Goal: Task Accomplishment & Management: Manage account settings

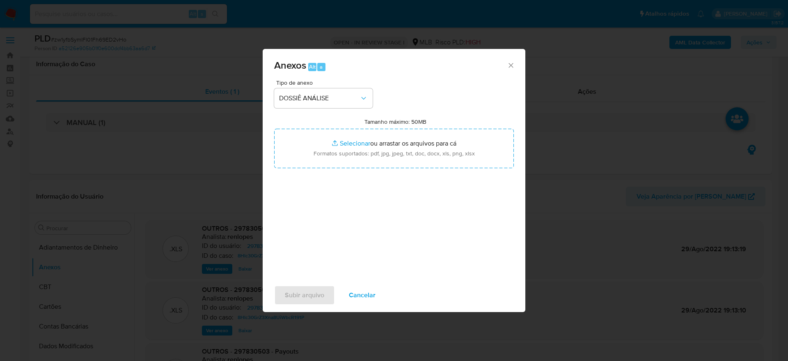
select select "10"
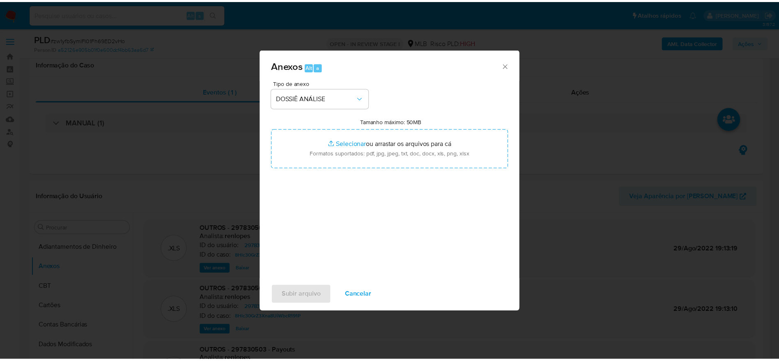
scroll to position [62, 0]
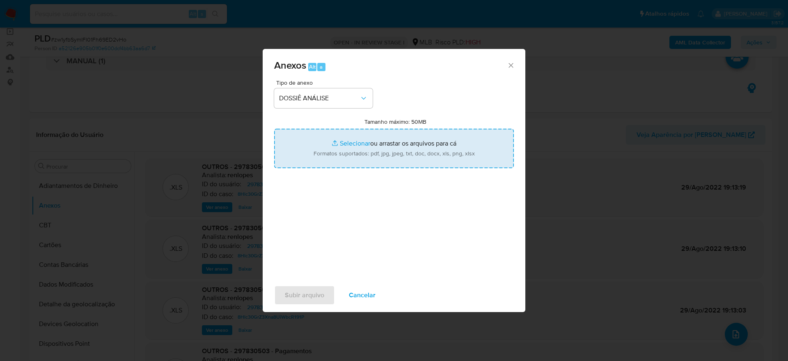
type input "C:\fakepath\Mulan 297830503_2025_09_02_13_42_52.xlsx"
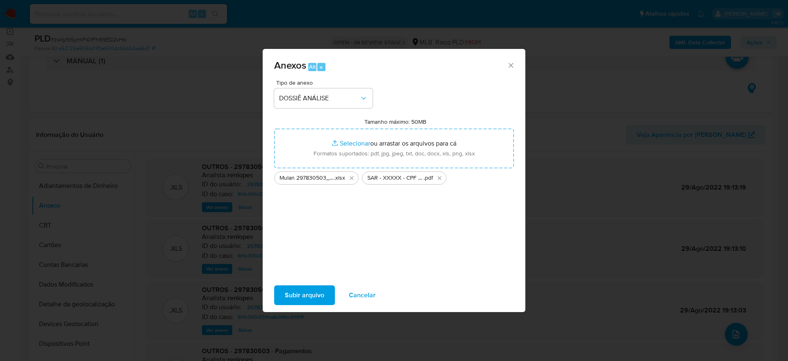
click at [308, 301] on span "Subir arquivo" at bounding box center [304, 295] width 39 height 18
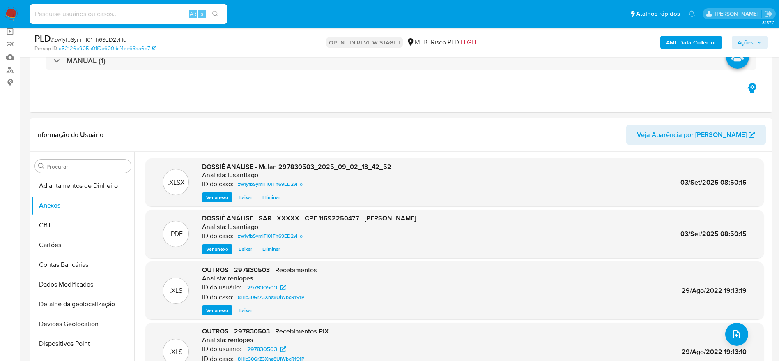
click at [761, 42] on icon "button" at bounding box center [759, 42] width 5 height 5
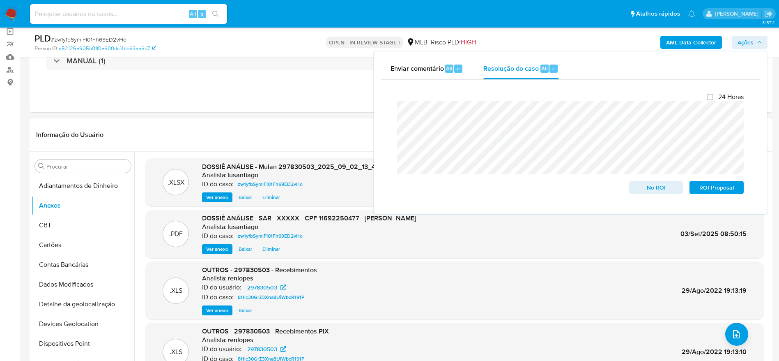
click at [748, 40] on span "Ações" at bounding box center [746, 42] width 16 height 13
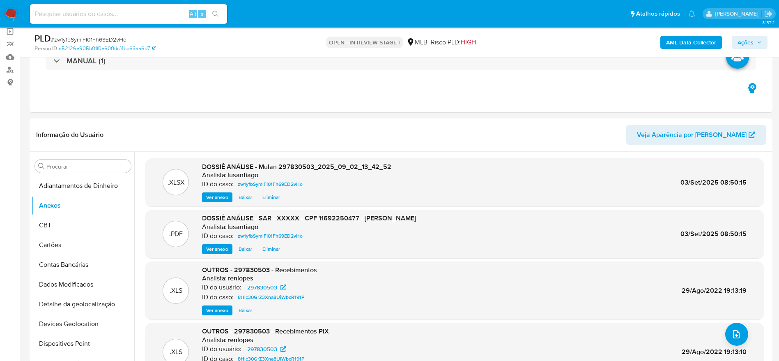
click at [703, 45] on b "AML Data Collector" at bounding box center [691, 42] width 50 height 13
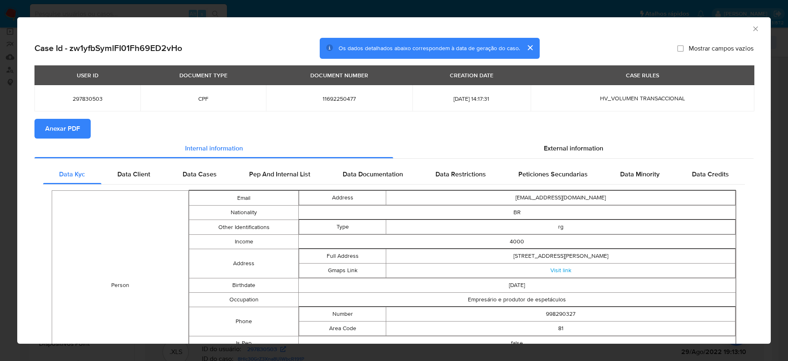
click at [64, 126] on span "Anexar PDF" at bounding box center [62, 128] width 35 height 18
click at [752, 29] on icon "Fechar a janela" at bounding box center [756, 29] width 8 height 8
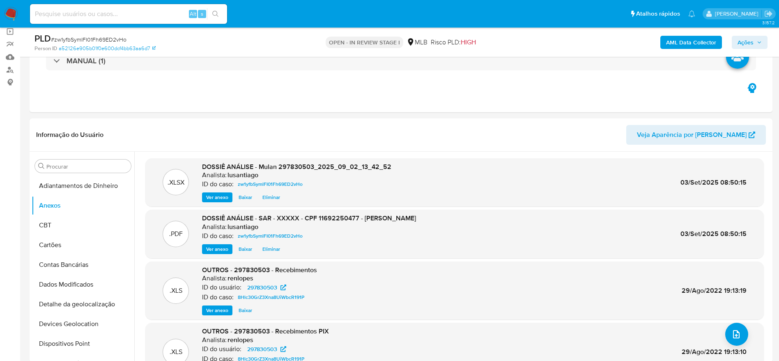
click at [754, 40] on span "Ações" at bounding box center [750, 42] width 24 height 11
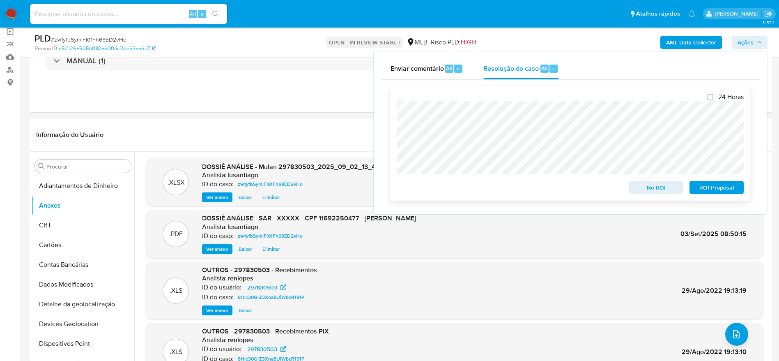
click at [705, 186] on span "ROI Proposal" at bounding box center [716, 187] width 43 height 11
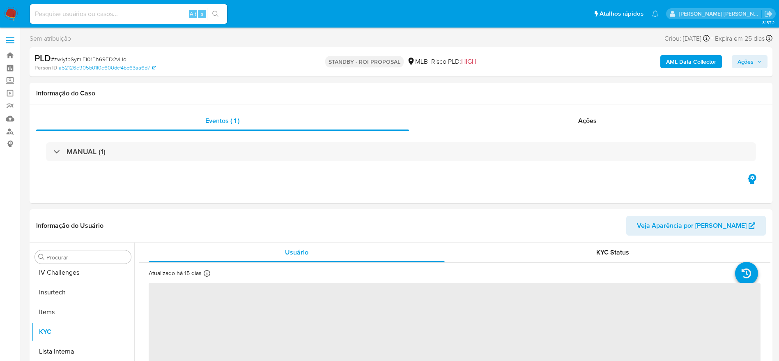
scroll to position [367, 0]
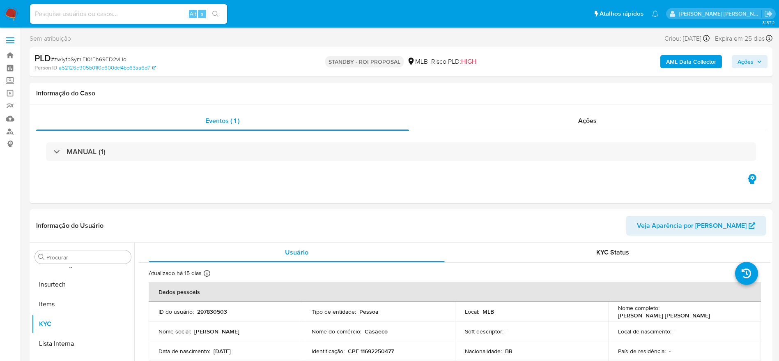
select select "10"
click at [13, 55] on link "Bandeja" at bounding box center [49, 55] width 98 height 13
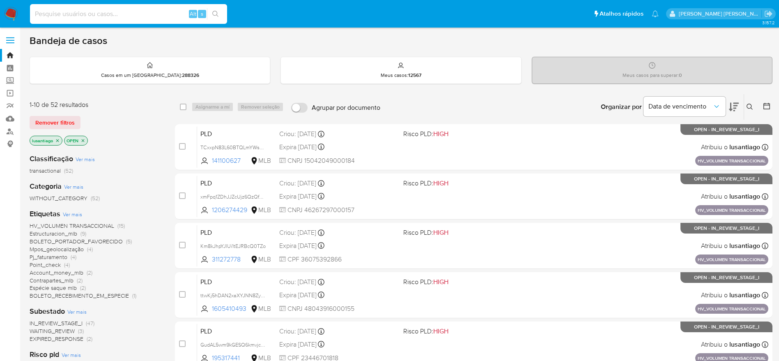
drag, startPoint x: 132, startPoint y: 9, endPoint x: 135, endPoint y: 14, distance: 6.1
click at [133, 10] on input at bounding box center [128, 14] width 197 height 11
paste input "1359560357"
type input "1359560357"
click at [213, 14] on icon "search-icon" at bounding box center [215, 14] width 7 height 7
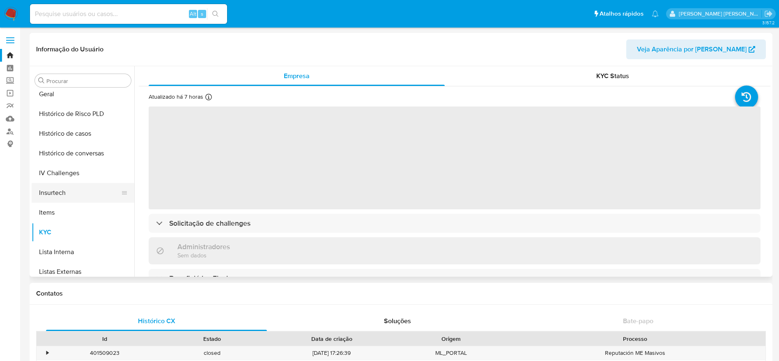
scroll to position [238, 0]
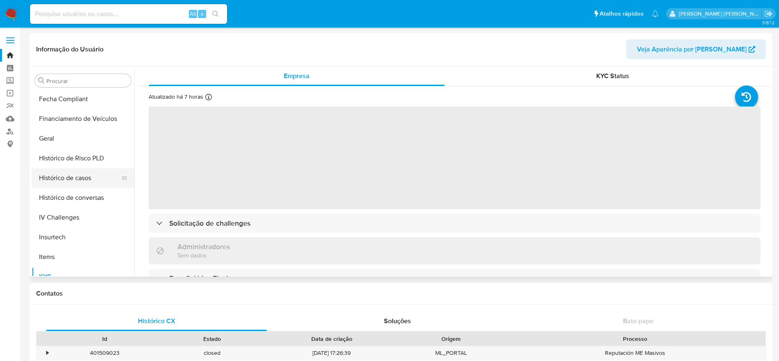
click at [83, 169] on button "Histórico de casos" at bounding box center [80, 178] width 96 height 20
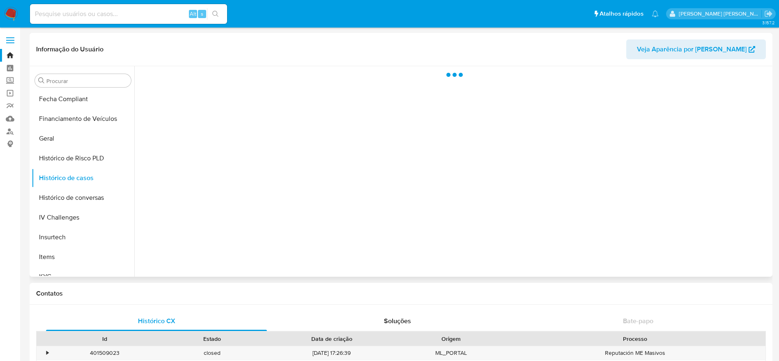
select select "10"
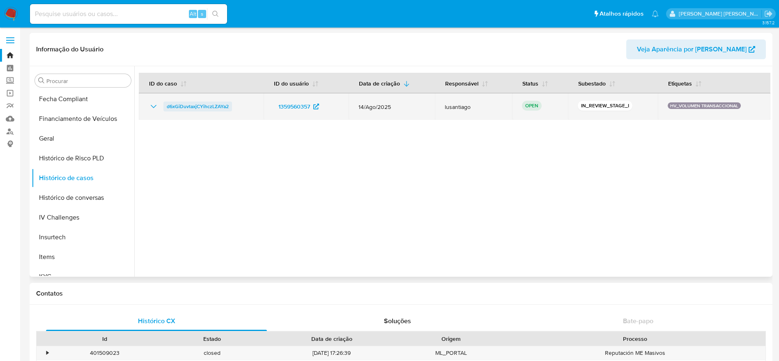
click at [209, 106] on span "d6xGiDuvtaxjCYihczLZAYa2" at bounding box center [198, 106] width 62 height 10
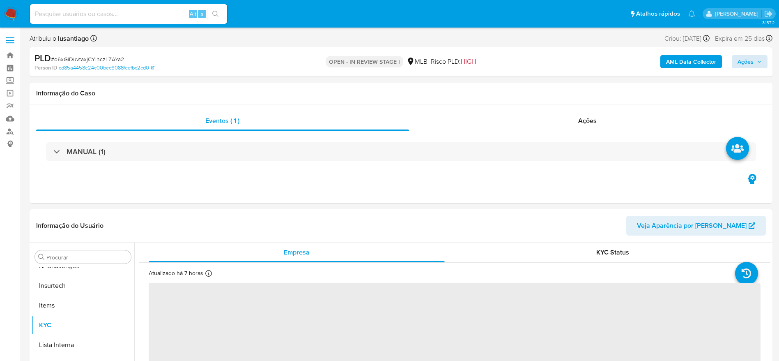
scroll to position [367, 0]
click at [748, 64] on span "Ações" at bounding box center [746, 61] width 16 height 13
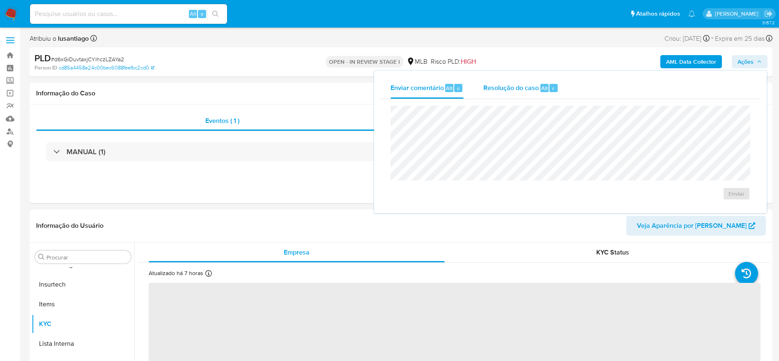
click at [506, 92] on span "Resolução do caso" at bounding box center [510, 87] width 55 height 9
select select "10"
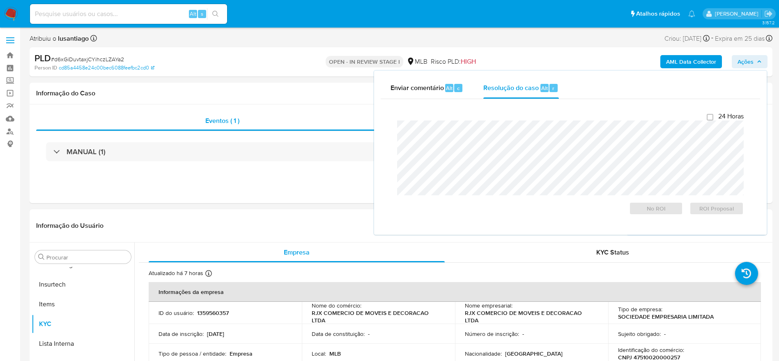
click at [753, 62] on span "Ações" at bounding box center [746, 61] width 16 height 13
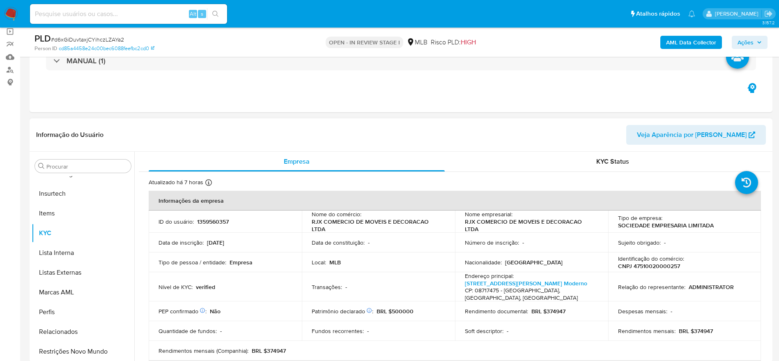
scroll to position [62, 0]
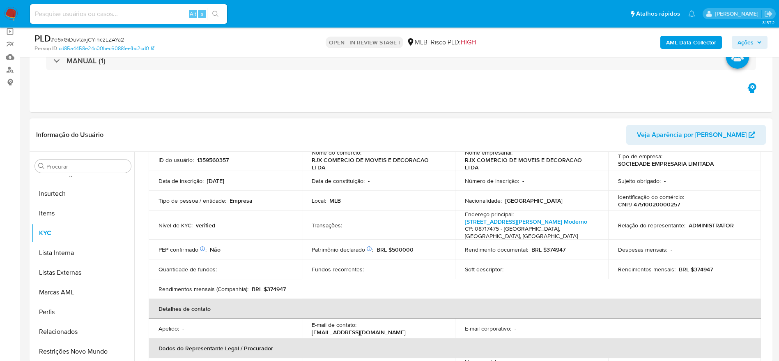
click at [640, 204] on p "CNPJ 47510020000257" at bounding box center [649, 203] width 62 height 7
copy p "47510020000257"
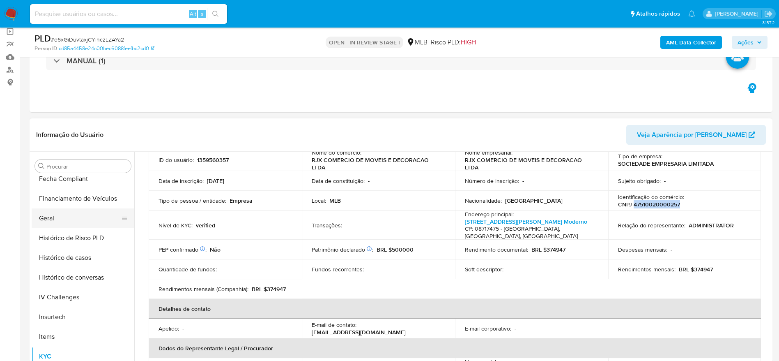
click at [59, 220] on button "Geral" at bounding box center [80, 218] width 96 height 20
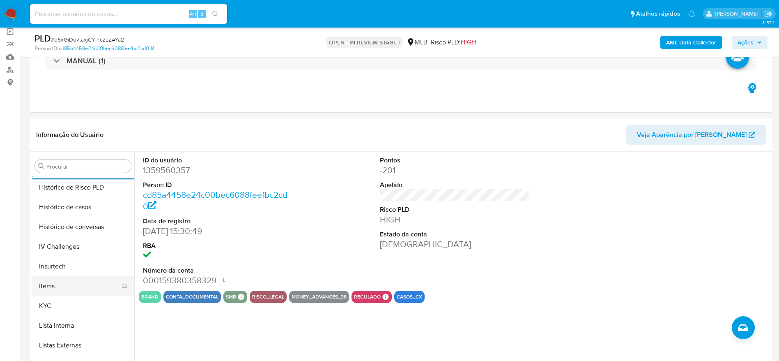
scroll to position [305, 0]
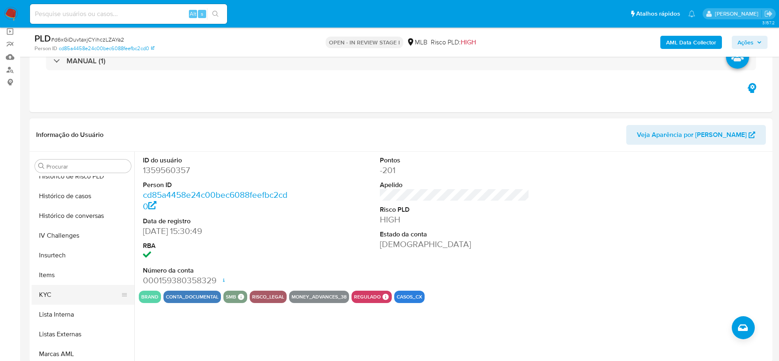
drag, startPoint x: 62, startPoint y: 293, endPoint x: 106, endPoint y: 298, distance: 44.6
click at [64, 297] on button "KYC" at bounding box center [80, 295] width 96 height 20
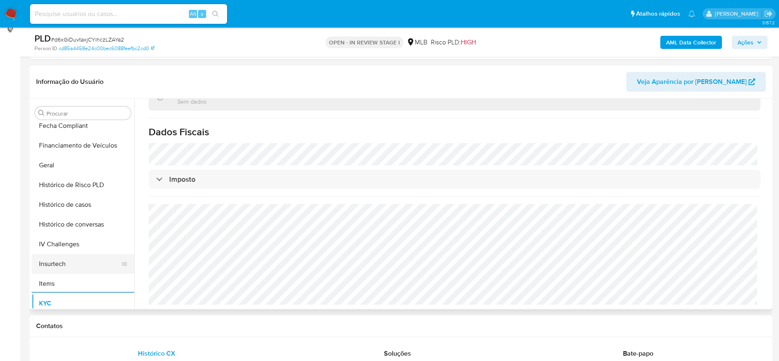
scroll to position [182, 0]
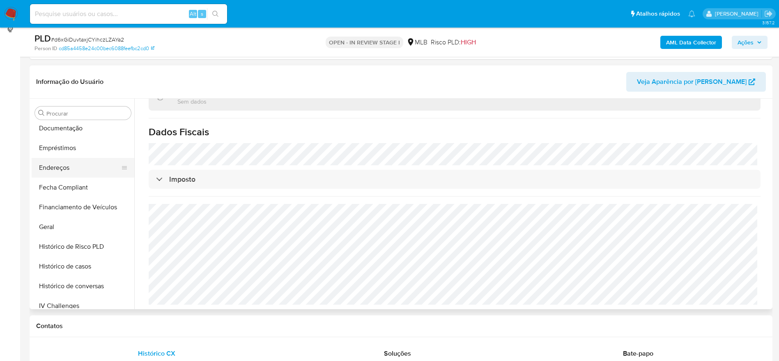
click at [73, 170] on button "Endereços" at bounding box center [80, 168] width 96 height 20
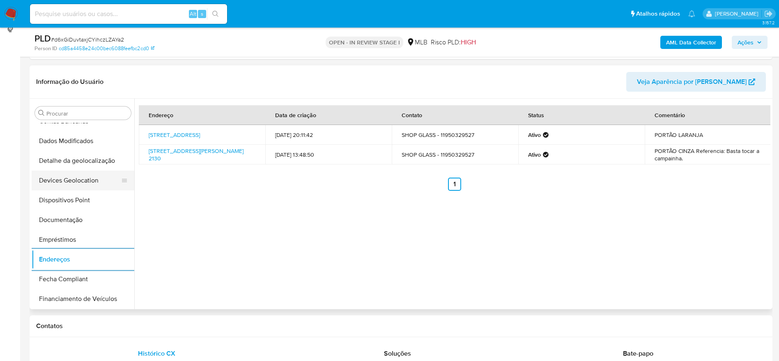
scroll to position [59, 0]
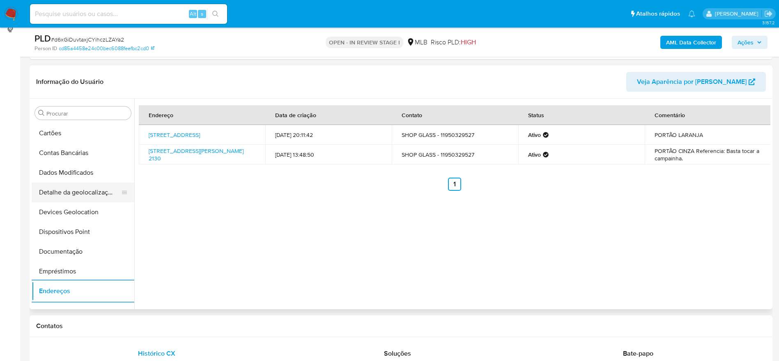
click at [74, 189] on button "Detalhe da geolocalização" at bounding box center [80, 192] width 96 height 20
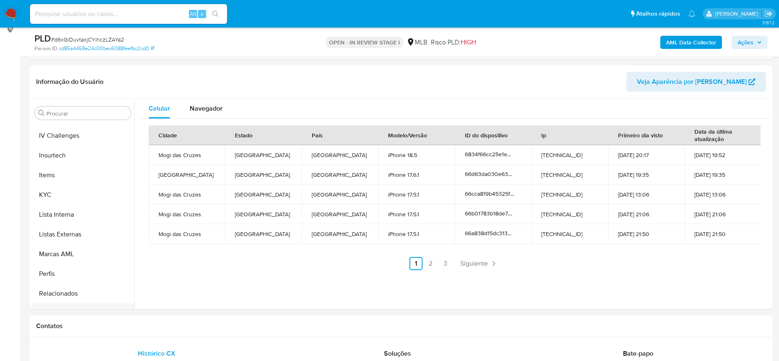
scroll to position [367, 0]
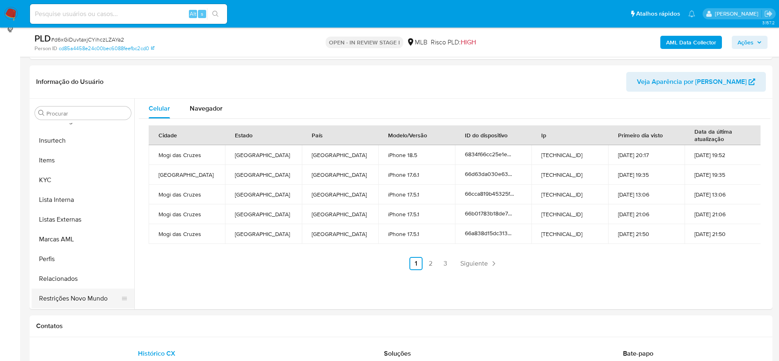
click at [70, 293] on button "Restrições Novo Mundo" at bounding box center [80, 298] width 96 height 20
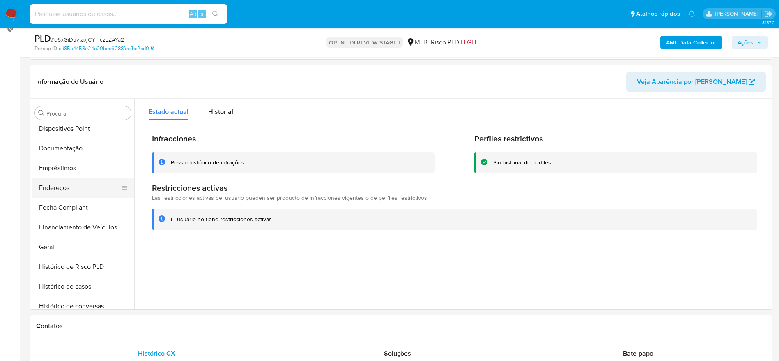
scroll to position [120, 0]
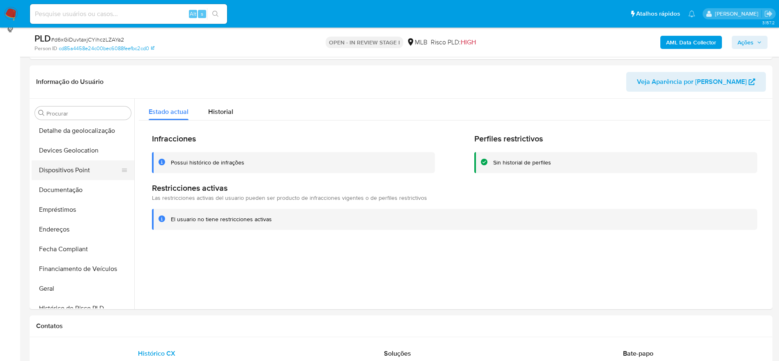
click at [63, 163] on button "Dispositivos Point" at bounding box center [80, 170] width 96 height 20
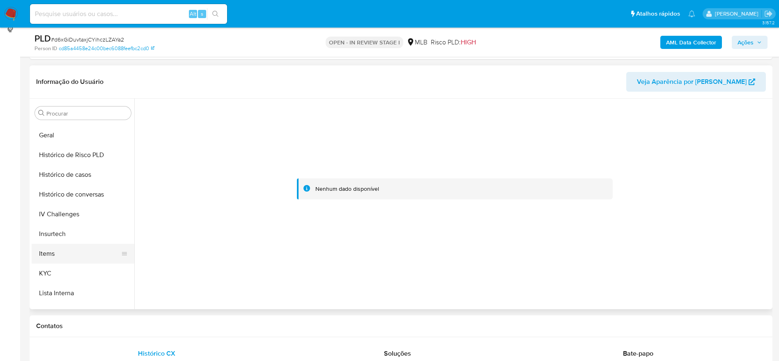
scroll to position [305, 0]
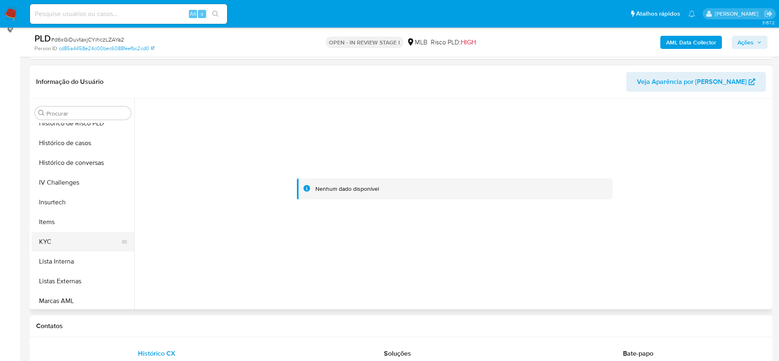
click at [82, 236] on button "KYC" at bounding box center [80, 242] width 96 height 20
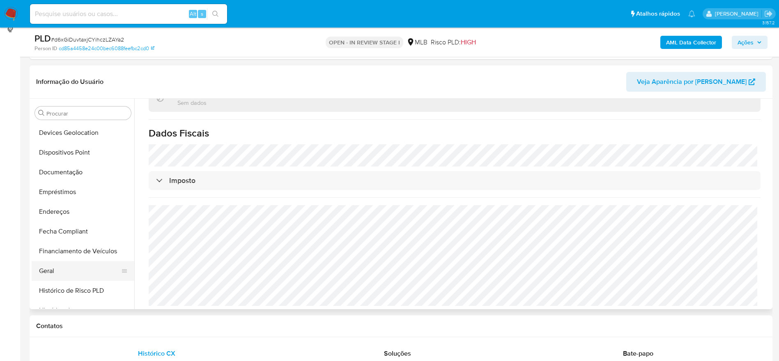
scroll to position [120, 0]
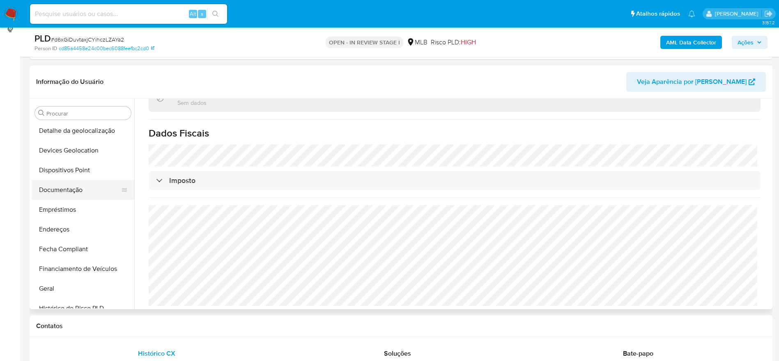
click at [78, 197] on button "Documentação" at bounding box center [80, 190] width 96 height 20
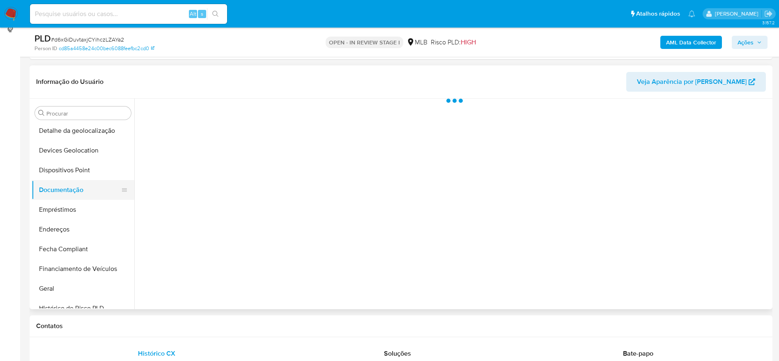
scroll to position [0, 0]
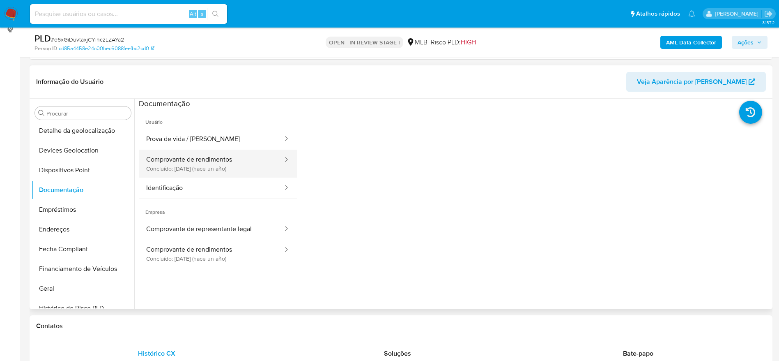
click at [211, 160] on button "Comprovante de rendimentos Concluído: 09/10/2024 (hace un año)" at bounding box center [211, 163] width 145 height 28
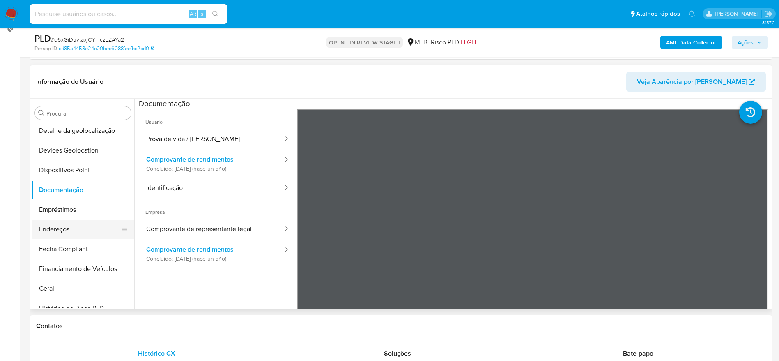
scroll to position [244, 0]
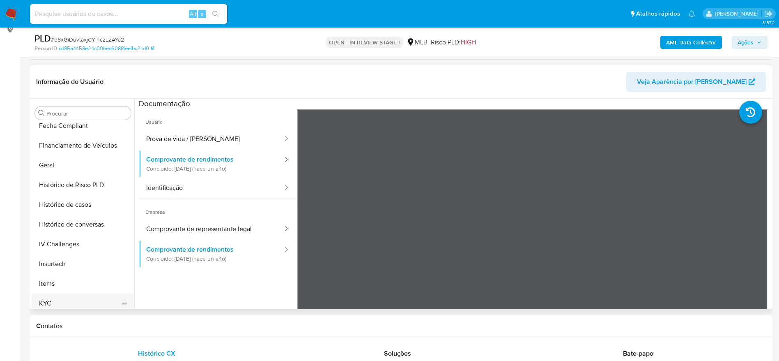
click at [59, 300] on button "KYC" at bounding box center [80, 303] width 96 height 20
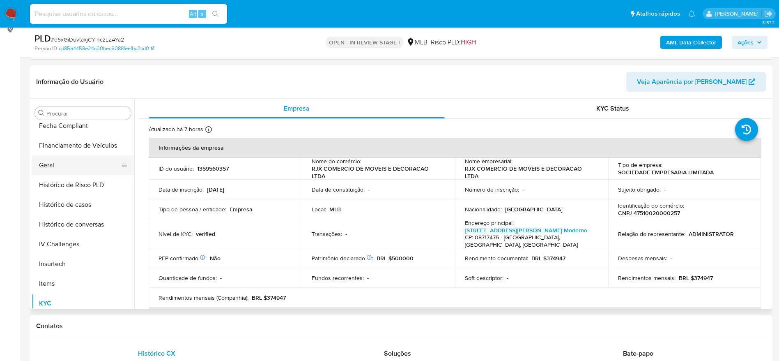
click at [77, 166] on button "Geral" at bounding box center [80, 165] width 96 height 20
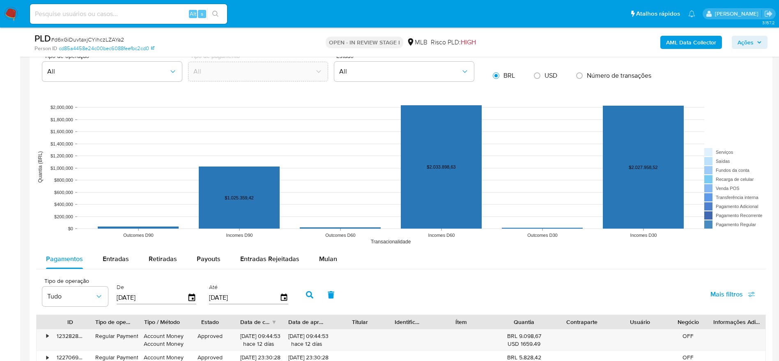
scroll to position [915, 0]
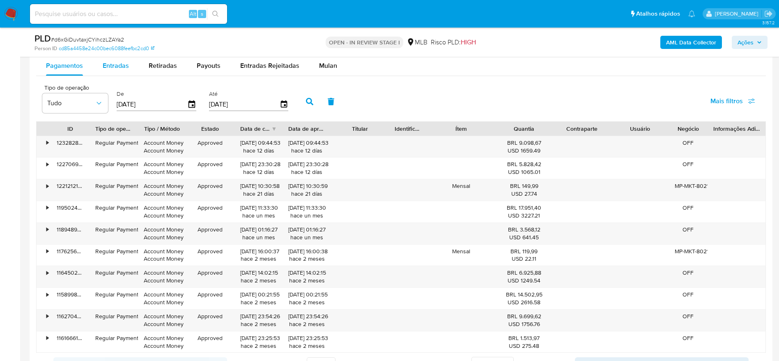
click at [135, 70] on button "Entradas" at bounding box center [116, 66] width 46 height 20
select select "10"
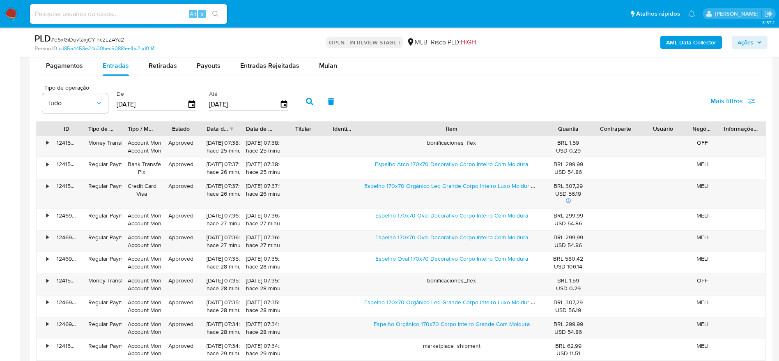
click at [616, 138] on div "ID Tipo de operação Tipo / Método Estado Data de criação Data de aprovação Titu…" at bounding box center [401, 240] width 730 height 239
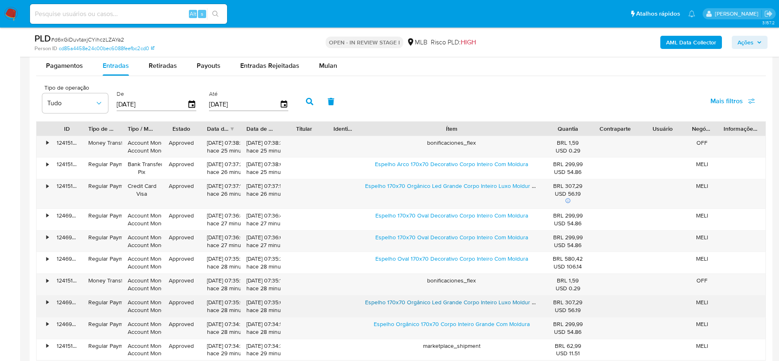
click at [463, 300] on link "Espelho 170x70 Orgânico Led Grande Corpo Inteiro Luxo Moldur Moldura Led Branco…" at bounding box center [484, 302] width 239 height 8
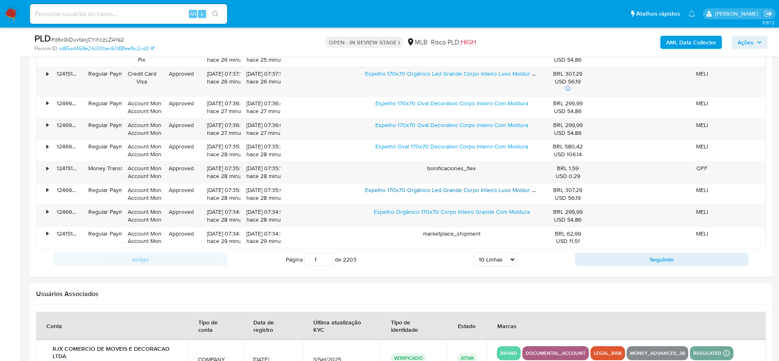
scroll to position [1039, 0]
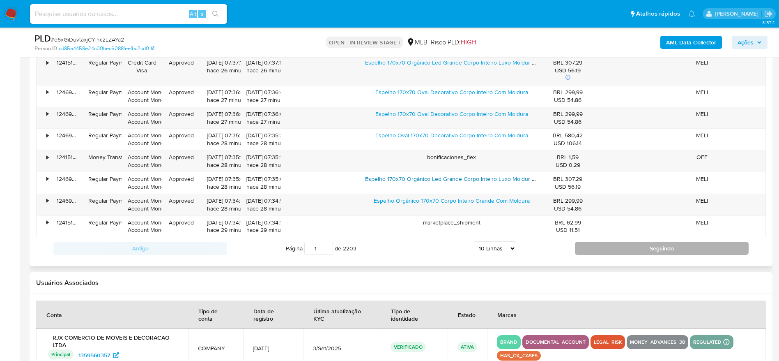
click at [631, 248] on button "Seguindo" at bounding box center [662, 247] width 174 height 13
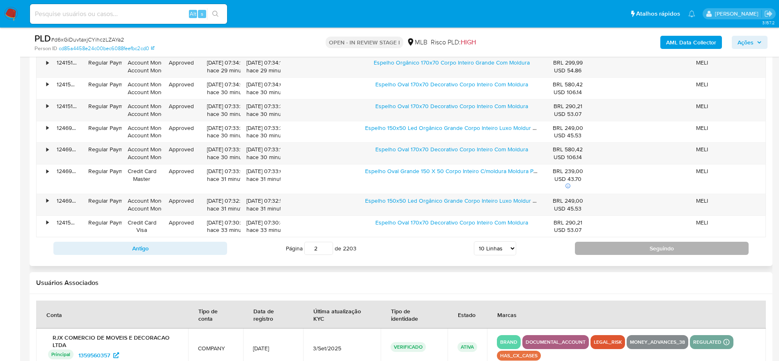
click at [631, 248] on button "Seguindo" at bounding box center [662, 247] width 174 height 13
type input "3"
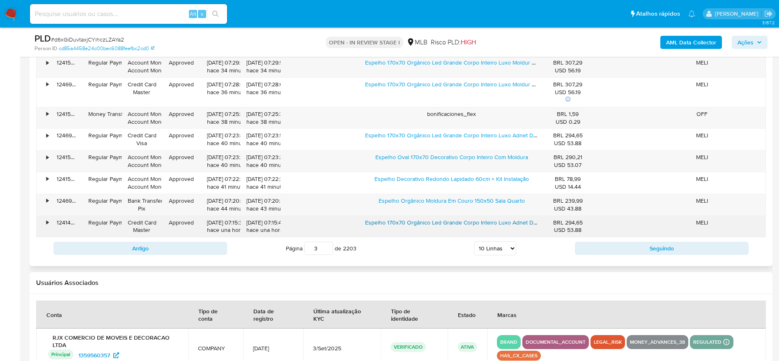
click at [454, 223] on link "Espelho 170x70 Orgânico Led Grande Corpo Inteiro Luxo Adnet Decorativo Orgánico" at bounding box center [473, 222] width 217 height 8
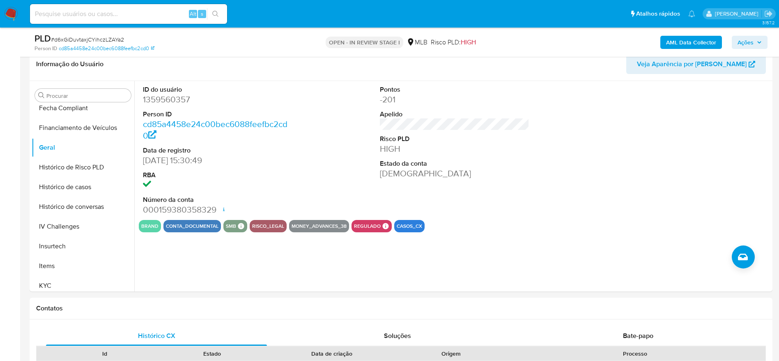
scroll to position [115, 0]
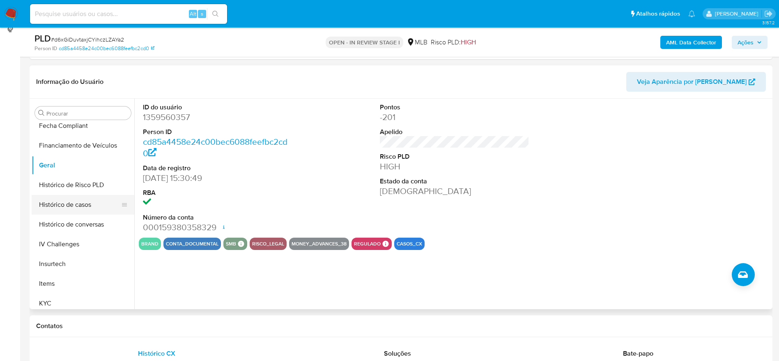
click at [76, 199] on button "Histórico de casos" at bounding box center [80, 205] width 96 height 20
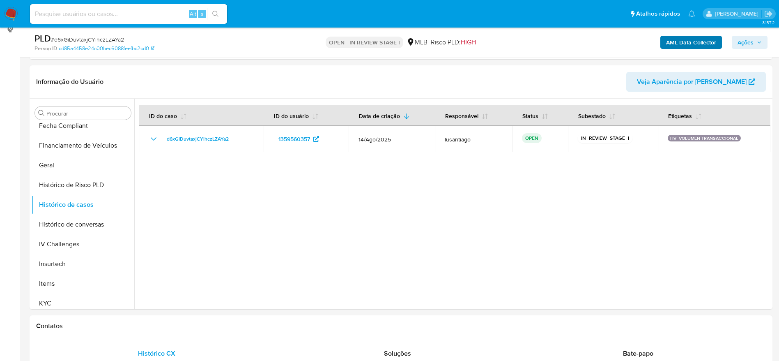
drag, startPoint x: 763, startPoint y: 42, endPoint x: 713, endPoint y: 48, distance: 49.7
click at [761, 42] on button "Ações" at bounding box center [750, 42] width 36 height 13
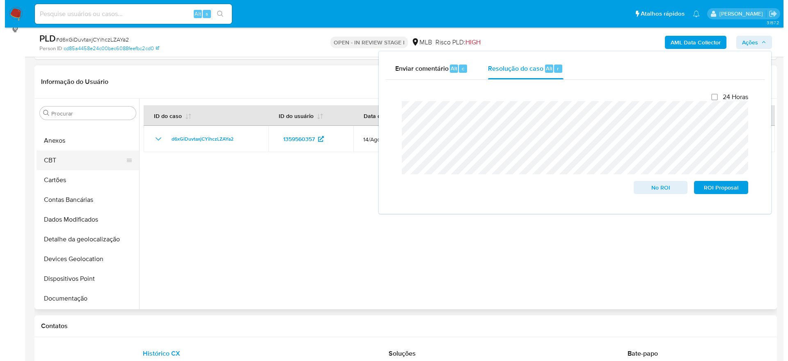
scroll to position [0, 0]
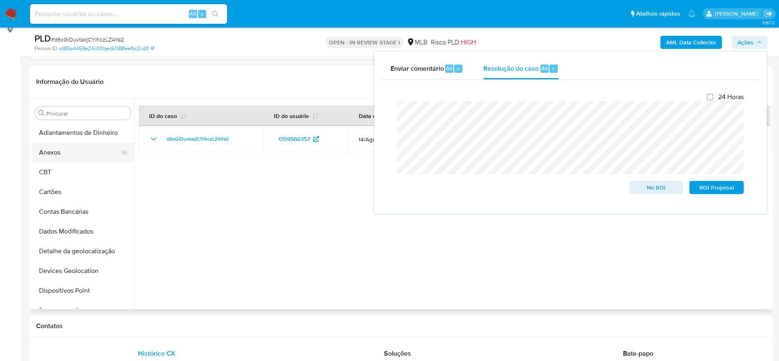
click at [78, 158] on button "Anexos" at bounding box center [80, 152] width 96 height 20
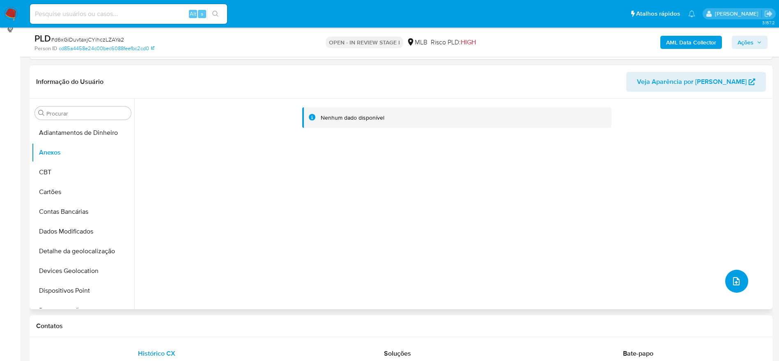
click at [739, 277] on button "upload-file" at bounding box center [736, 280] width 23 height 23
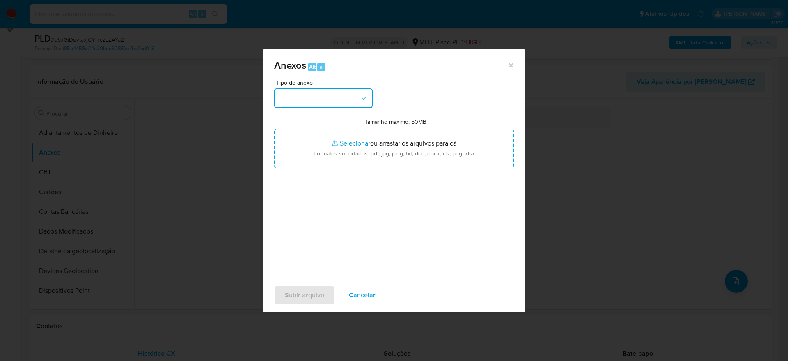
click at [318, 101] on button "button" at bounding box center [323, 98] width 99 height 20
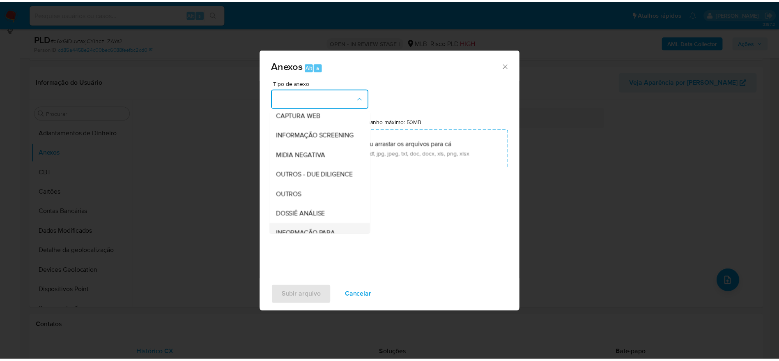
scroll to position [126, 0]
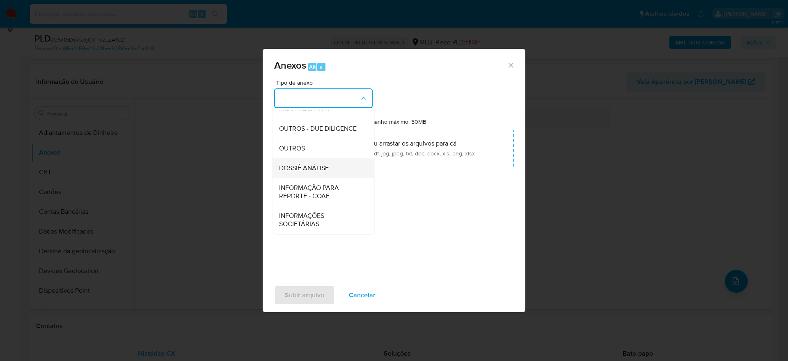
click at [323, 168] on span "DOSSIÊ ANÁLISE" at bounding box center [304, 168] width 50 height 8
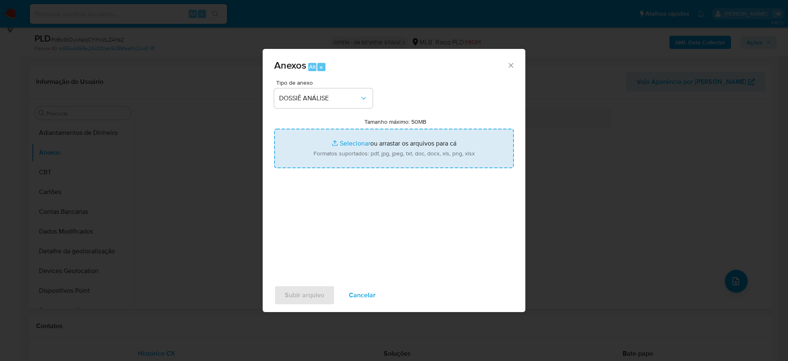
type input "C:\fakepath\Mulan 1359560357_2025_09_03_06_45_54.xlsx"
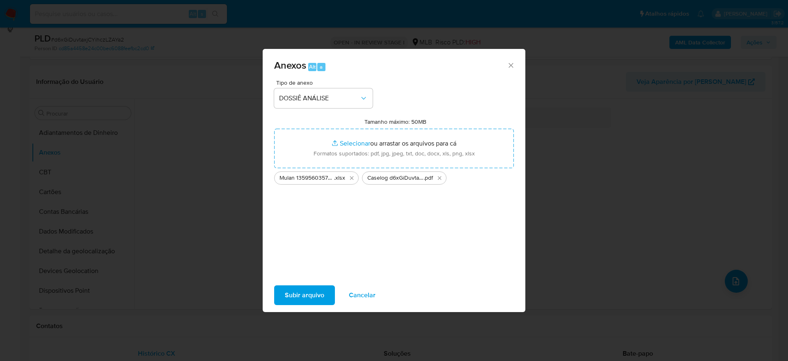
click at [310, 298] on span "Subir arquivo" at bounding box center [304, 295] width 39 height 18
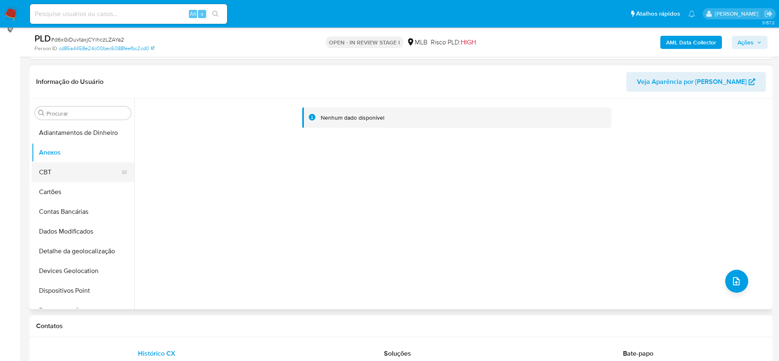
click at [94, 174] on button "CBT" at bounding box center [80, 172] width 96 height 20
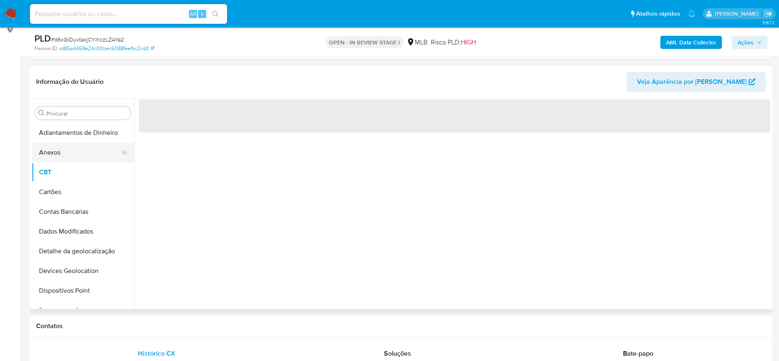
click at [75, 149] on button "Anexos" at bounding box center [80, 152] width 96 height 20
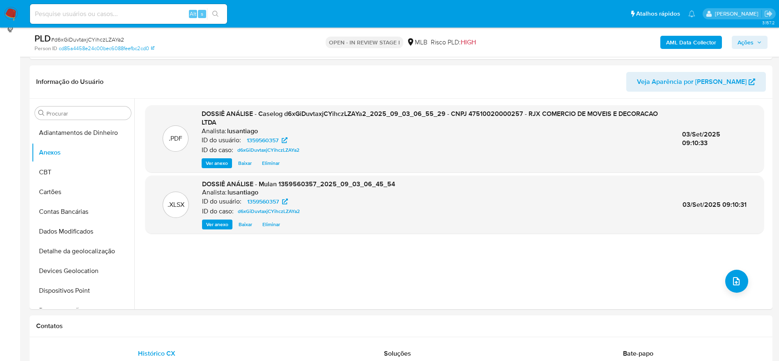
click at [678, 42] on b "AML Data Collector" at bounding box center [691, 42] width 50 height 13
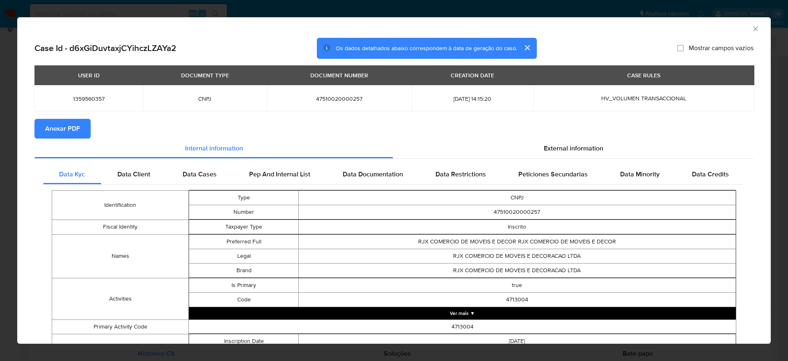
click at [752, 28] on icon "Fechar a janela" at bounding box center [756, 29] width 8 height 8
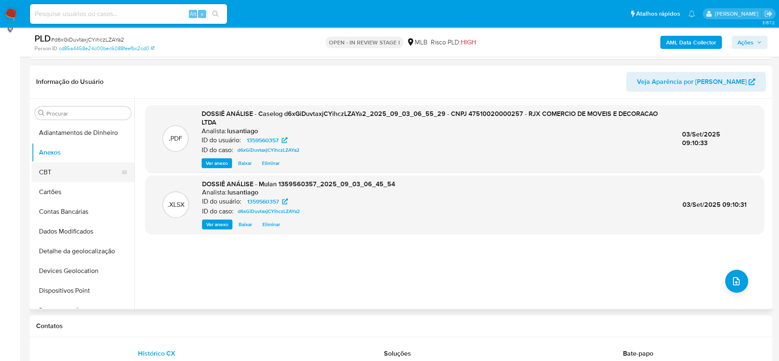
click at [60, 169] on button "CBT" at bounding box center [80, 172] width 96 height 20
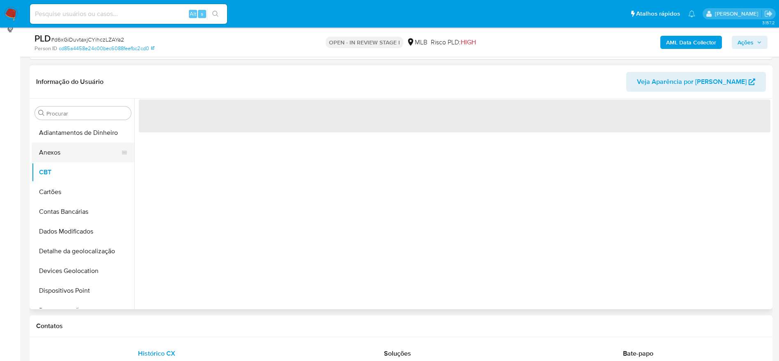
click at [62, 154] on button "Anexos" at bounding box center [80, 152] width 96 height 20
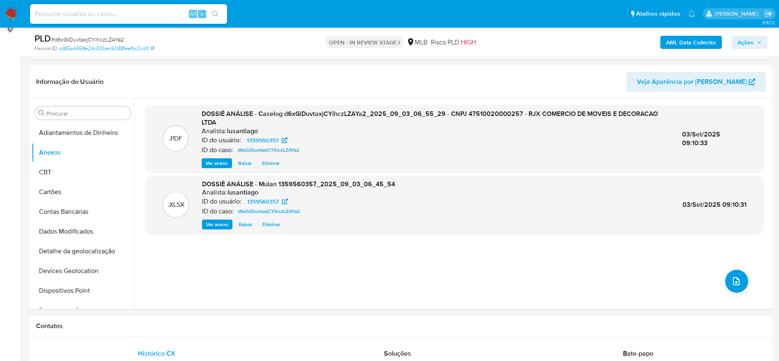
click at [758, 43] on icon "button" at bounding box center [759, 42] width 5 height 5
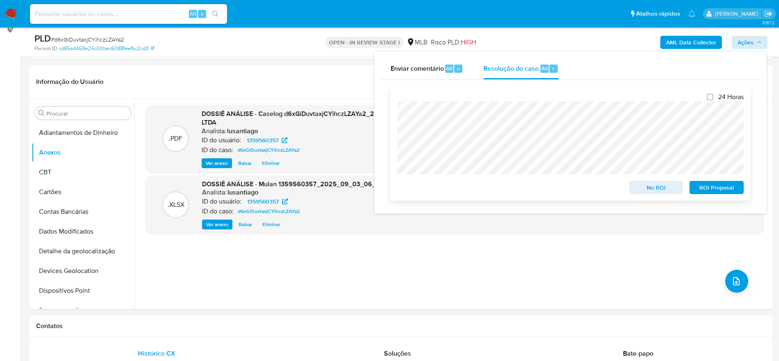
click at [652, 188] on span "No ROI" at bounding box center [656, 187] width 43 height 11
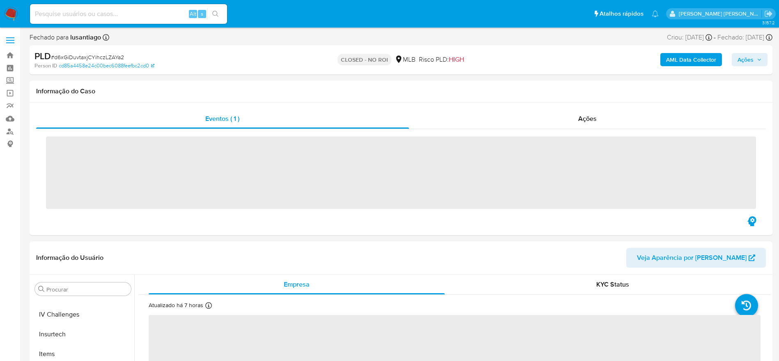
scroll to position [367, 0]
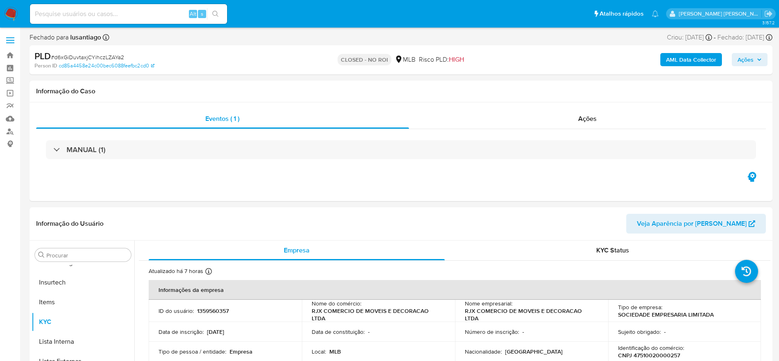
select select "10"
drag, startPoint x: 13, startPoint y: 53, endPoint x: 25, endPoint y: 34, distance: 22.3
click at [12, 53] on link "Bandeja" at bounding box center [49, 55] width 98 height 13
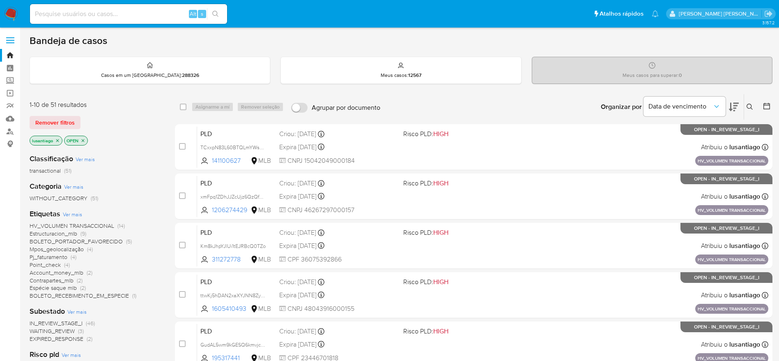
click at [115, 7] on div "Alt s" at bounding box center [128, 14] width 197 height 20
click at [116, 12] on input at bounding box center [128, 14] width 197 height 11
paste input "570711938"
type input "570711938"
click at [209, 12] on button "search-icon" at bounding box center [215, 13] width 17 height 11
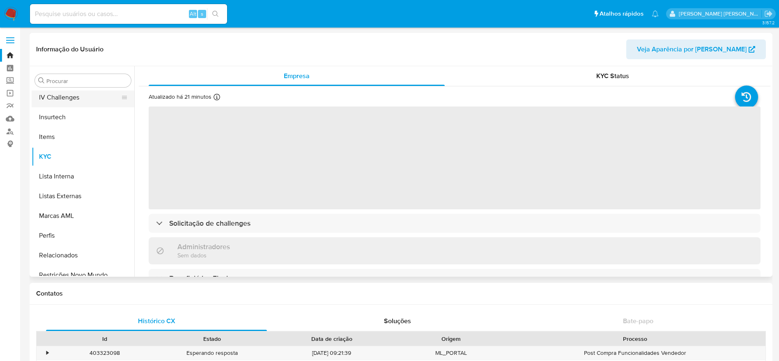
scroll to position [244, 0]
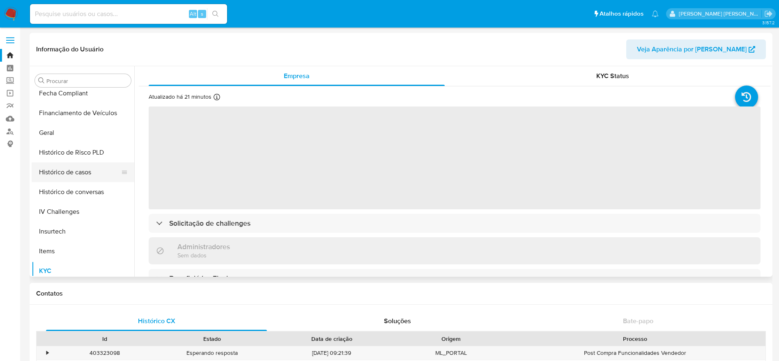
click at [81, 172] on button "Histórico de casos" at bounding box center [80, 172] width 96 height 20
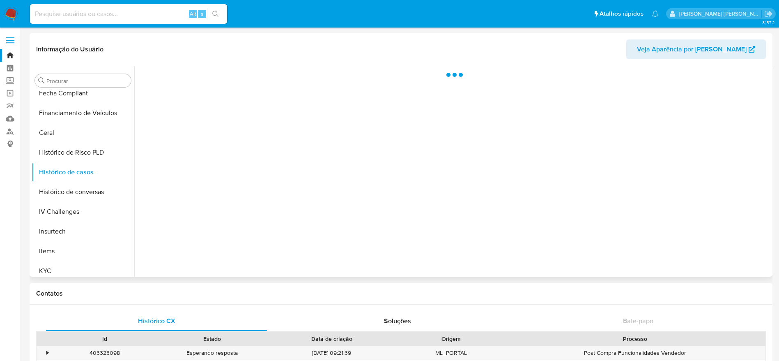
select select "10"
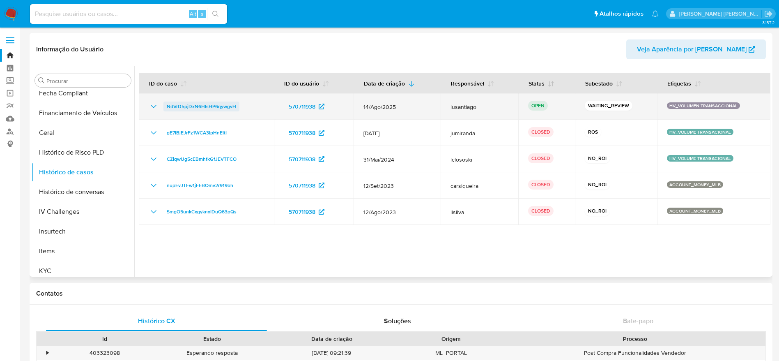
click at [208, 107] on span "NdVrD5pjDxN6HIsHP6qywgvH" at bounding box center [201, 106] width 69 height 10
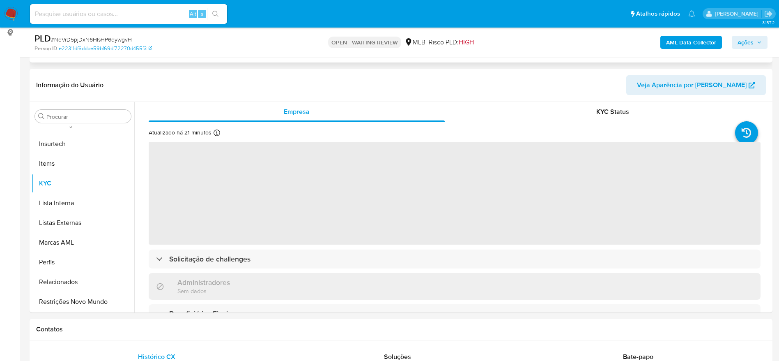
scroll to position [123, 0]
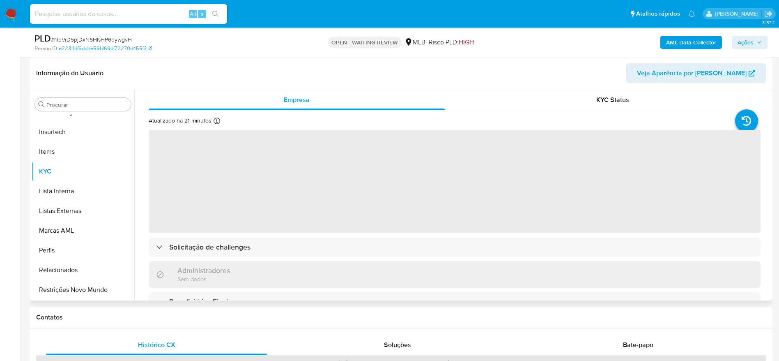
select select "10"
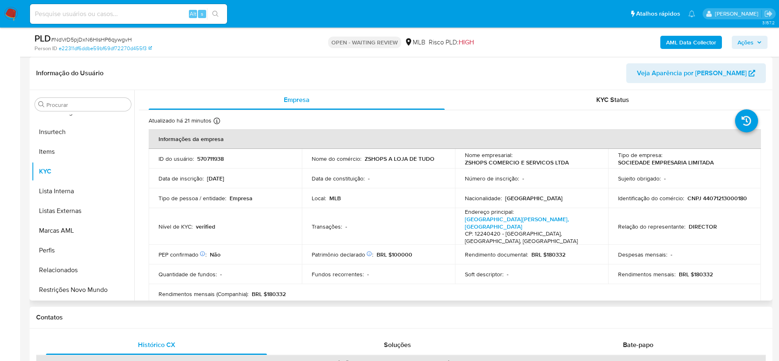
click at [715, 199] on p "CNPJ 44071213000180" at bounding box center [717, 197] width 60 height 7
copy p "44071213000180"
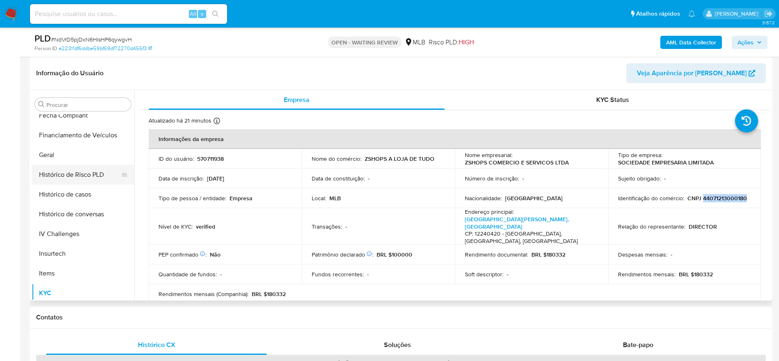
scroll to position [244, 0]
click at [62, 163] on button "Geral" at bounding box center [80, 157] width 96 height 20
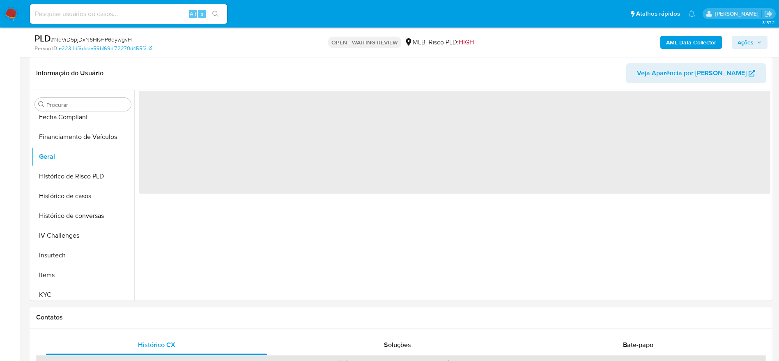
click at [741, 43] on span "Ações" at bounding box center [746, 42] width 16 height 13
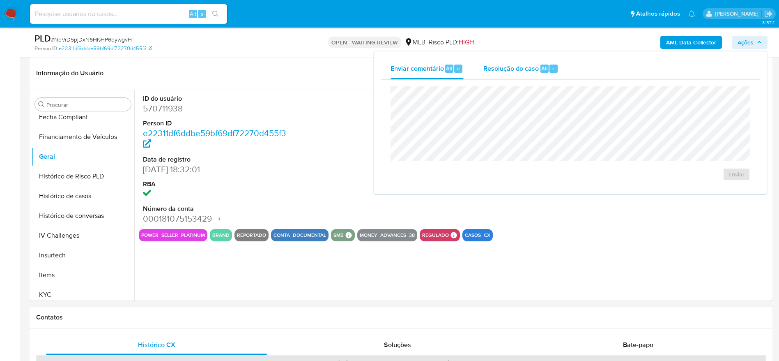
drag, startPoint x: 497, startPoint y: 64, endPoint x: 478, endPoint y: 72, distance: 20.4
click at [496, 64] on span "Resolução do caso" at bounding box center [510, 67] width 55 height 9
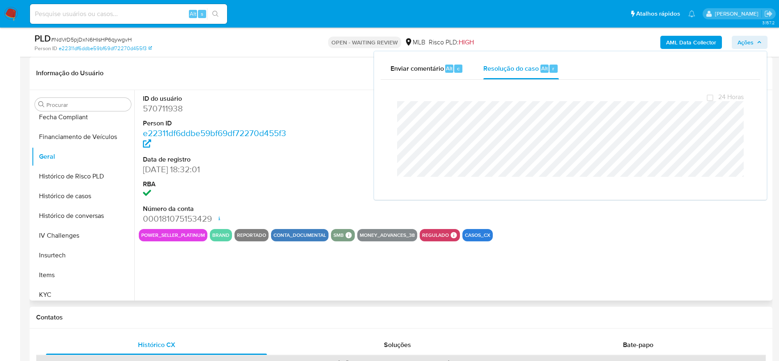
click at [314, 75] on header "Informação do Usuário Veja Aparência por Pessoa" at bounding box center [401, 73] width 730 height 20
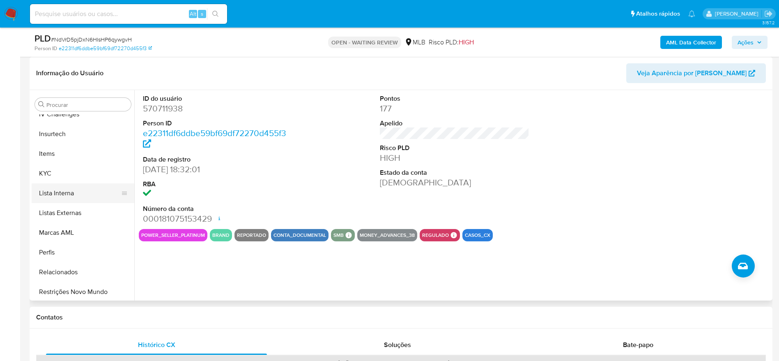
scroll to position [367, 0]
click at [66, 176] on button "KYC" at bounding box center [80, 171] width 96 height 20
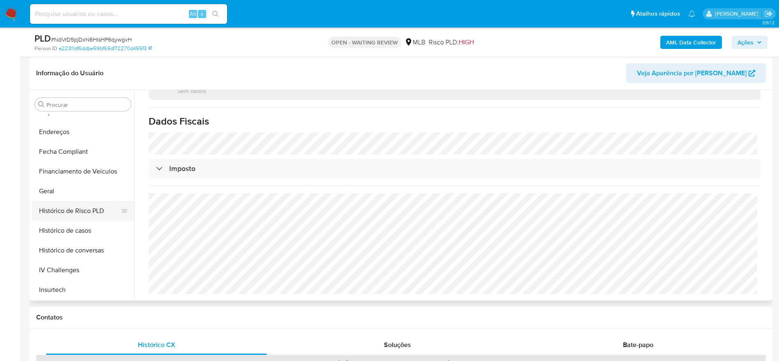
scroll to position [182, 0]
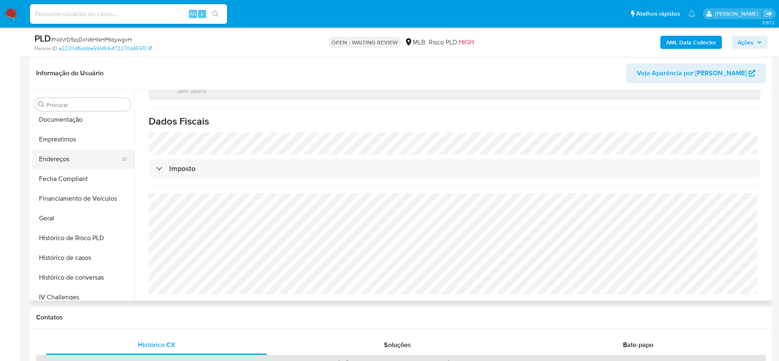
click at [81, 161] on button "Endereços" at bounding box center [80, 159] width 96 height 20
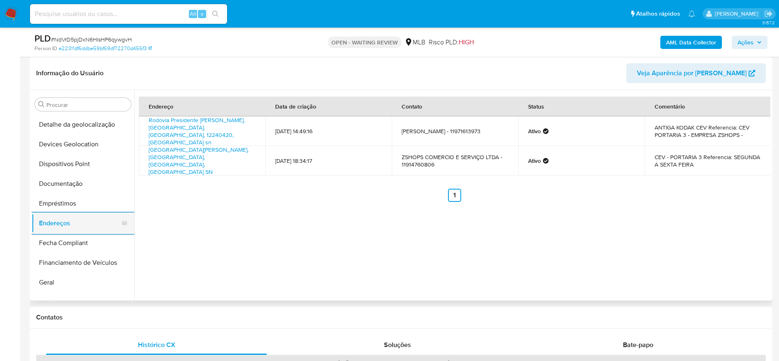
scroll to position [59, 0]
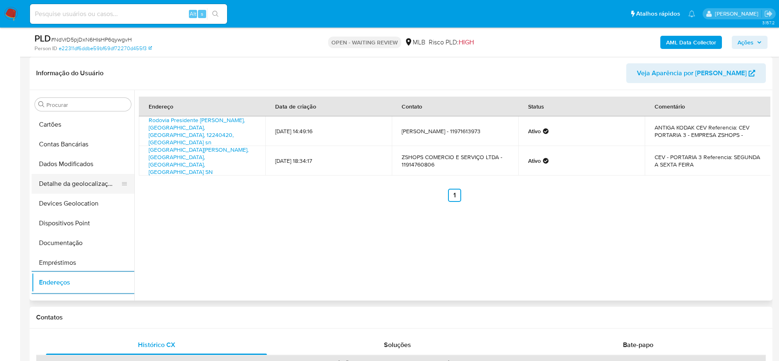
click at [89, 182] on button "Detalhe da geolocalização" at bounding box center [80, 184] width 96 height 20
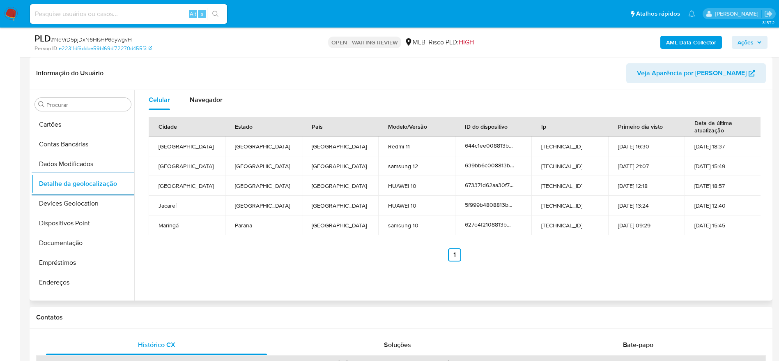
scroll to position [367, 0]
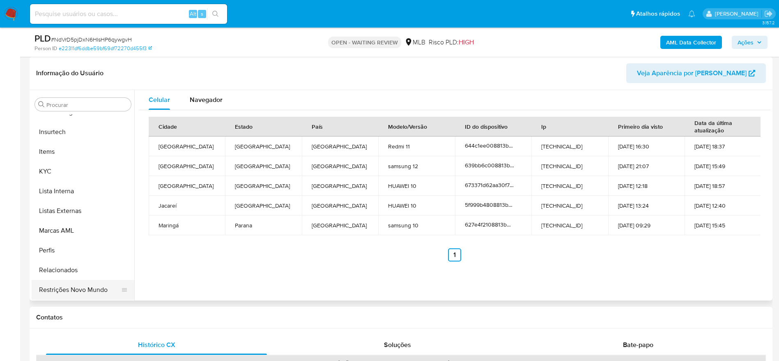
click at [55, 296] on button "Restrições Novo Mundo" at bounding box center [80, 290] width 96 height 20
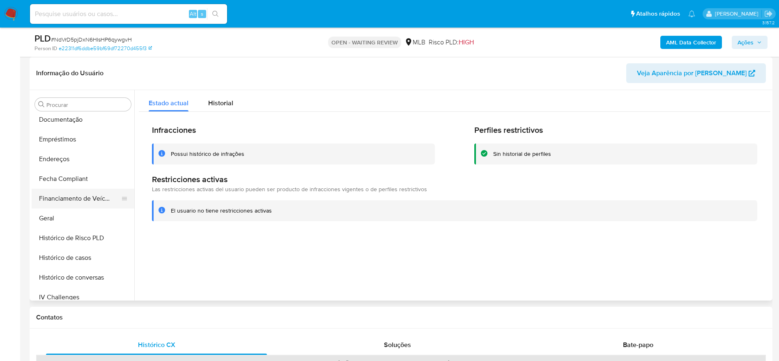
scroll to position [59, 0]
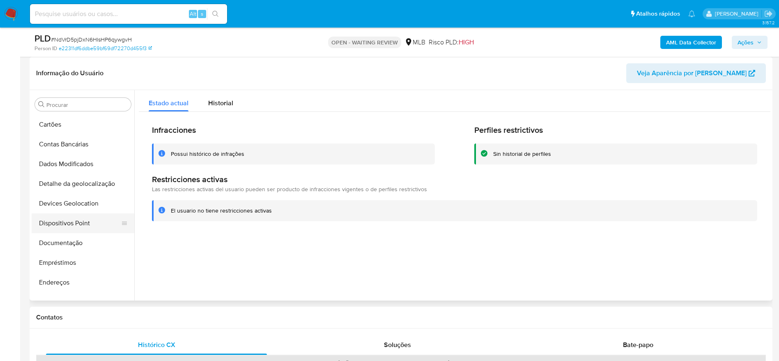
click at [69, 224] on button "Dispositivos Point" at bounding box center [80, 223] width 96 height 20
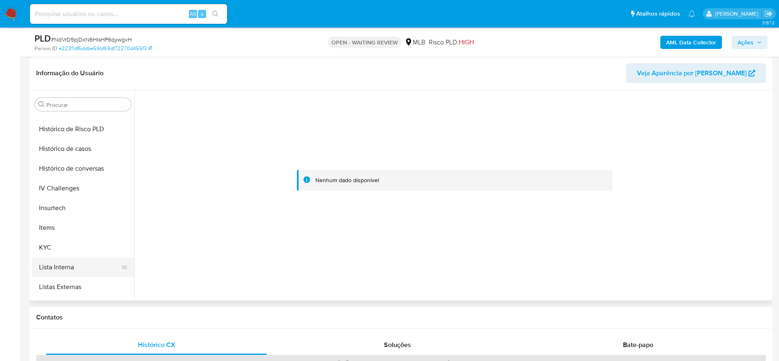
scroll to position [367, 0]
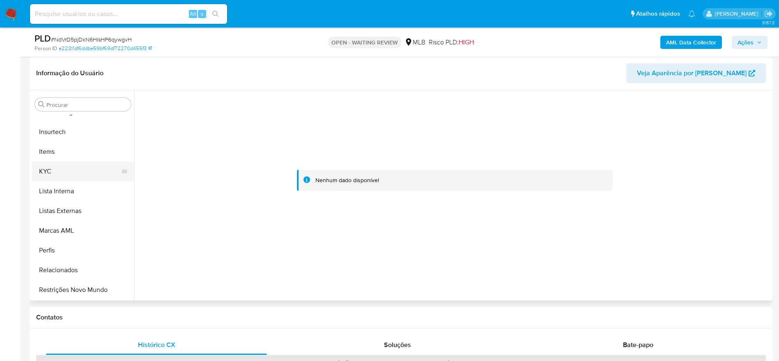
click at [58, 169] on button "KYC" at bounding box center [80, 171] width 96 height 20
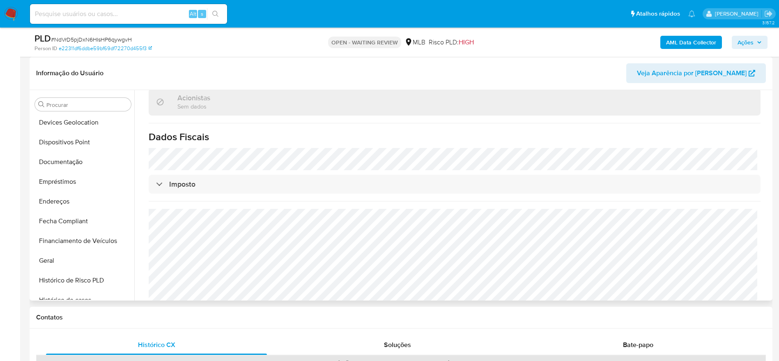
scroll to position [120, 0]
click at [71, 181] on button "Documentação" at bounding box center [80, 181] width 96 height 20
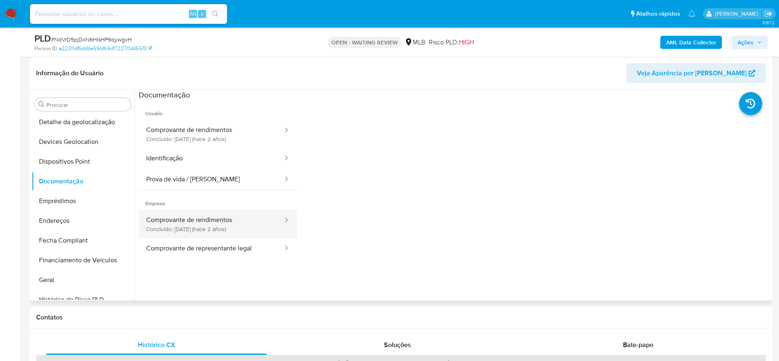
click at [165, 232] on button "Comprovante de rendimentos Concluído: 12/06/2023 (hace 2 años)" at bounding box center [211, 224] width 145 height 28
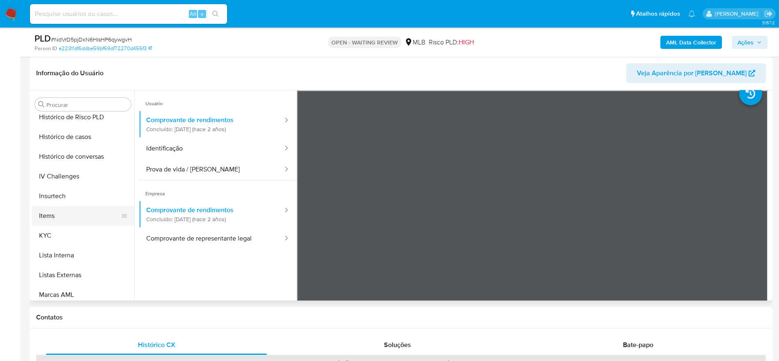
scroll to position [305, 0]
click at [71, 225] on button "KYC" at bounding box center [80, 233] width 96 height 20
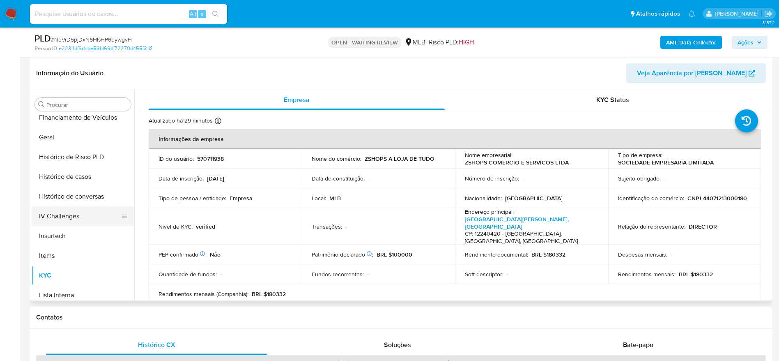
scroll to position [244, 0]
click at [58, 160] on button "Geral" at bounding box center [80, 157] width 96 height 20
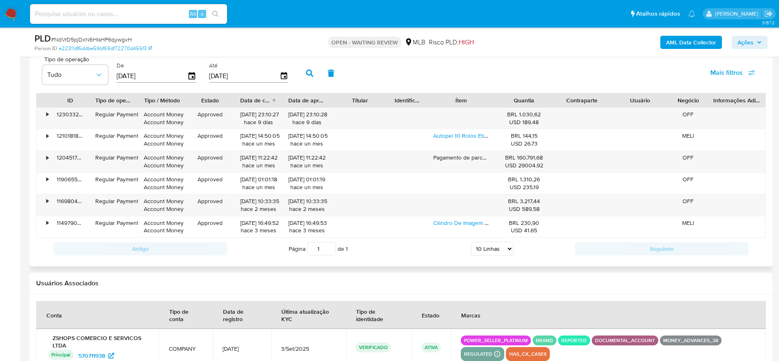
scroll to position [678, 0]
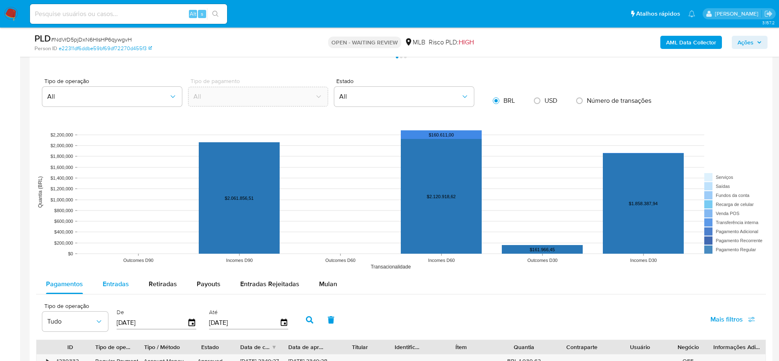
drag, startPoint x: 110, startPoint y: 283, endPoint x: 106, endPoint y: 285, distance: 4.7
click at [110, 283] on span "Entradas" at bounding box center [116, 283] width 26 height 9
select select "10"
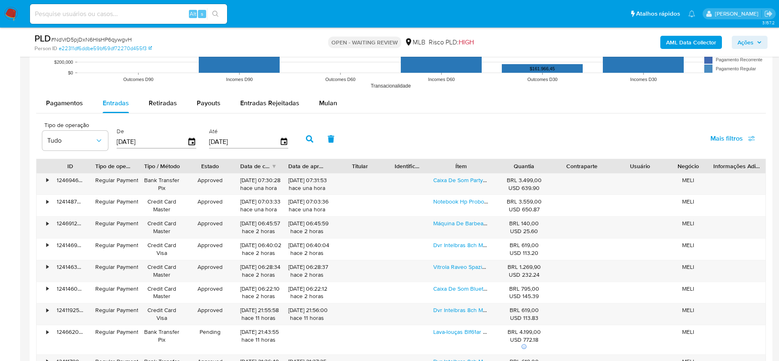
scroll to position [862, 0]
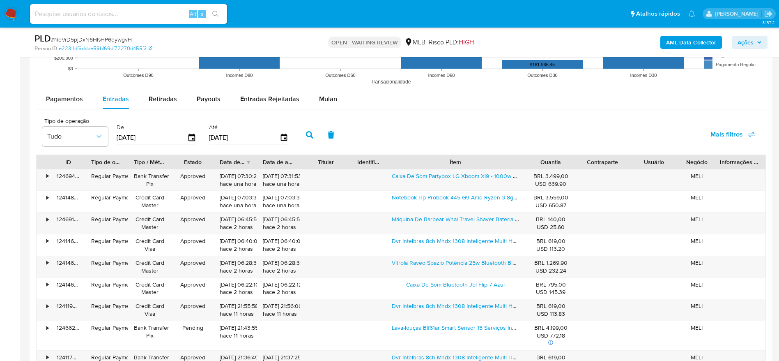
drag, startPoint x: 499, startPoint y: 163, endPoint x: 571, endPoint y: 166, distance: 71.5
click at [571, 166] on div "ID Tipo de operação Tipo / Método Estado Data de criação Data de aprovação Titu…" at bounding box center [401, 162] width 729 height 14
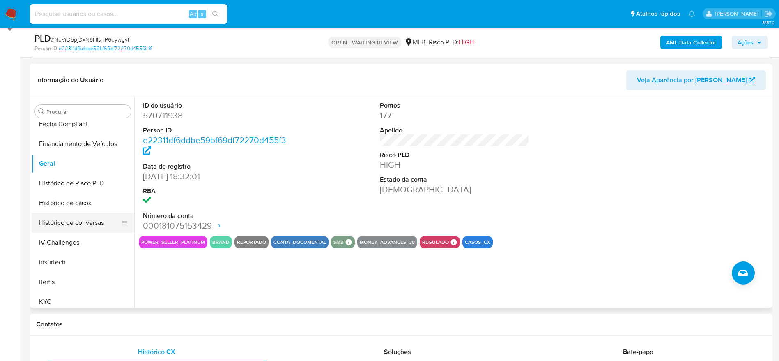
scroll to position [123, 0]
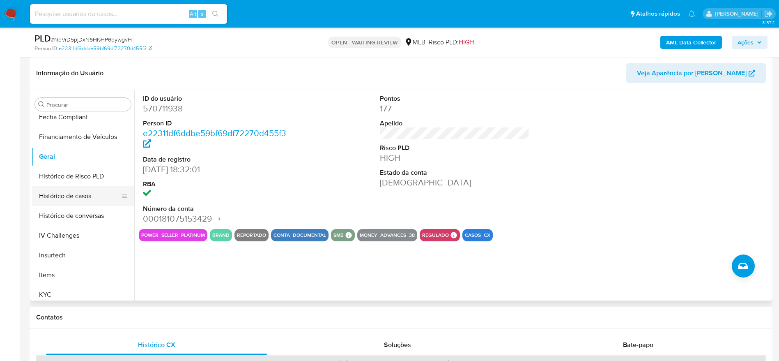
click at [62, 198] on button "Histórico de casos" at bounding box center [80, 196] width 96 height 20
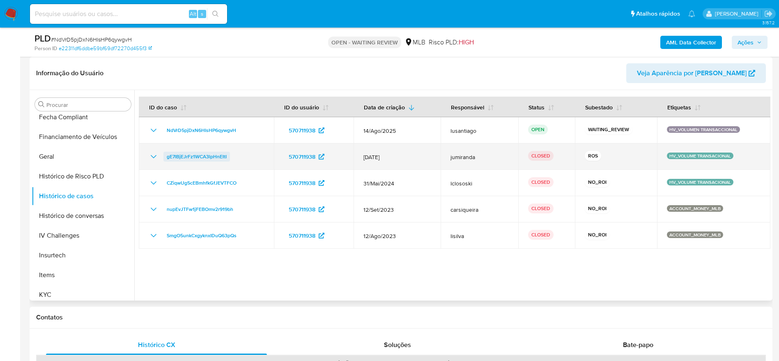
click at [197, 156] on span "gE7IBjEJrFz1WCA3lpHnEItI" at bounding box center [197, 157] width 60 height 10
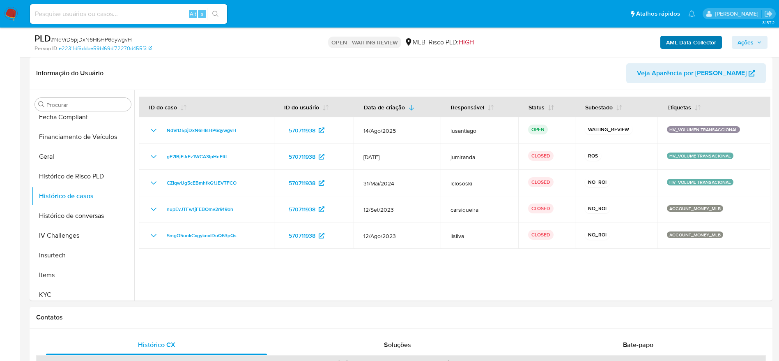
drag, startPoint x: 739, startPoint y: 38, endPoint x: 707, endPoint y: 48, distance: 33.1
click at [740, 38] on span "Ações" at bounding box center [746, 42] width 16 height 13
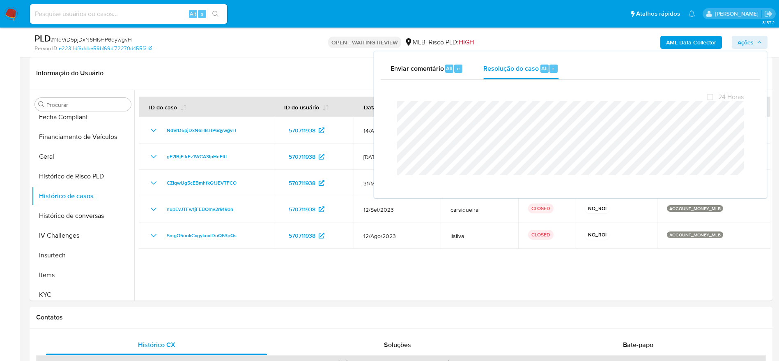
click at [94, 38] on span "# NdVrD5pjDxN6HIsHP6qywgvH" at bounding box center [91, 39] width 81 height 8
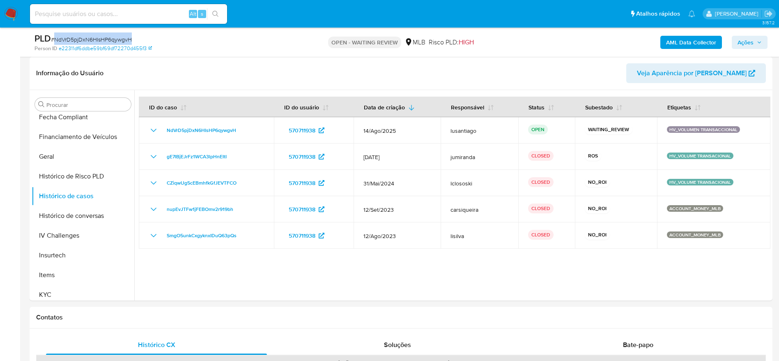
copy span "NdVrD5pjDxN6HIsHP6qywgvH"
drag, startPoint x: 753, startPoint y: 41, endPoint x: 727, endPoint y: 49, distance: 27.3
click at [752, 41] on span "Ações" at bounding box center [746, 42] width 16 height 13
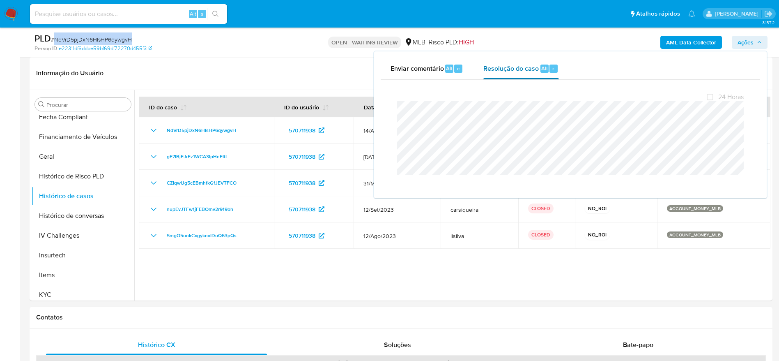
click at [547, 73] on div "Resolução do caso Alt r" at bounding box center [520, 68] width 75 height 21
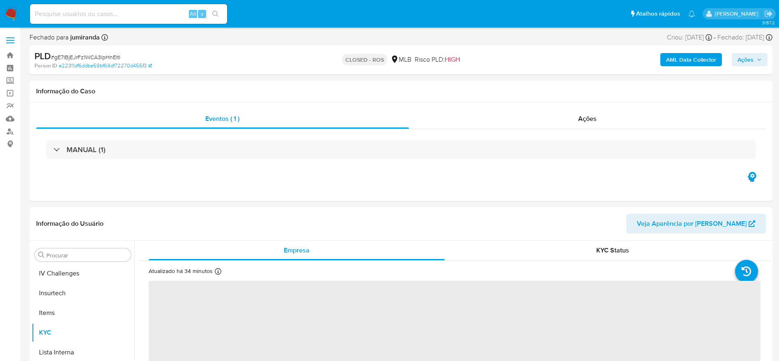
scroll to position [367, 0]
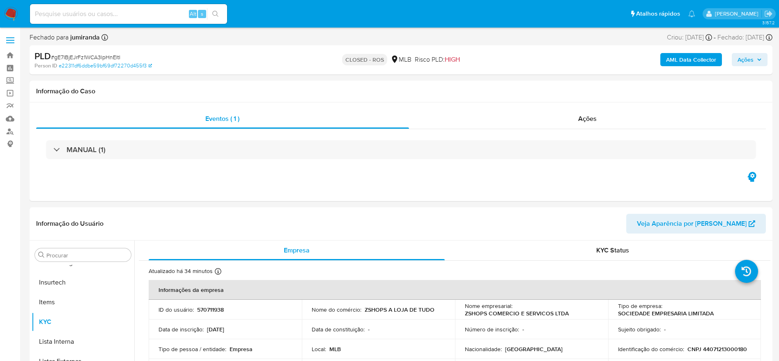
select select "10"
click at [573, 122] on div "Ações" at bounding box center [587, 119] width 357 height 20
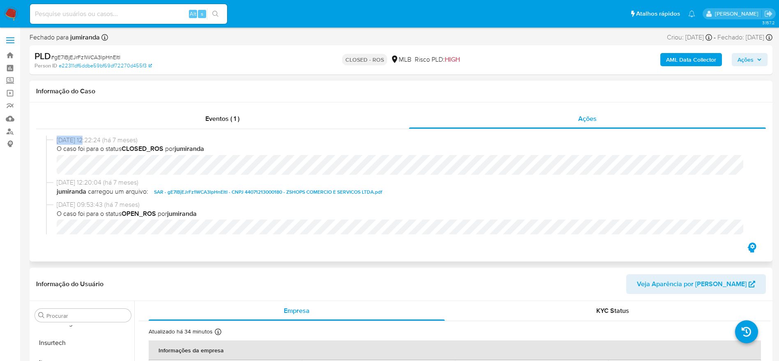
drag, startPoint x: 57, startPoint y: 140, endPoint x: 88, endPoint y: 141, distance: 30.8
click at [88, 141] on span "[DATE] 12:22:24 (há 7 meses)" at bounding box center [405, 140] width 696 height 9
drag, startPoint x: 91, startPoint y: 138, endPoint x: 56, endPoint y: 141, distance: 34.6
click at [56, 141] on div "05/02/2025 12:22:24 (há 7 meses) O caso foi para o status CLOSED_ROS por jumira…" at bounding box center [401, 157] width 710 height 43
copy span "05/02/2025"
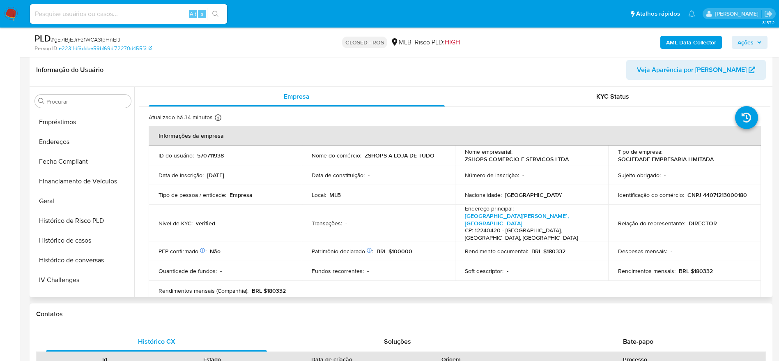
scroll to position [0, 0]
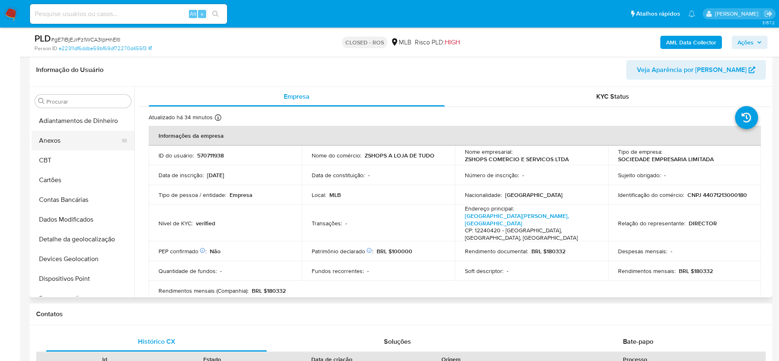
click at [65, 145] on button "Anexos" at bounding box center [80, 141] width 96 height 20
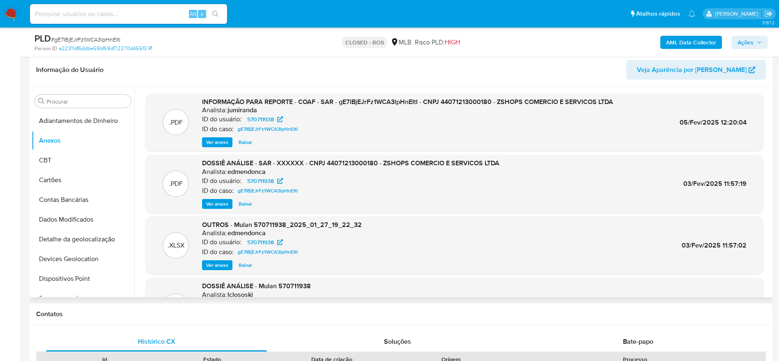
click at [216, 139] on span "Ver anexo" at bounding box center [217, 142] width 22 height 8
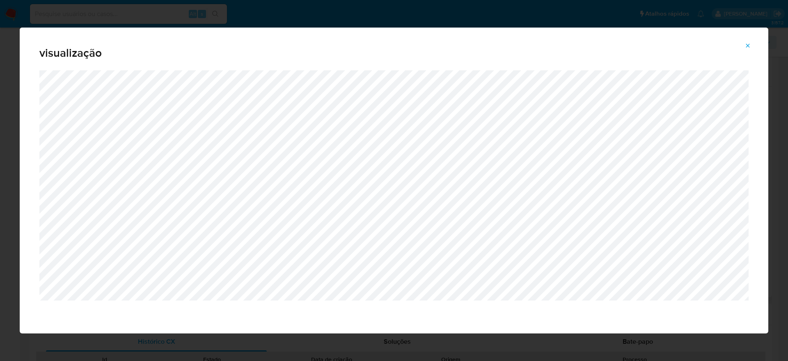
click at [749, 44] on icon "Attachment preview" at bounding box center [748, 45] width 7 height 7
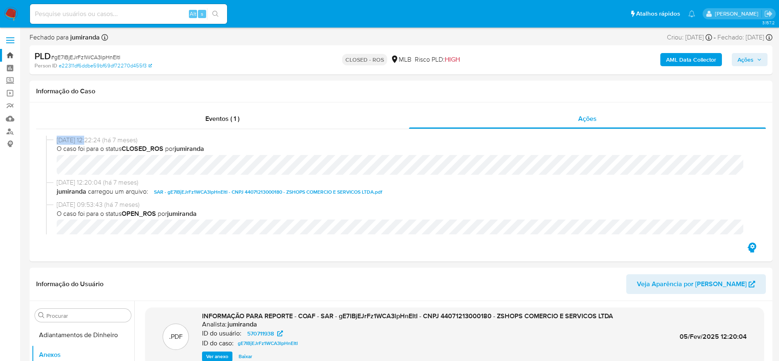
click at [10, 54] on link "Bandeja" at bounding box center [49, 55] width 98 height 13
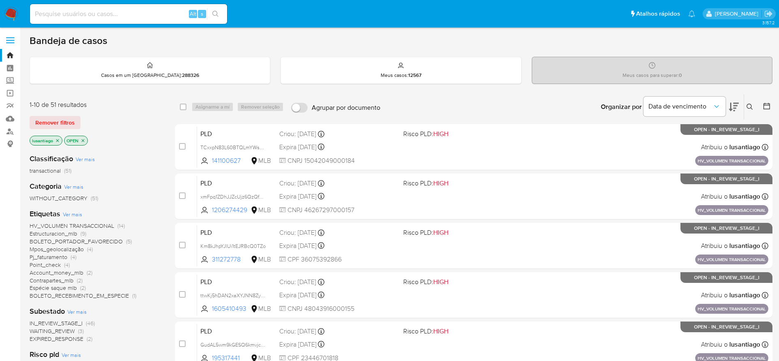
click at [748, 110] on button at bounding box center [751, 107] width 14 height 10
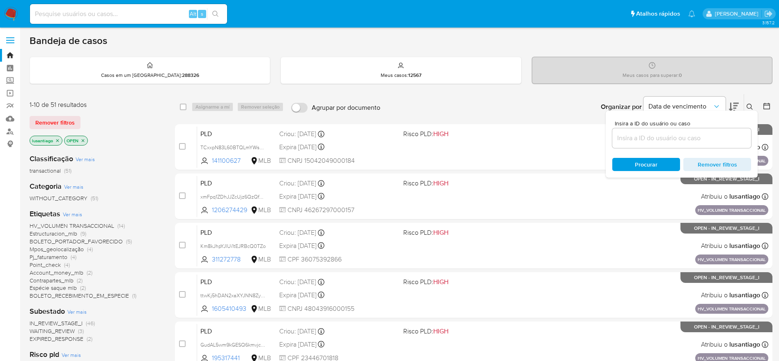
click at [644, 135] on input at bounding box center [681, 138] width 139 height 11
type input "NdVrD5pjDxN6HIsHP6qywgvH"
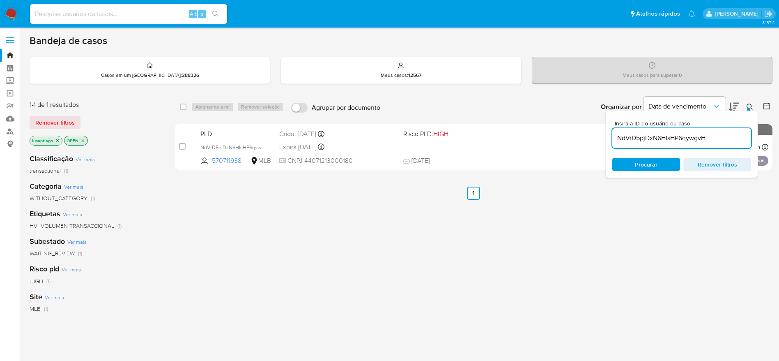
click at [396, 233] on div "select-all-cases-checkbox Asignarme a mí Remover seleção Agrupar por documento …" at bounding box center [473, 280] width 597 height 372
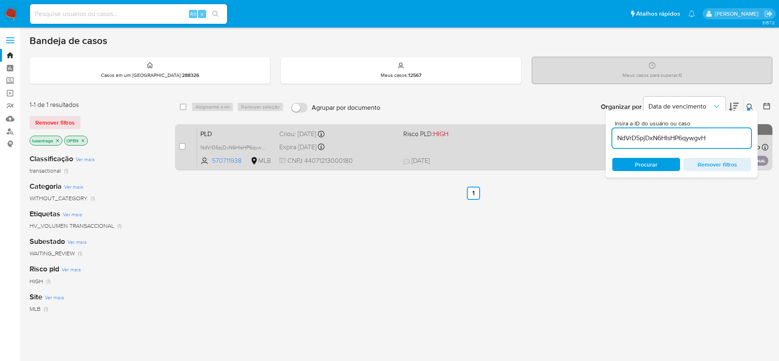
click at [179, 149] on div "case-item-checkbox" at bounding box center [182, 146] width 7 height 8
click at [182, 147] on input "checkbox" at bounding box center [182, 146] width 7 height 7
checkbox input "true"
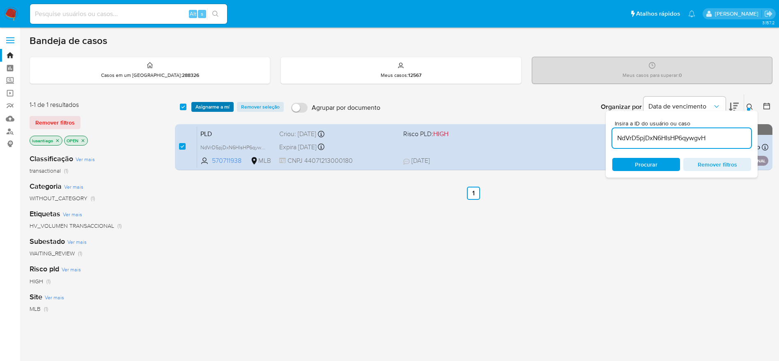
click at [203, 104] on span "Asignarme a mí" at bounding box center [212, 107] width 34 height 8
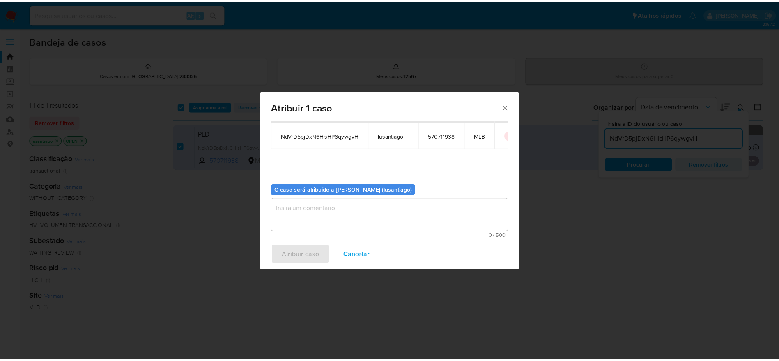
scroll to position [42, 0]
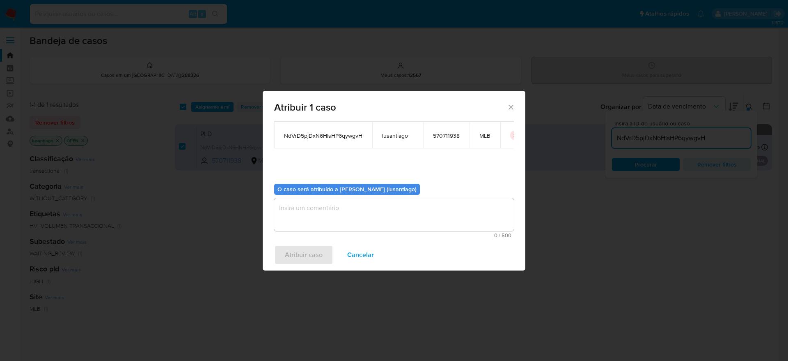
click at [304, 224] on textarea "assign-modal" at bounding box center [394, 214] width 240 height 33
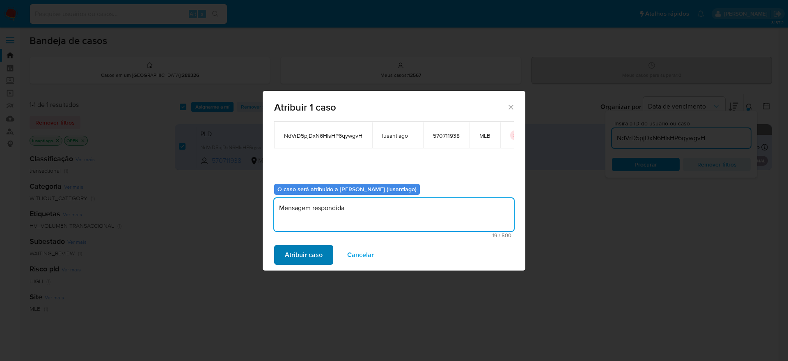
type textarea "Mensagem respondida"
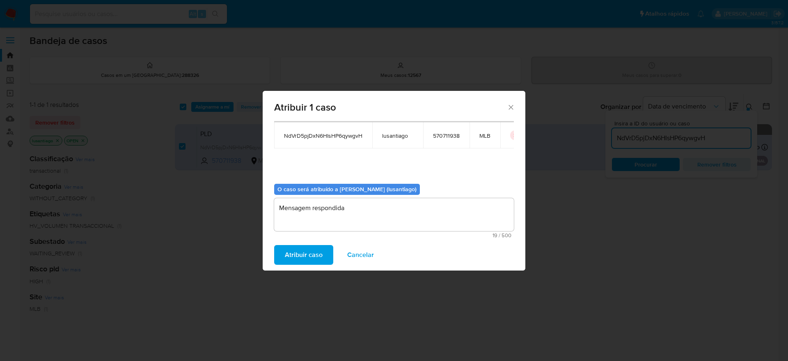
click at [308, 253] on span "Atribuir caso" at bounding box center [304, 255] width 38 height 18
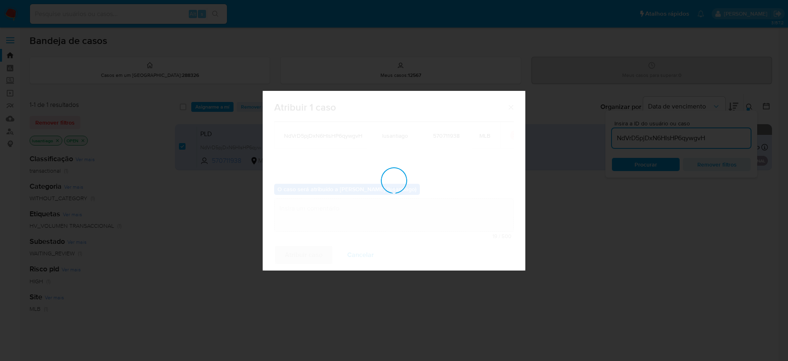
checkbox input "false"
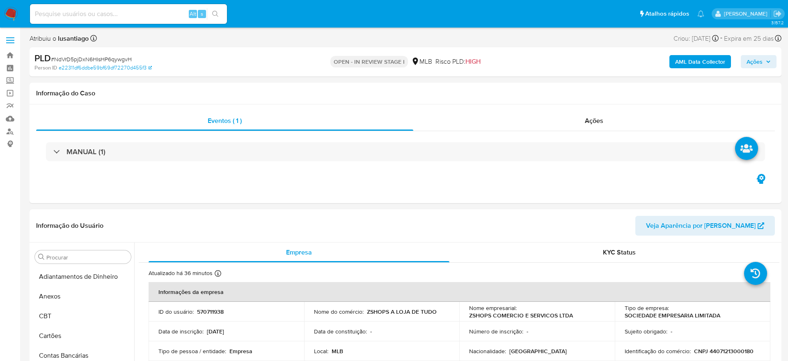
select select "10"
click at [748, 61] on span "Ações" at bounding box center [746, 61] width 16 height 13
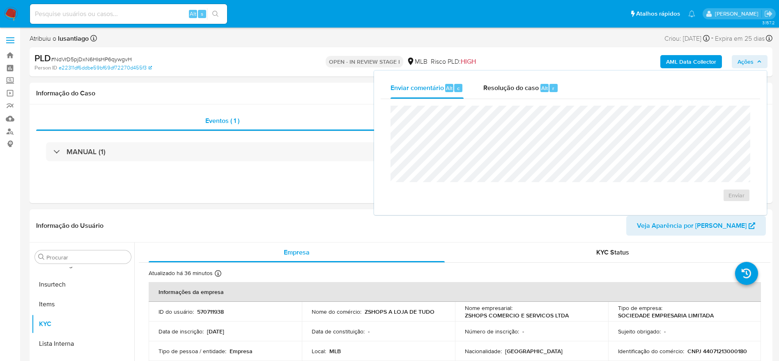
drag, startPoint x: 493, startPoint y: 88, endPoint x: 494, endPoint y: 104, distance: 15.7
click at [494, 88] on span "Resolução do caso" at bounding box center [510, 87] width 55 height 9
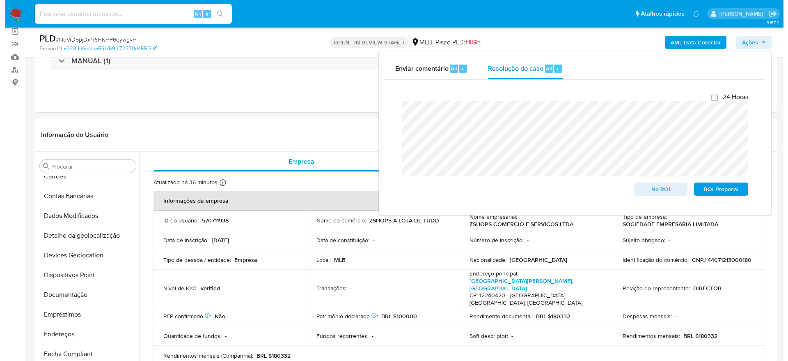
scroll to position [0, 0]
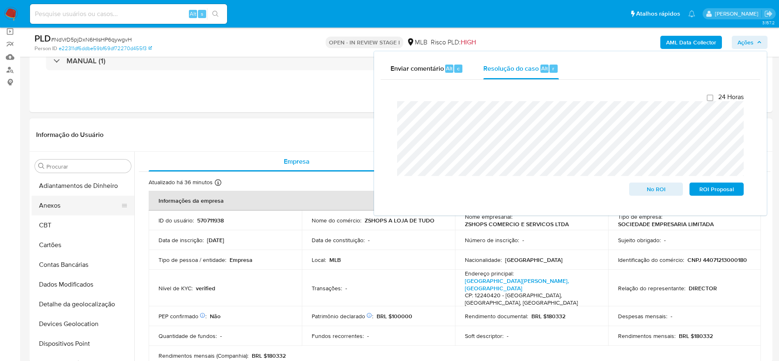
click at [69, 208] on button "Anexos" at bounding box center [80, 205] width 96 height 20
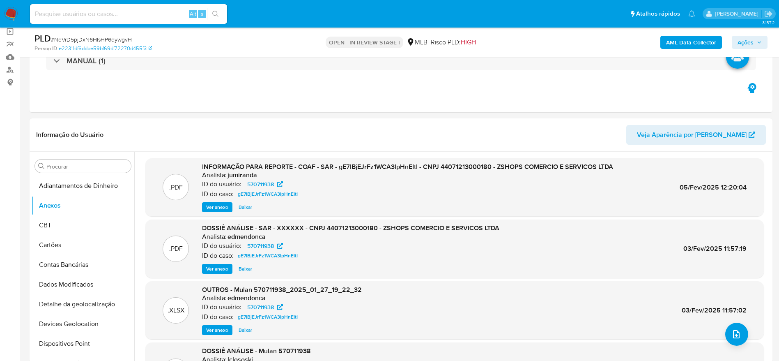
click at [677, 40] on b "AML Data Collector" at bounding box center [691, 42] width 50 height 13
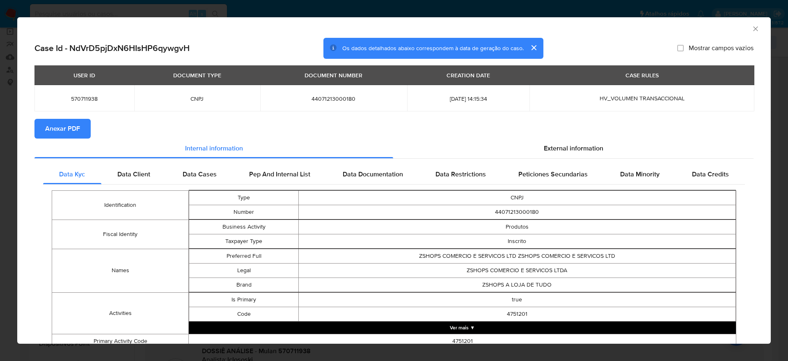
click at [76, 125] on span "Anexar PDF" at bounding box center [62, 128] width 35 height 18
click at [752, 30] on icon "Fechar a janela" at bounding box center [756, 29] width 8 height 8
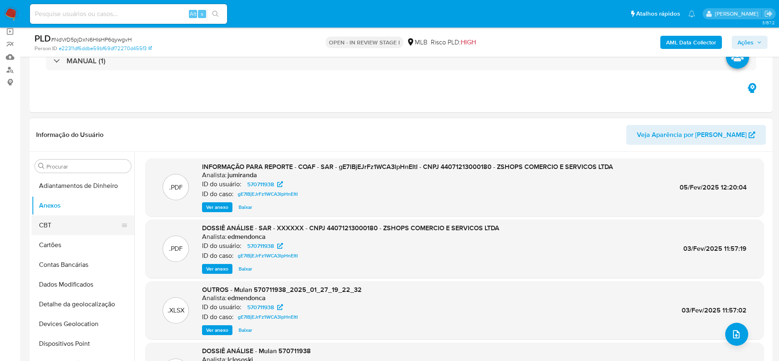
click at [52, 226] on button "CBT" at bounding box center [80, 225] width 96 height 20
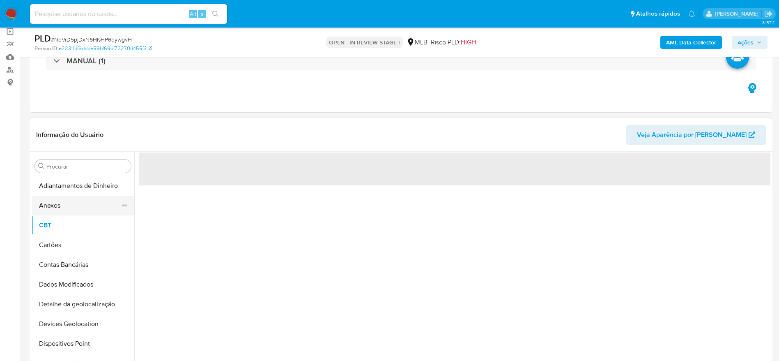
click at [52, 199] on button "Anexos" at bounding box center [80, 205] width 96 height 20
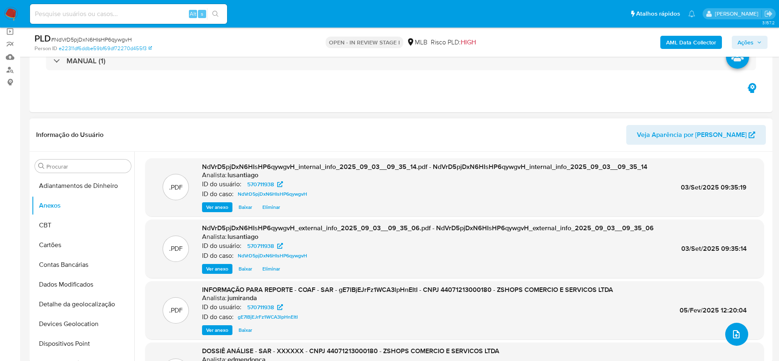
click at [731, 330] on icon "upload-file" at bounding box center [736, 334] width 10 height 10
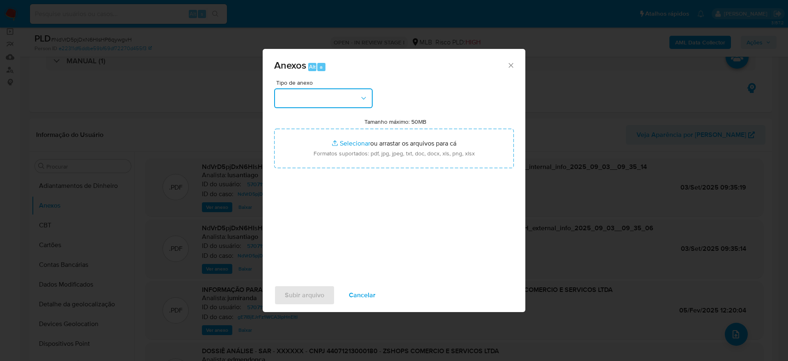
drag, startPoint x: 390, startPoint y: 112, endPoint x: 334, endPoint y: 106, distance: 56.6
click at [340, 92] on button "button" at bounding box center [323, 98] width 99 height 20
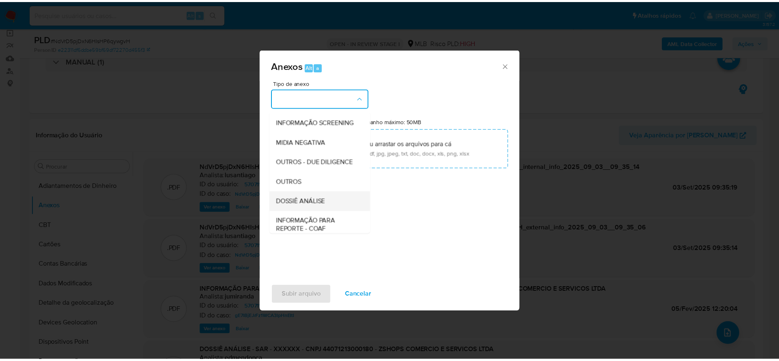
scroll to position [126, 0]
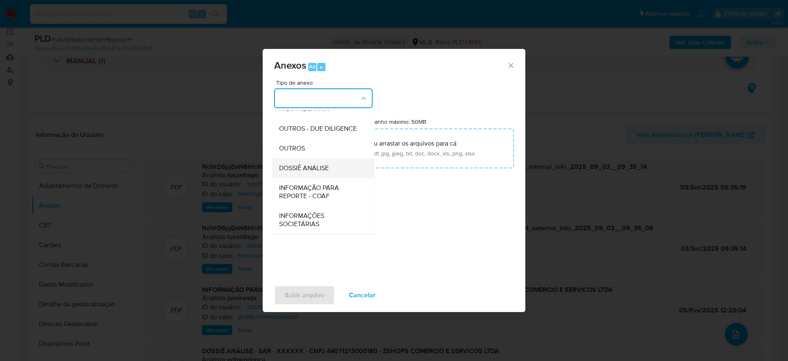
click at [334, 169] on div "DOSSIÊ ANÁLISE" at bounding box center [321, 168] width 84 height 20
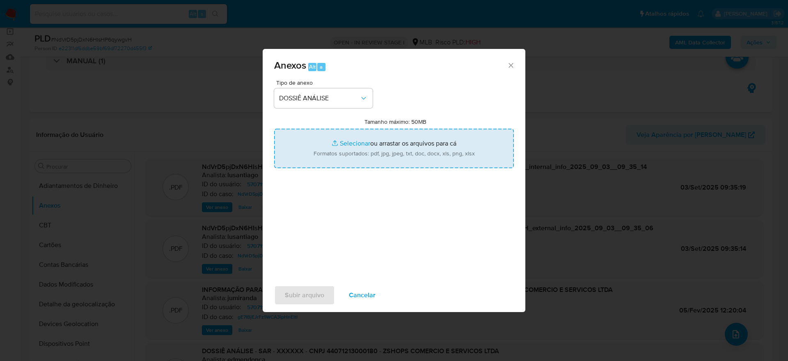
type input "C:\fakepath\Mulan 570711938_2025_09_03_06_45_36.xlsx"
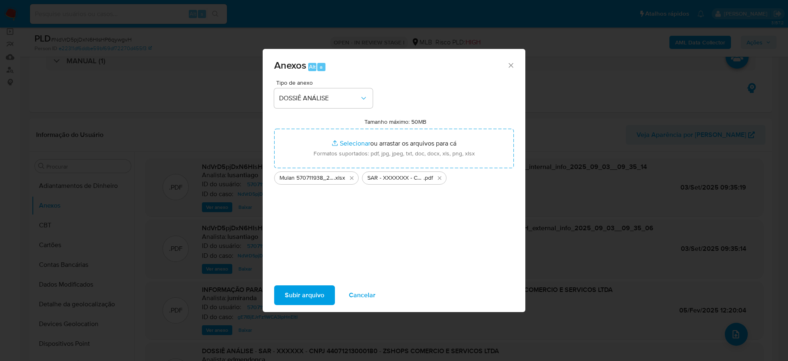
click at [296, 299] on span "Subir arquivo" at bounding box center [304, 295] width 39 height 18
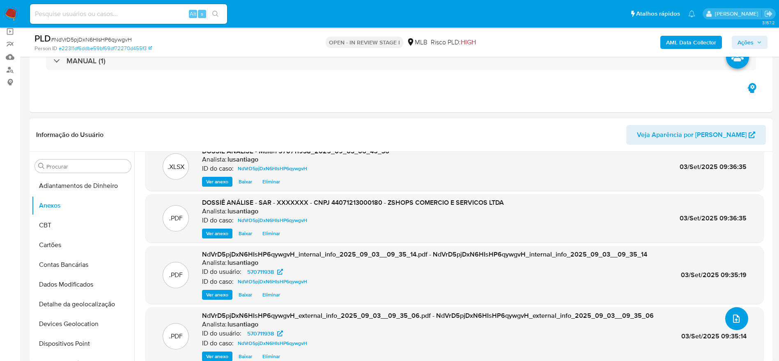
scroll to position [0, 0]
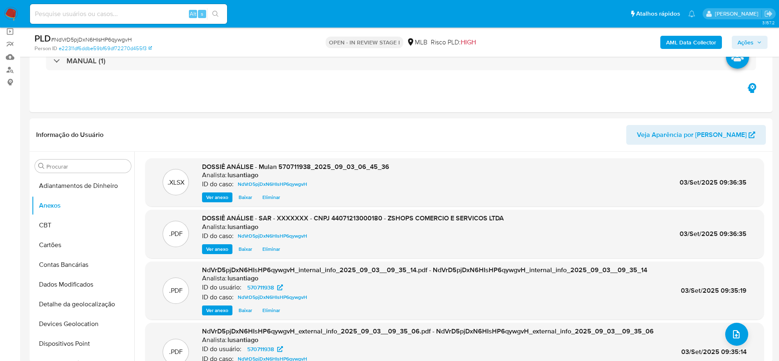
click at [738, 41] on span "Ações" at bounding box center [746, 42] width 16 height 13
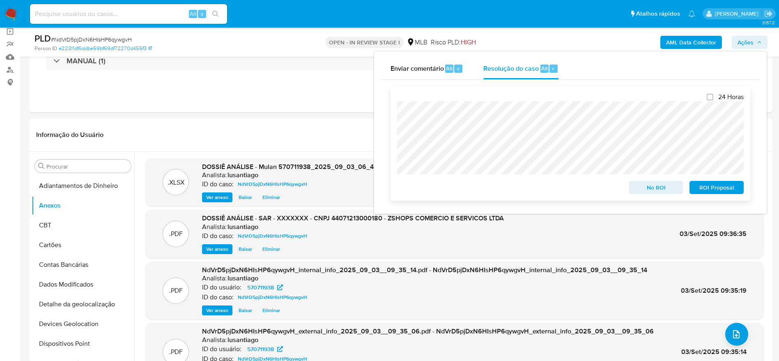
click at [708, 189] on span "ROI Proposal" at bounding box center [716, 187] width 43 height 11
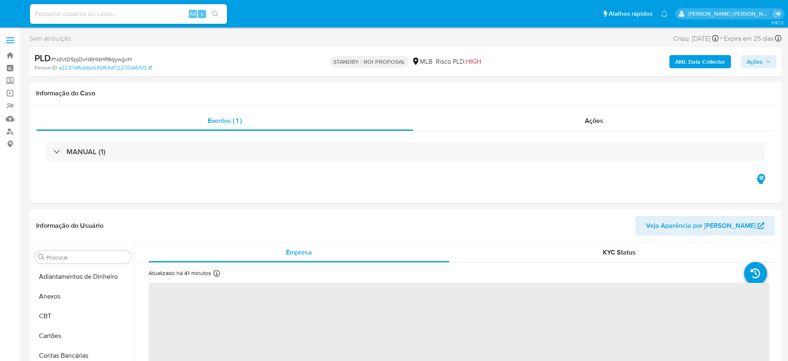
select select "10"
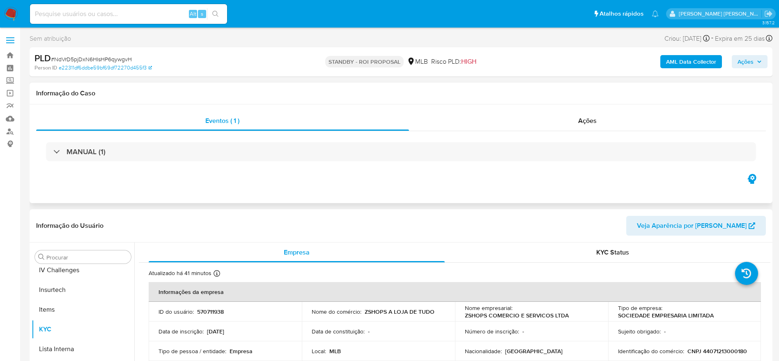
scroll to position [367, 0]
click at [8, 55] on link "Bandeja" at bounding box center [49, 55] width 98 height 13
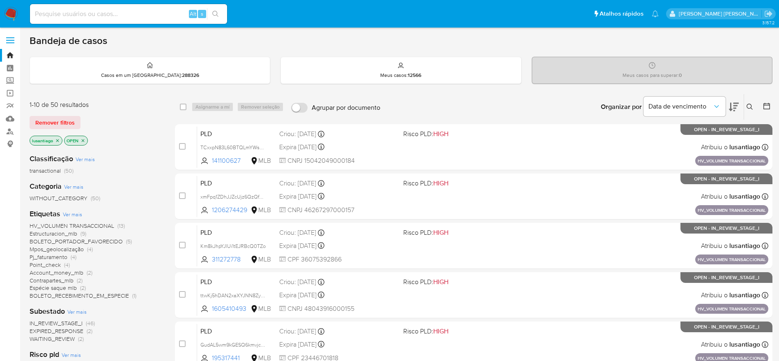
click at [108, 18] on input at bounding box center [128, 14] width 197 height 11
paste input "109547891"
type input "109547891"
click at [214, 9] on button "search-icon" at bounding box center [215, 13] width 17 height 11
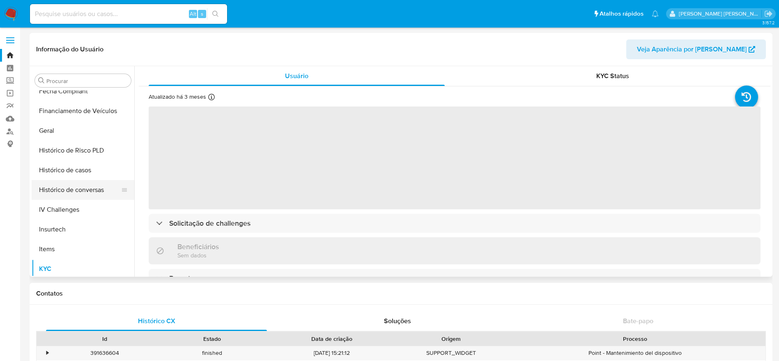
scroll to position [238, 0]
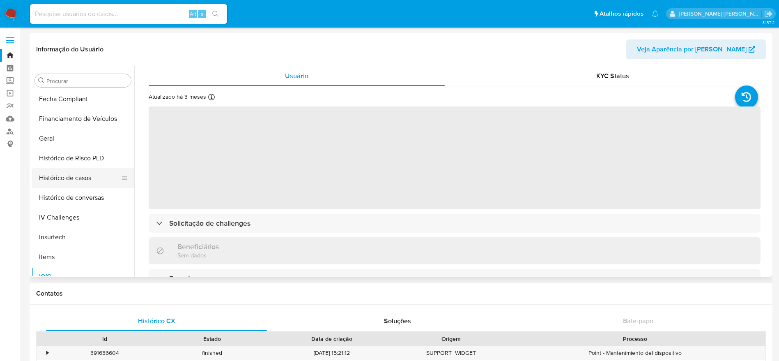
click at [76, 182] on button "Histórico de casos" at bounding box center [80, 178] width 96 height 20
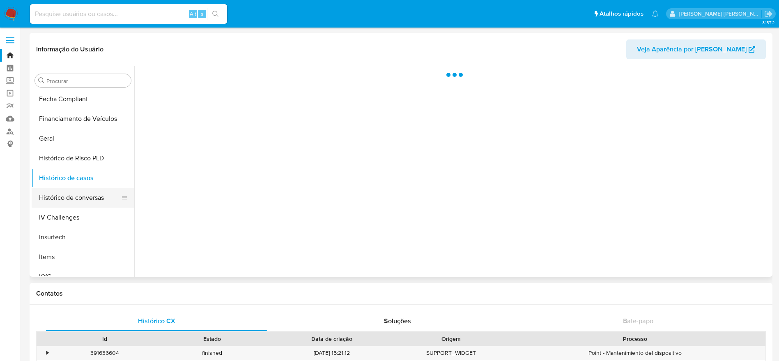
select select "10"
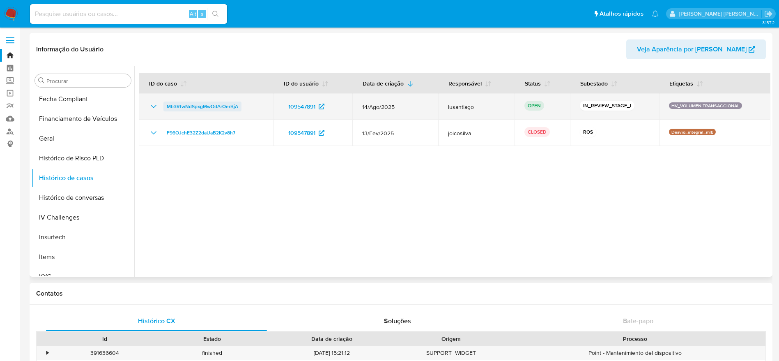
click at [223, 106] on span "Mb3RfwNdSpxgMwOdArOerBjA" at bounding box center [202, 106] width 71 height 10
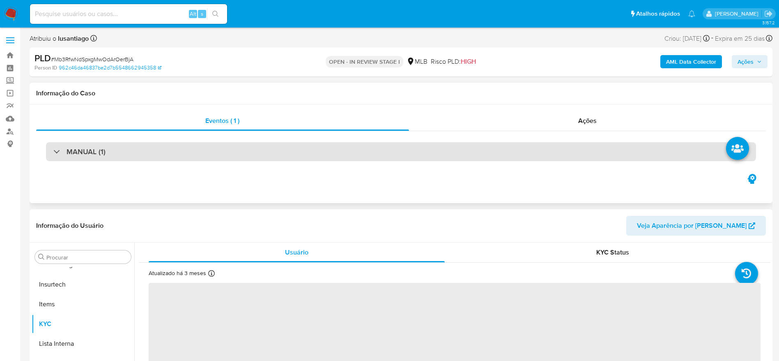
scroll to position [123, 0]
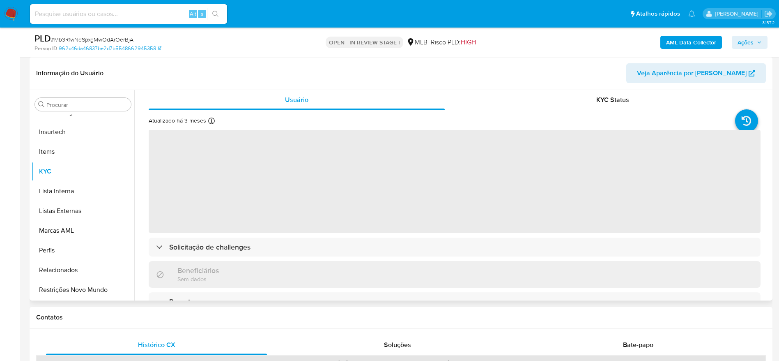
select select "10"
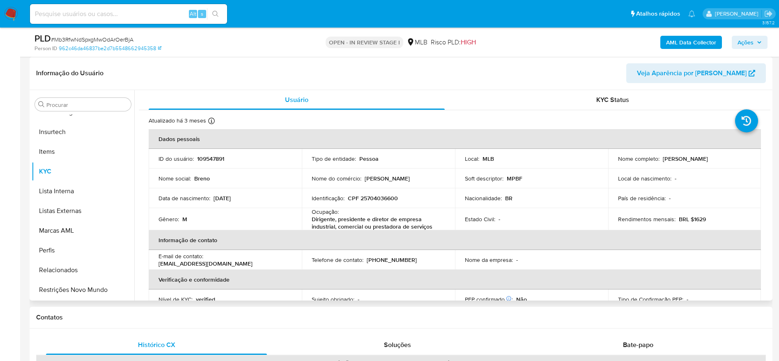
click at [384, 197] on p "CPF 25704036600" at bounding box center [373, 197] width 50 height 7
copy p "25704036600"
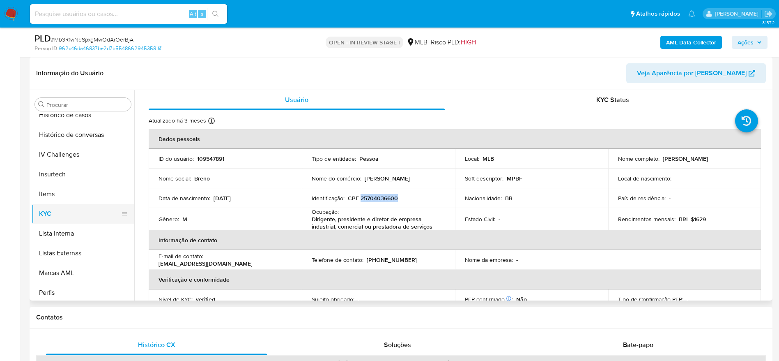
scroll to position [305, 0]
click at [74, 138] on button "Histórico de casos" at bounding box center [80, 134] width 96 height 20
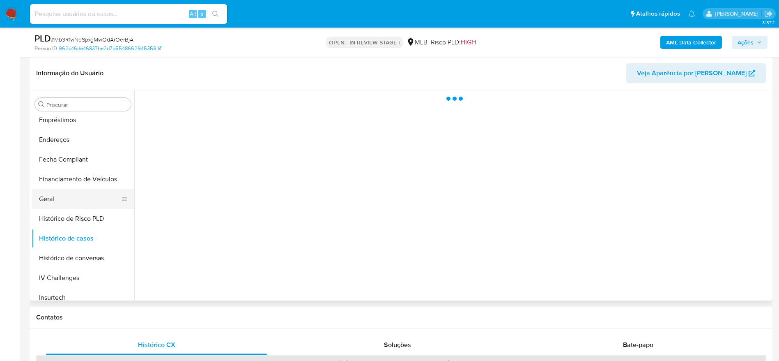
scroll to position [182, 0]
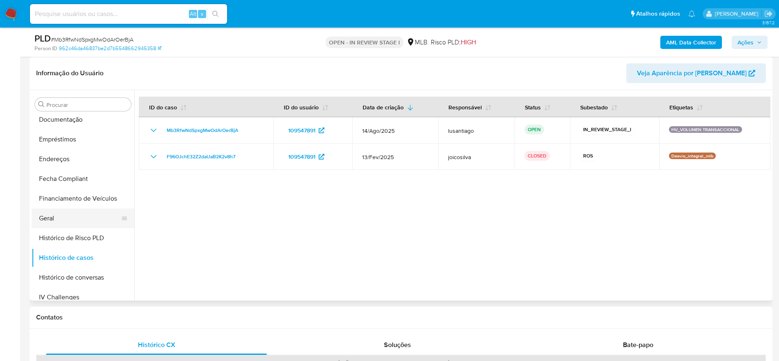
click at [65, 217] on button "Geral" at bounding box center [80, 218] width 96 height 20
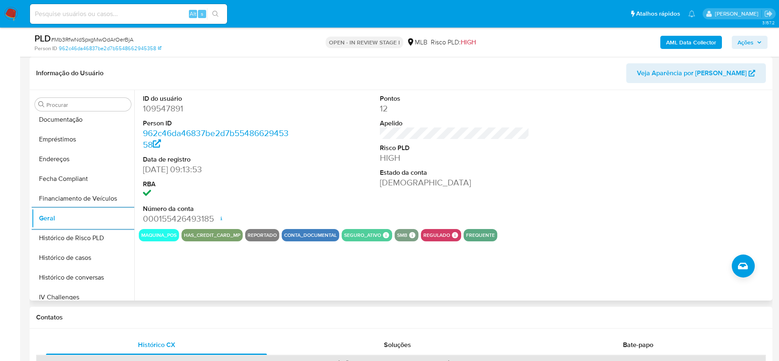
scroll to position [244, 0]
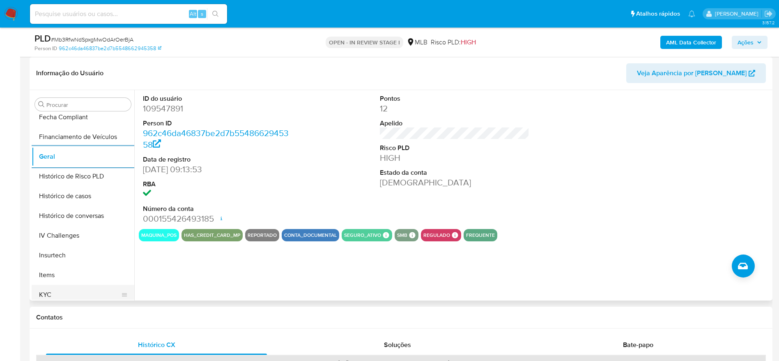
click at [59, 294] on button "KYC" at bounding box center [80, 295] width 96 height 20
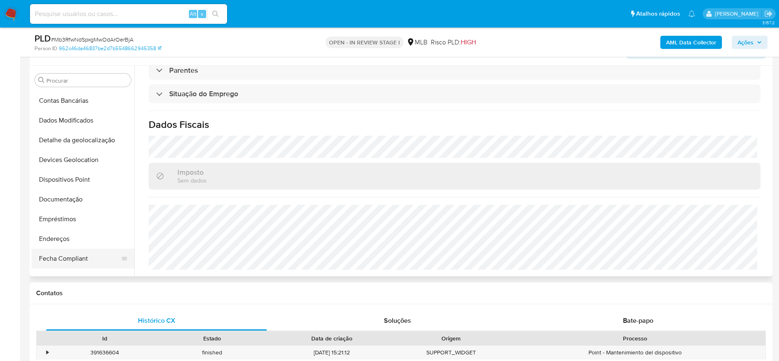
scroll to position [59, 0]
click at [75, 257] on button "Endereços" at bounding box center [80, 258] width 96 height 20
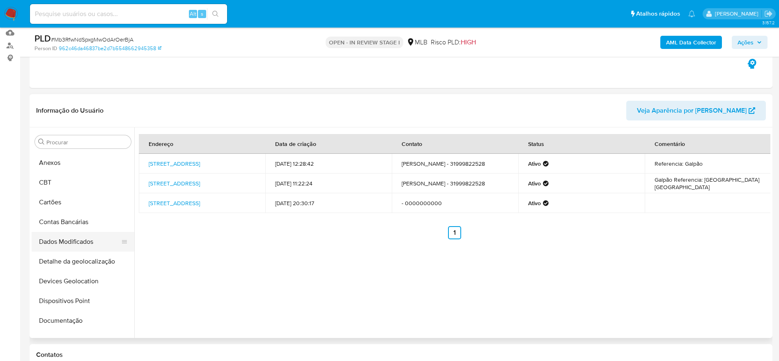
scroll to position [0, 0]
click at [87, 285] on button "Detalhe da geolocalização" at bounding box center [80, 280] width 96 height 20
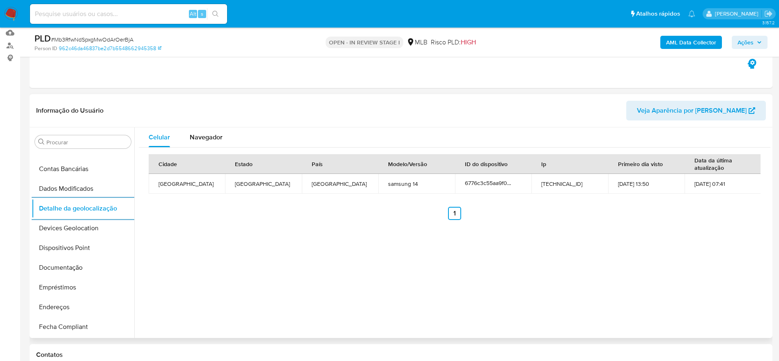
scroll to position [367, 0]
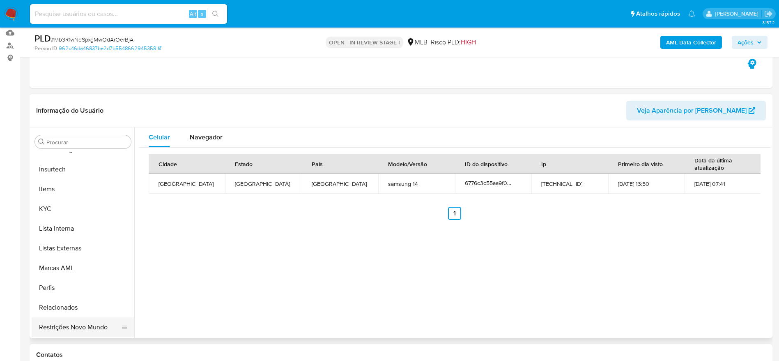
click at [46, 335] on button "Restrições Novo Mundo" at bounding box center [80, 327] width 96 height 20
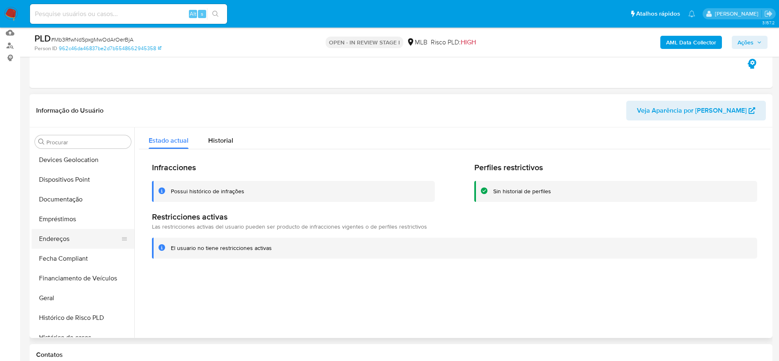
scroll to position [120, 0]
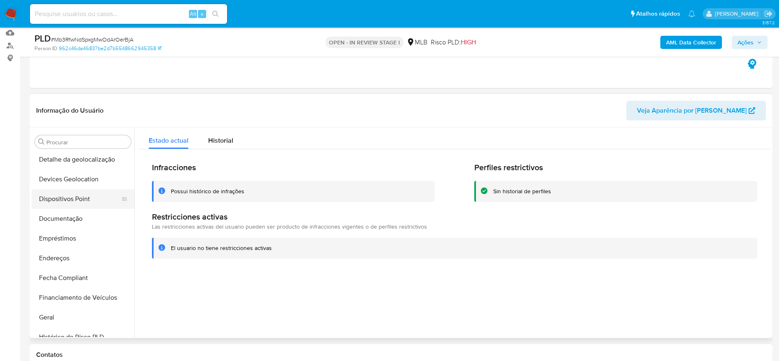
click at [64, 197] on button "Dispositivos Point" at bounding box center [80, 199] width 96 height 20
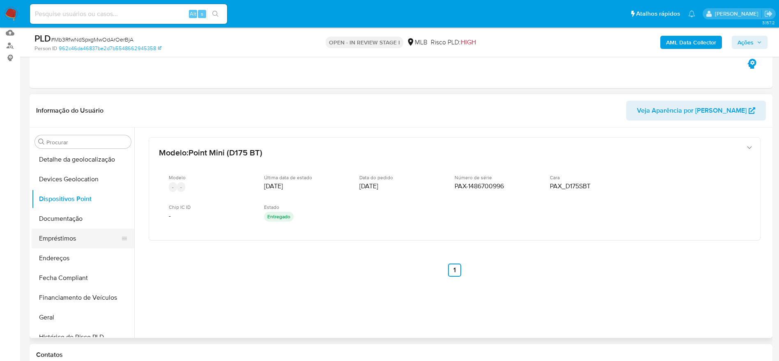
scroll to position [244, 0]
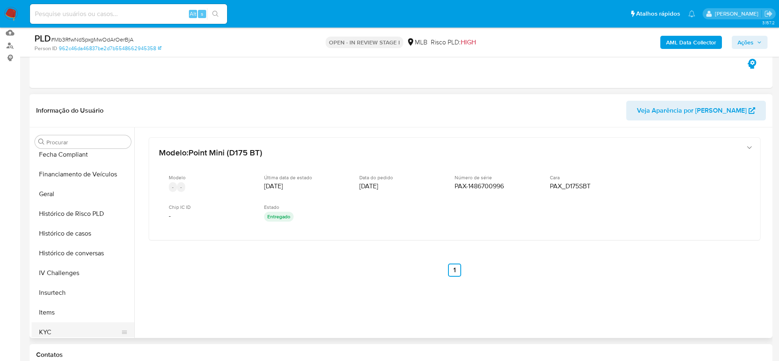
click at [53, 330] on button "KYC" at bounding box center [80, 332] width 96 height 20
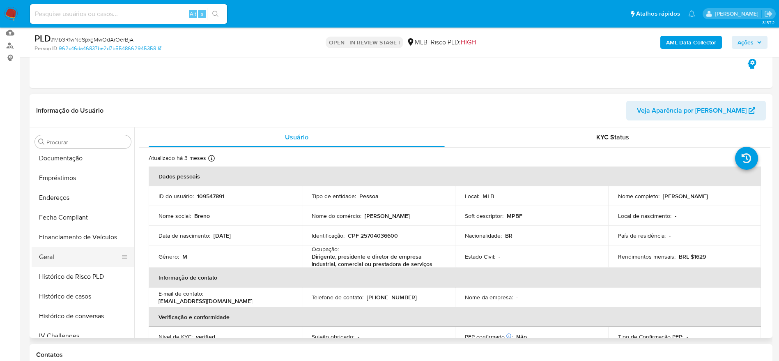
scroll to position [120, 0]
click at [62, 219] on button "Documentação" at bounding box center [80, 219] width 96 height 20
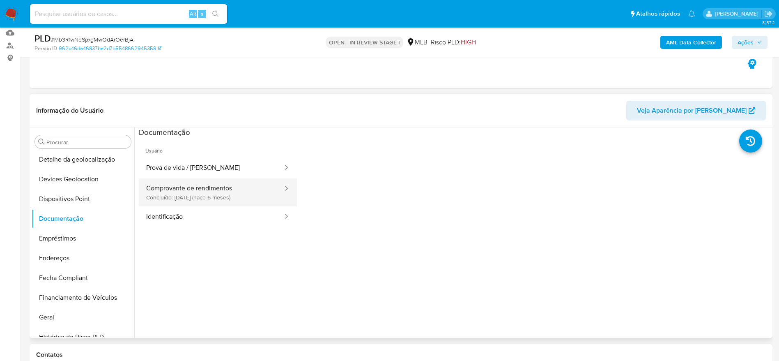
click at [202, 188] on button "Comprovante de rendimentos Concluído: 14/03/2025 (hace 6 meses)" at bounding box center [211, 192] width 145 height 28
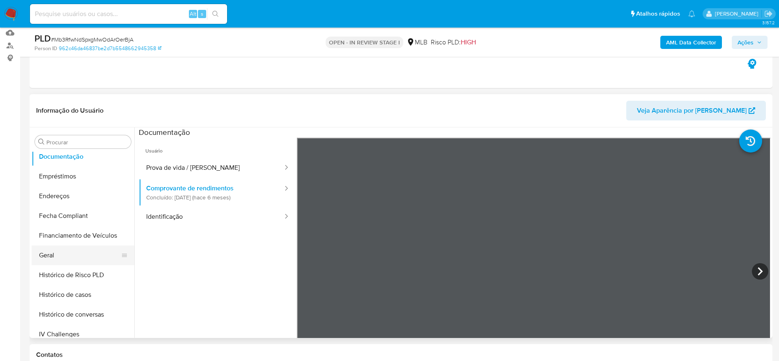
scroll to position [305, 0]
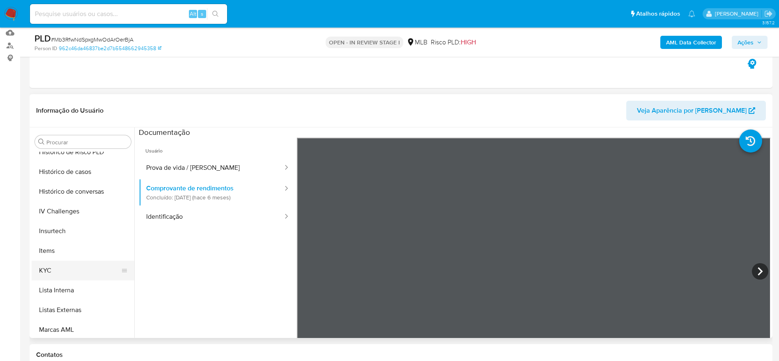
click at [62, 271] on button "KYC" at bounding box center [80, 270] width 96 height 20
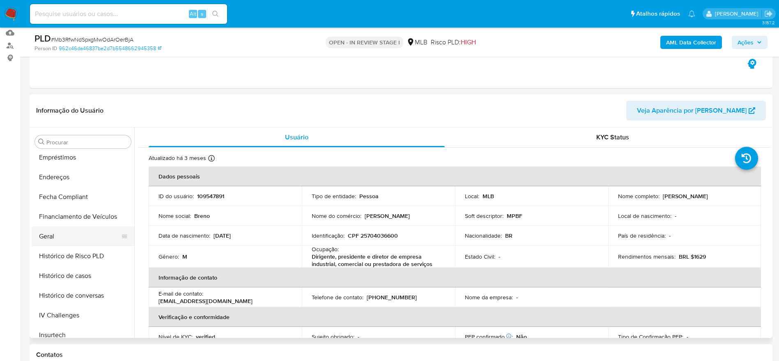
scroll to position [182, 0]
click at [52, 258] on button "Geral" at bounding box center [80, 256] width 96 height 20
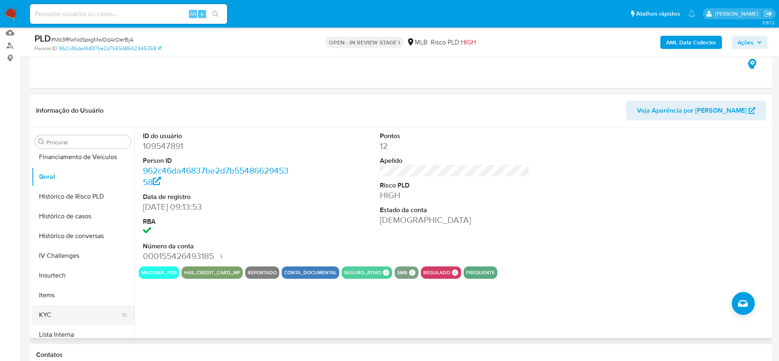
scroll to position [305, 0]
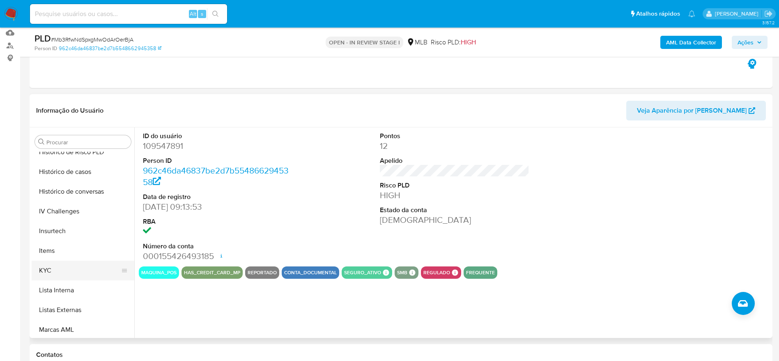
click at [78, 267] on button "KYC" at bounding box center [80, 270] width 96 height 20
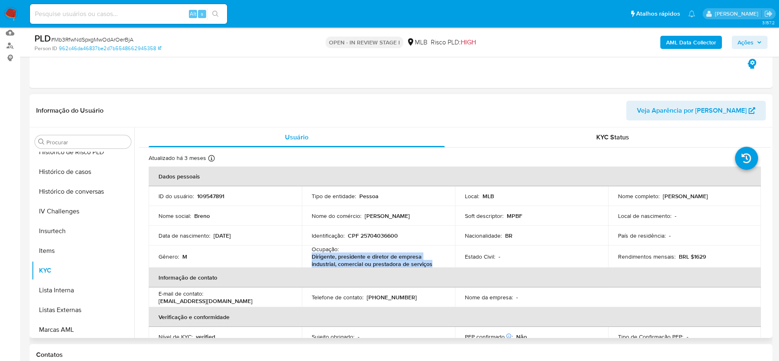
drag, startPoint x: 435, startPoint y: 265, endPoint x: 309, endPoint y: 256, distance: 126.4
click at [309, 256] on td "Ocupação : Dirigente, presidente e diretor de empresa industrial, comercial ou …" at bounding box center [378, 256] width 153 height 22
copy p "Dirigente, presidente e diretor de empresa industrial, comercial ou prestadora …"
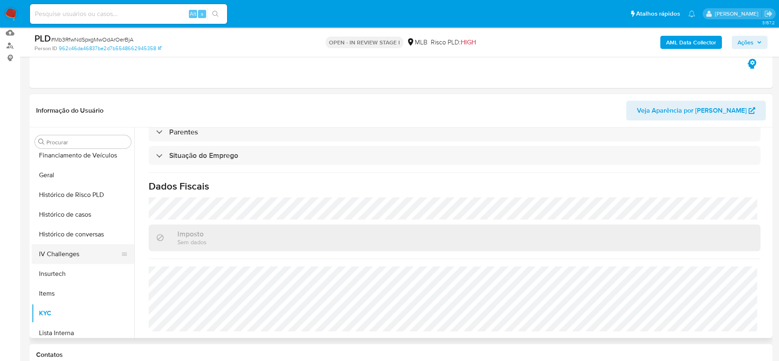
scroll to position [244, 0]
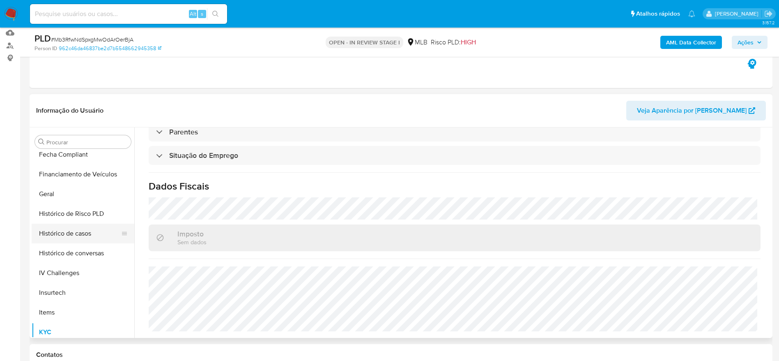
click at [78, 241] on button "Histórico de casos" at bounding box center [80, 233] width 96 height 20
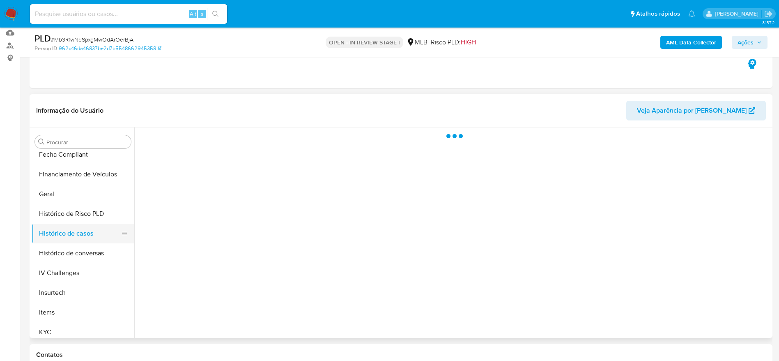
scroll to position [0, 0]
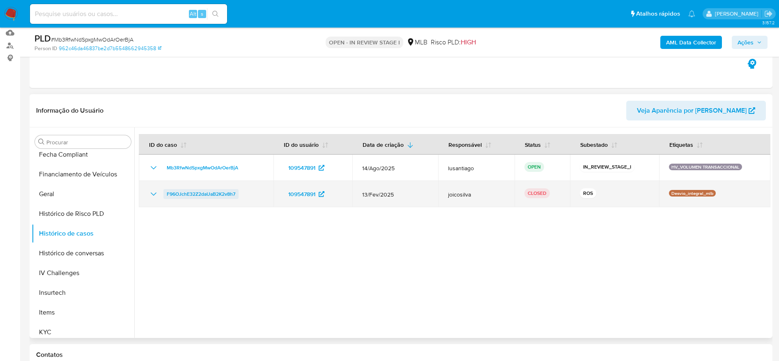
click at [220, 193] on span "F96OJchE32Z2daUaB2K2v8h7" at bounding box center [201, 194] width 69 height 10
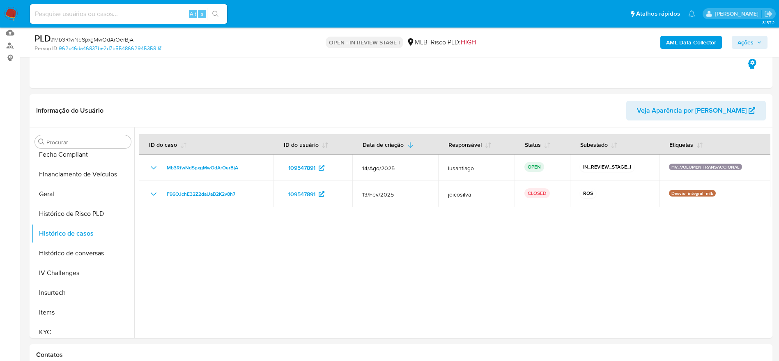
click at [754, 44] on span "Ações" at bounding box center [750, 42] width 24 height 11
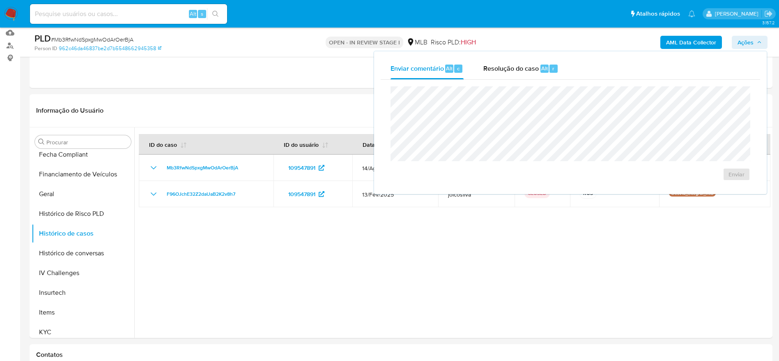
click at [505, 76] on div "Resolução do caso Alt r" at bounding box center [520, 68] width 75 height 21
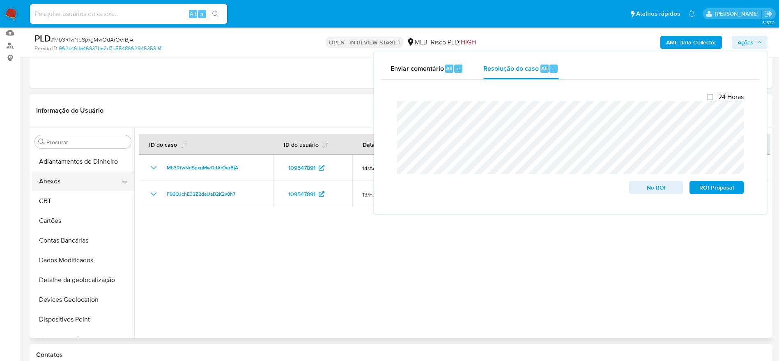
click at [70, 181] on button "Anexos" at bounding box center [80, 181] width 96 height 20
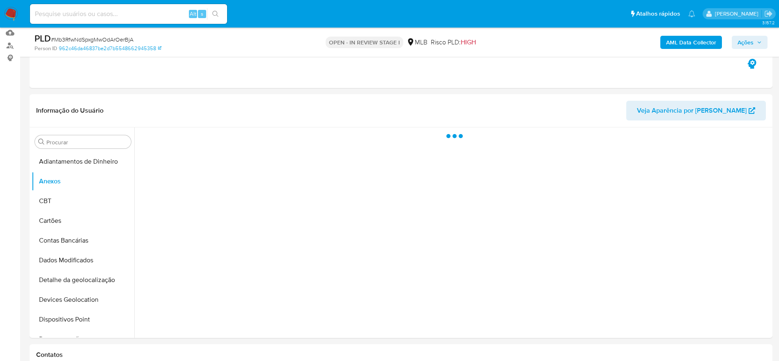
click at [703, 44] on b "AML Data Collector" at bounding box center [691, 42] width 50 height 13
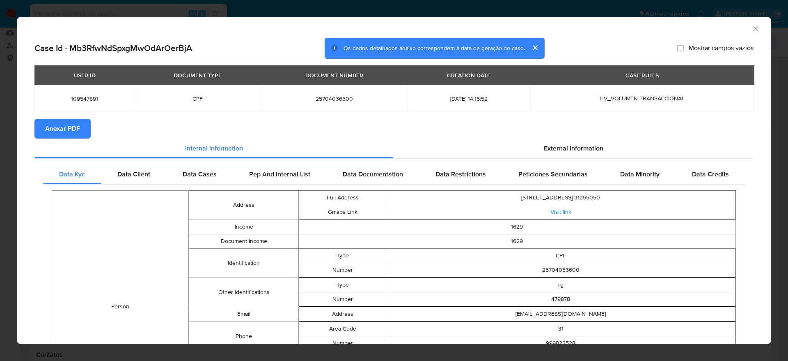
click at [69, 123] on span "Anexar PDF" at bounding box center [62, 128] width 35 height 18
click at [752, 27] on icon "Fechar a janela" at bounding box center [756, 29] width 8 height 8
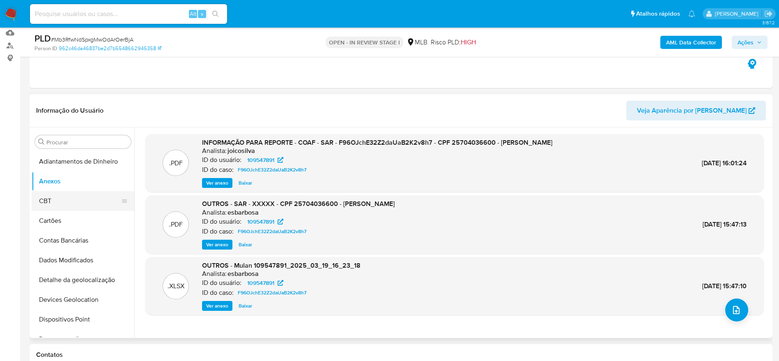
click at [76, 201] on button "CBT" at bounding box center [80, 201] width 96 height 20
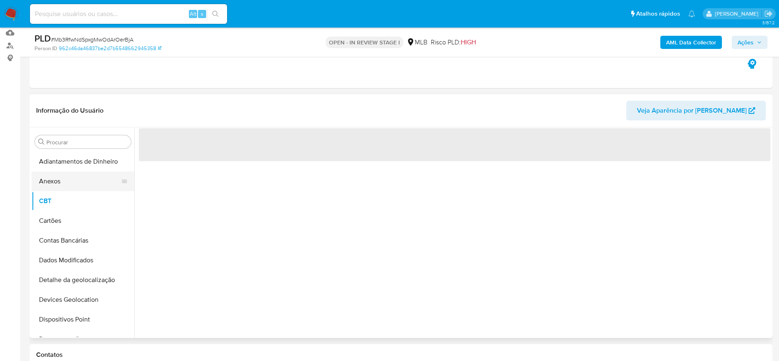
click at [69, 184] on button "Anexos" at bounding box center [80, 181] width 96 height 20
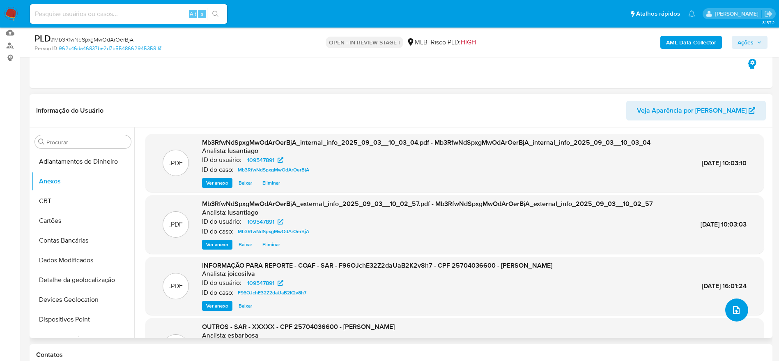
click at [740, 312] on button "upload-file" at bounding box center [736, 309] width 23 height 23
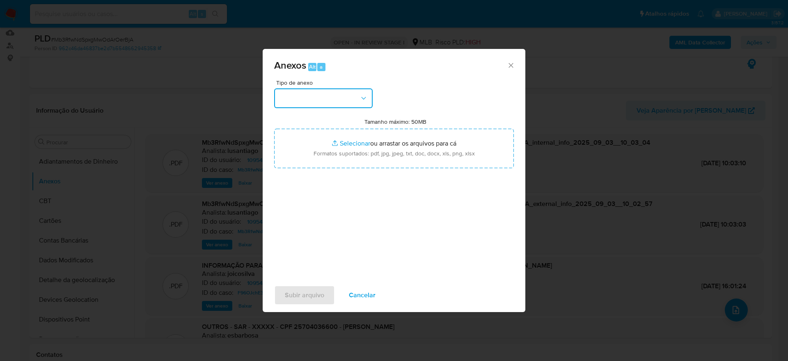
drag, startPoint x: 326, startPoint y: 91, endPoint x: 324, endPoint y: 107, distance: 16.6
click at [326, 92] on button "button" at bounding box center [323, 98] width 99 height 20
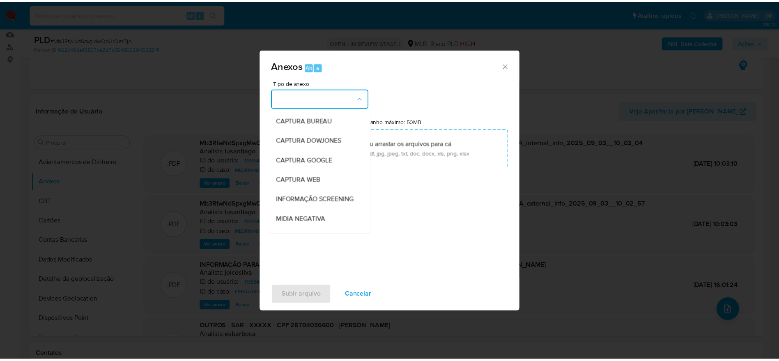
scroll to position [126, 0]
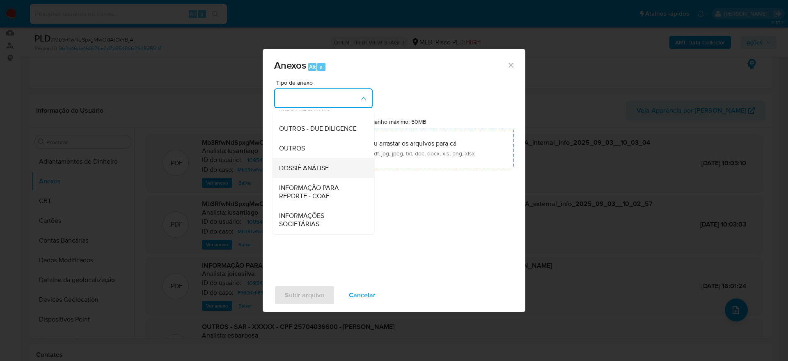
click at [306, 165] on span "DOSSIÊ ANÁLISE" at bounding box center [304, 168] width 50 height 8
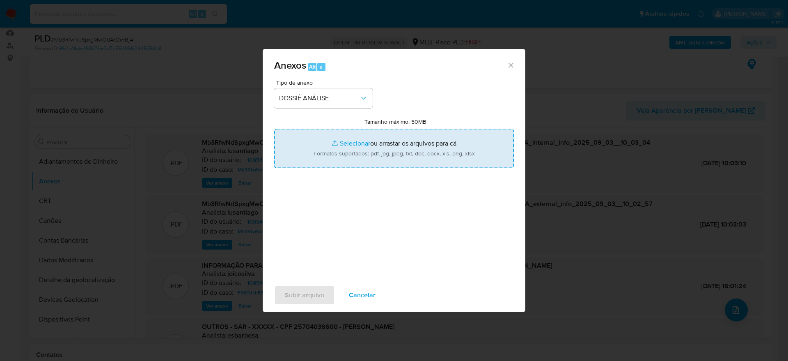
type input "C:\fakepath\2° SAR - XXXXXX - CPF 25704036600 - BRENO FRANCO.pdf"
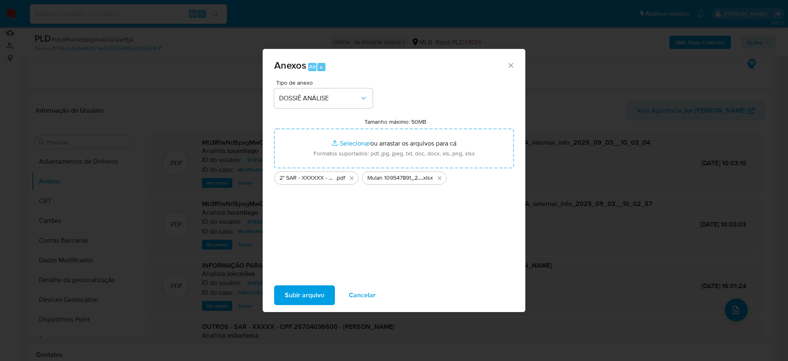
click at [315, 291] on span "Subir arquivo" at bounding box center [304, 295] width 39 height 18
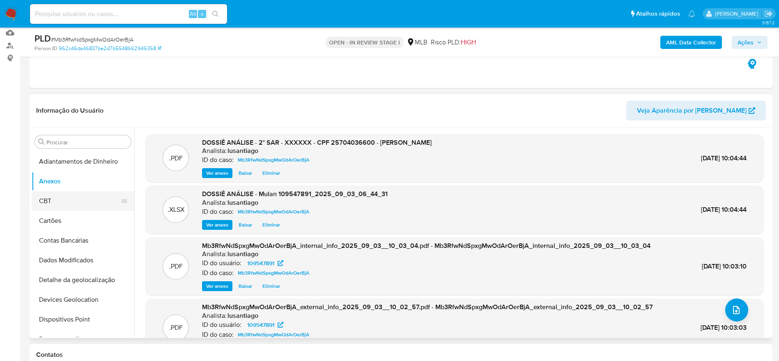
click at [52, 196] on button "CBT" at bounding box center [80, 201] width 96 height 20
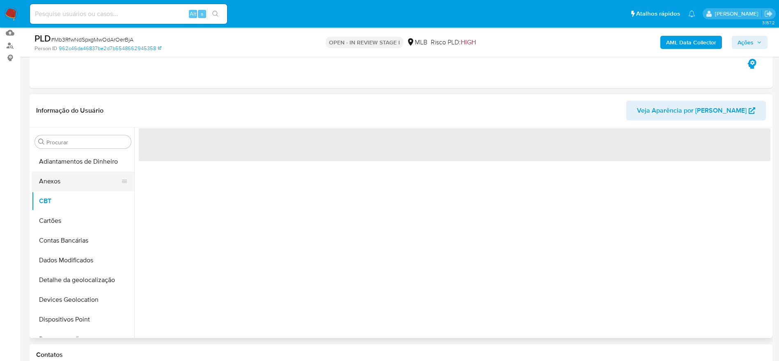
click at [53, 184] on button "Anexos" at bounding box center [80, 181] width 96 height 20
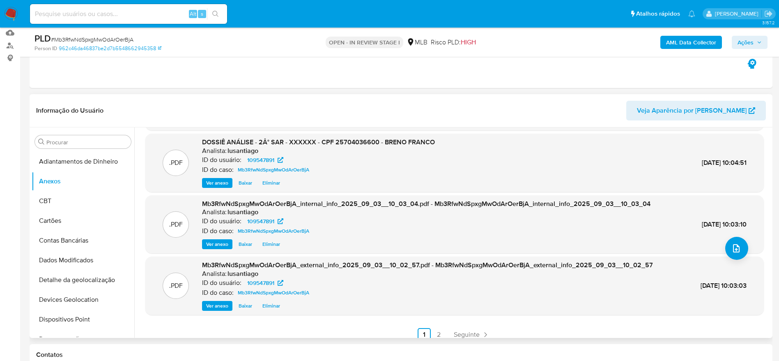
scroll to position [0, 0]
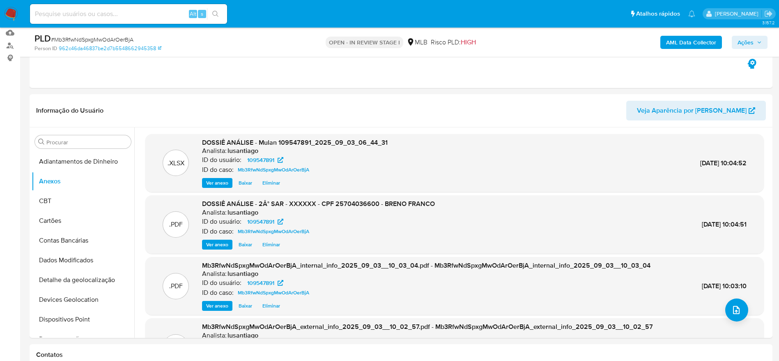
click at [754, 46] on span "Ações" at bounding box center [750, 42] width 24 height 11
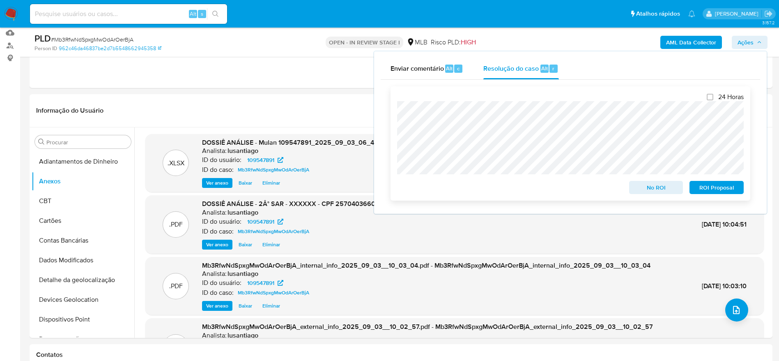
click at [713, 191] on span "ROI Proposal" at bounding box center [716, 187] width 43 height 11
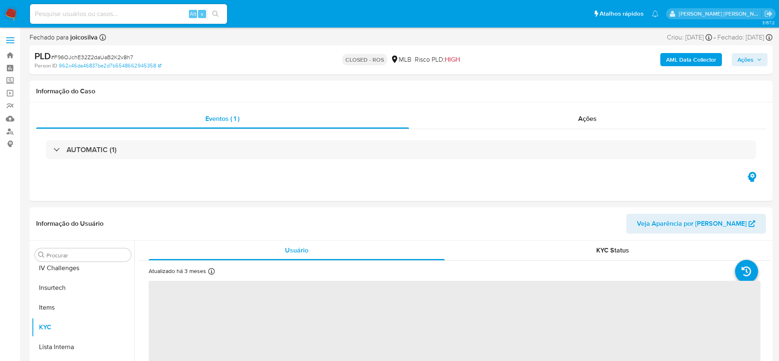
scroll to position [367, 0]
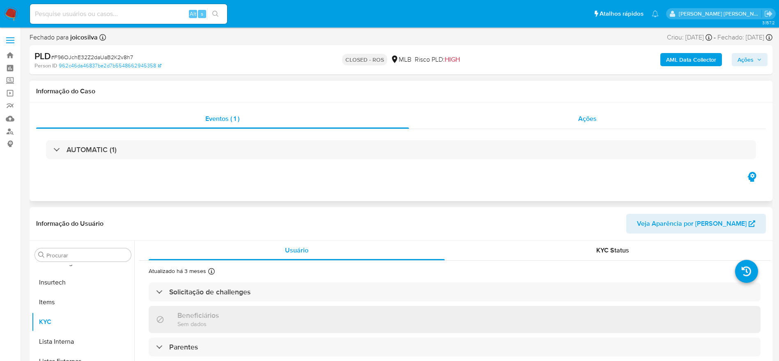
click at [481, 122] on div "Ações" at bounding box center [587, 119] width 357 height 20
select select "10"
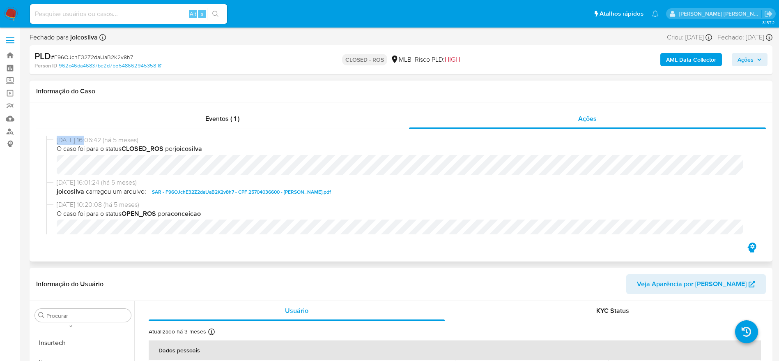
drag, startPoint x: 87, startPoint y: 140, endPoint x: 57, endPoint y: 138, distance: 30.0
click at [57, 138] on span "[DATE] 16:06:42 (há 5 meses)" at bounding box center [405, 140] width 696 height 9
copy span "[DATE]"
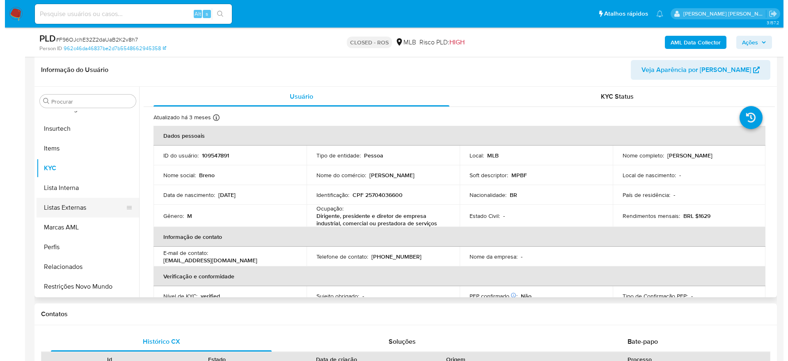
scroll to position [0, 0]
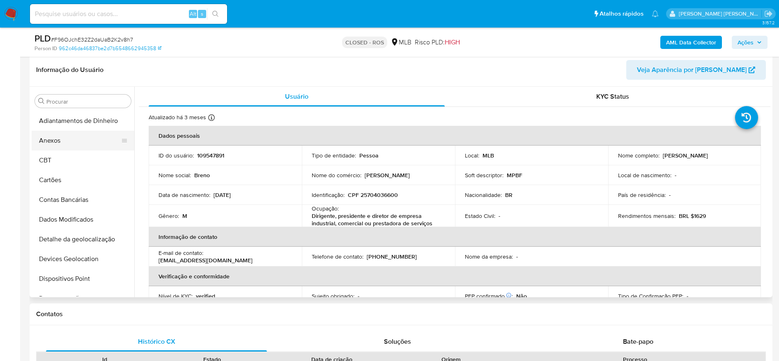
click at [74, 141] on button "Anexos" at bounding box center [80, 141] width 96 height 20
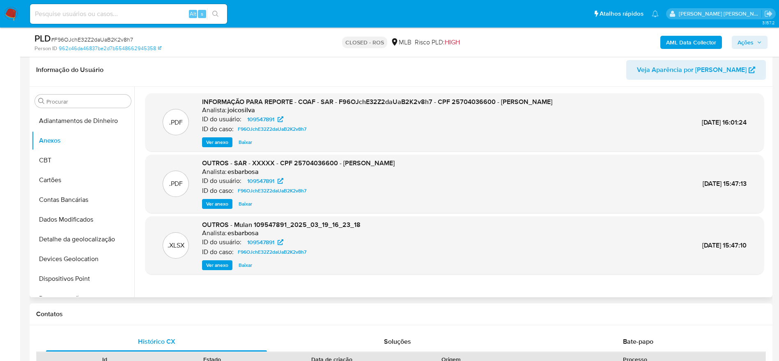
click at [221, 142] on span "Ver anexo" at bounding box center [217, 142] width 22 height 8
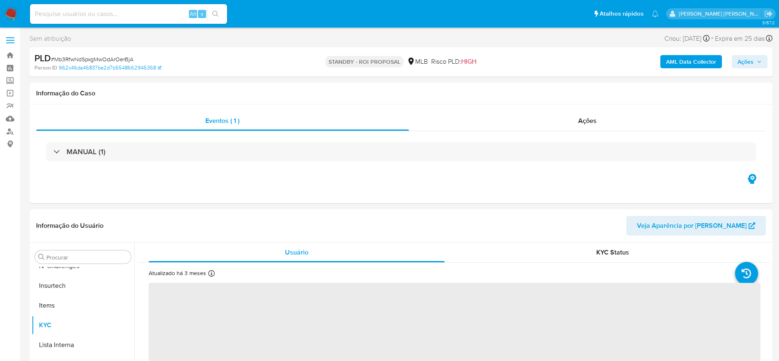
scroll to position [367, 0]
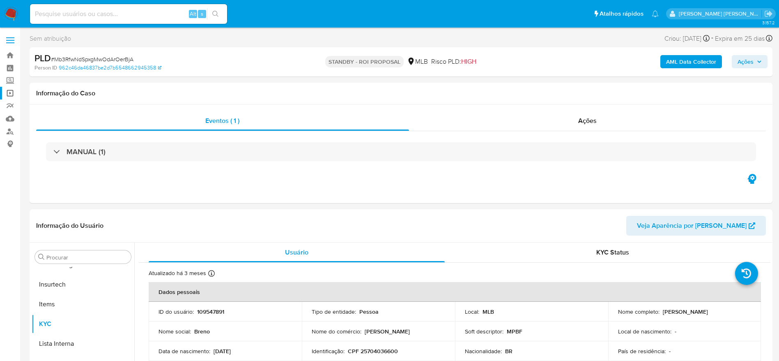
select select "10"
click at [9, 70] on link "Painel" at bounding box center [49, 68] width 98 height 13
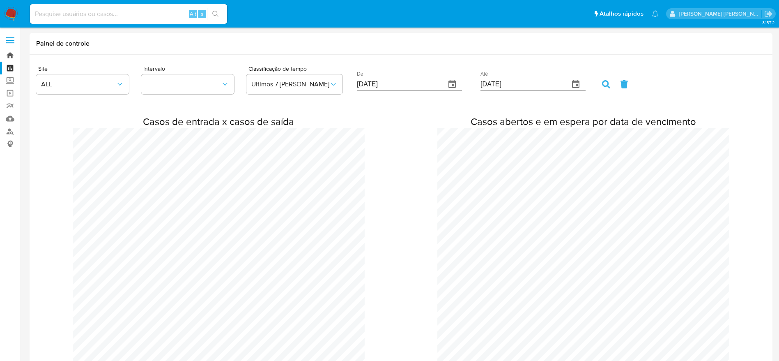
click at [7, 54] on link "Bandeja" at bounding box center [49, 55] width 98 height 13
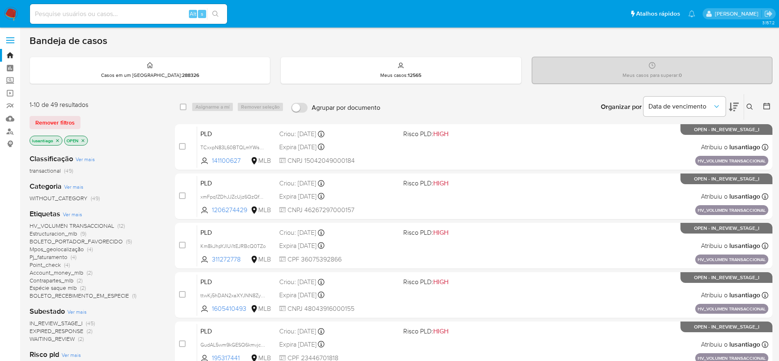
click at [117, 17] on input at bounding box center [128, 14] width 197 height 11
paste input "158096798"
type input "158096798"
click at [222, 14] on button "search-icon" at bounding box center [215, 13] width 17 height 11
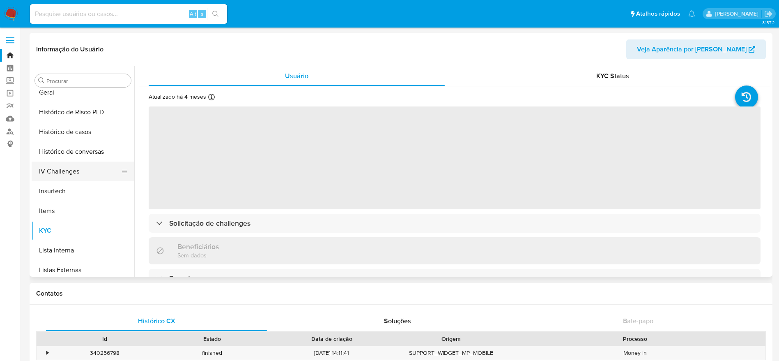
scroll to position [243, 0]
click at [78, 174] on button "Histórico de casos" at bounding box center [80, 173] width 96 height 20
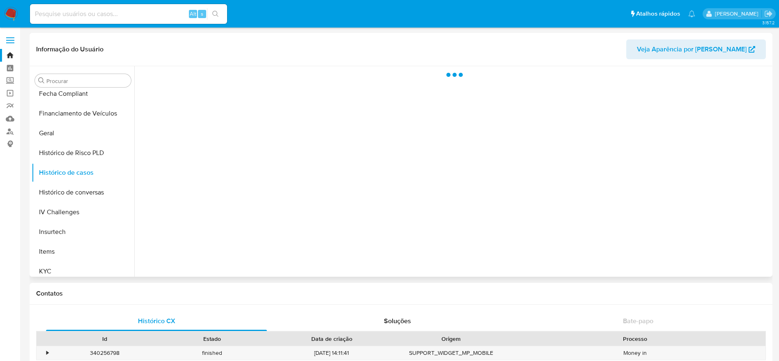
select select "10"
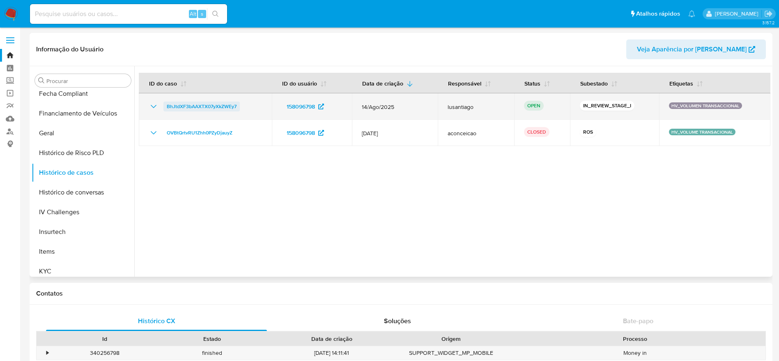
click at [194, 108] on span "BhJtdXF3bAAXTX07yXkZWEy7" at bounding box center [202, 106] width 70 height 10
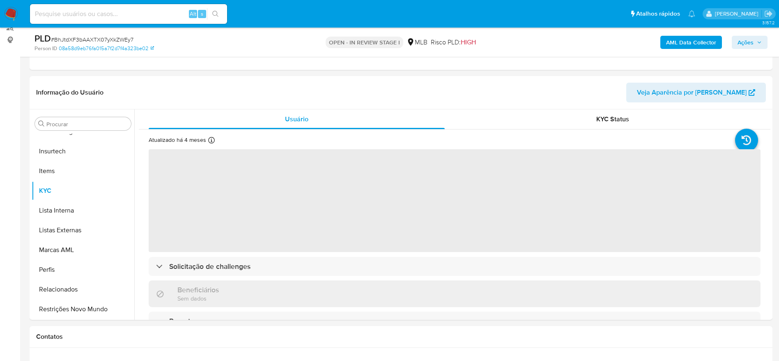
scroll to position [123, 0]
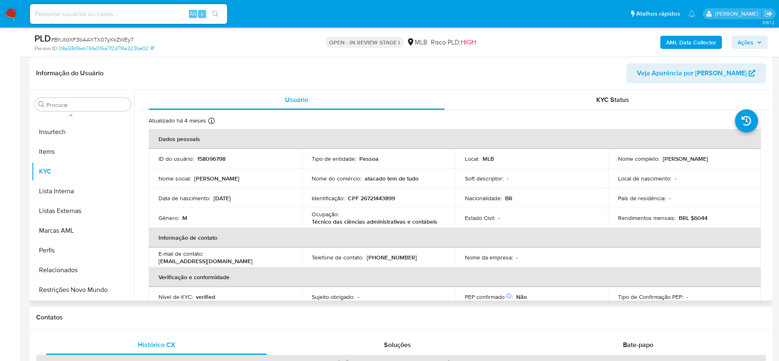
select select "10"
click at [743, 45] on span "Ações" at bounding box center [746, 42] width 16 height 13
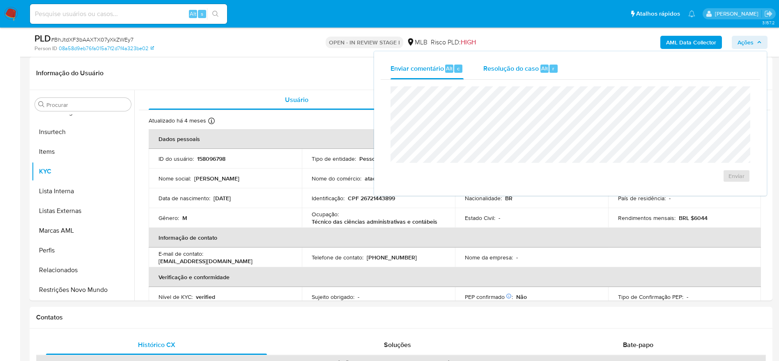
drag, startPoint x: 539, startPoint y: 74, endPoint x: 530, endPoint y: 74, distance: 9.0
click at [538, 74] on div "Resolução do caso Alt r" at bounding box center [520, 68] width 75 height 21
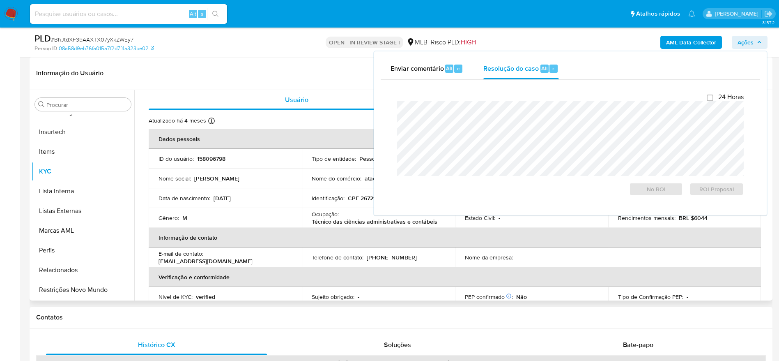
click at [287, 80] on header "Informação do Usuário Veja Aparência por Pessoa" at bounding box center [401, 73] width 730 height 20
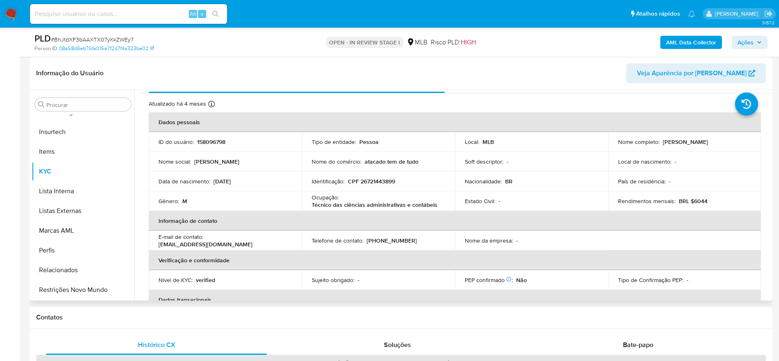
scroll to position [0, 0]
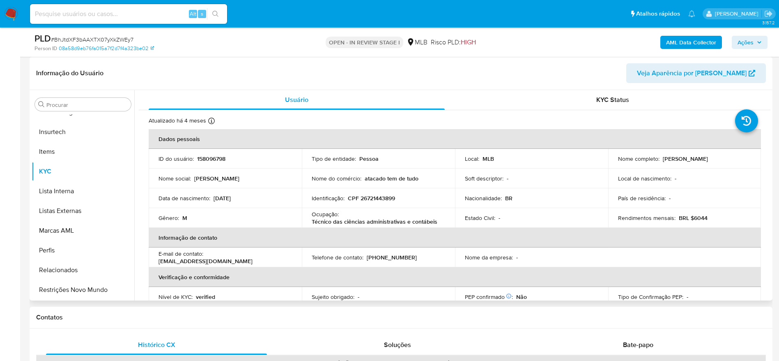
click at [381, 196] on p "CPF 26721443899" at bounding box center [371, 197] width 47 height 7
copy p "26721443899"
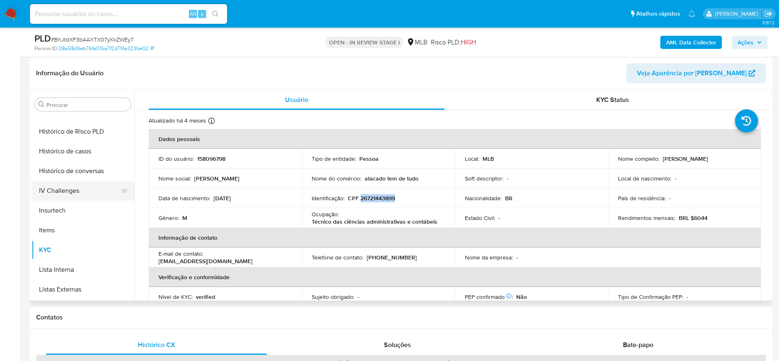
scroll to position [244, 0]
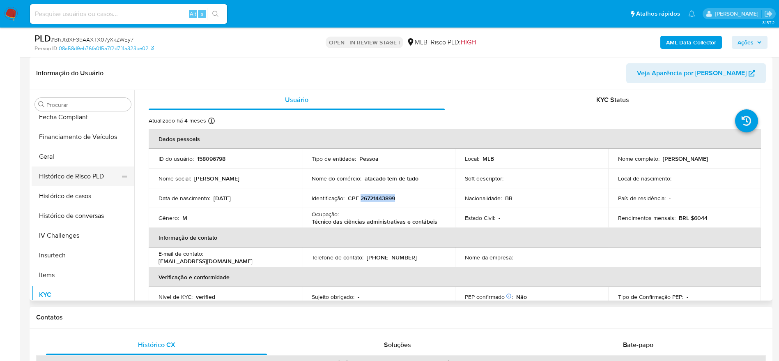
click at [53, 166] on button "Histórico de Risco PLD" at bounding box center [80, 176] width 96 height 20
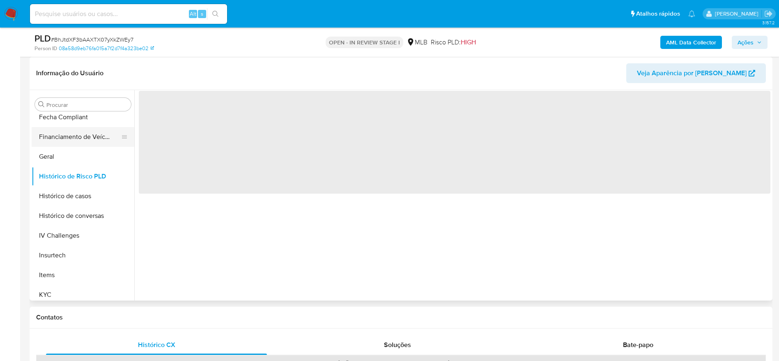
click at [62, 146] on button "Financiamento de Veículos" at bounding box center [80, 137] width 96 height 20
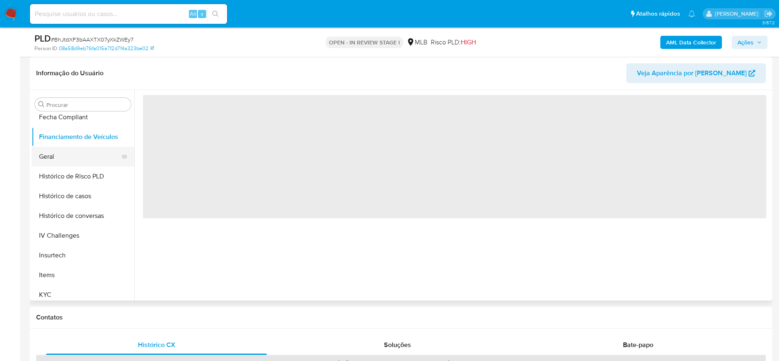
click at [63, 154] on button "Geral" at bounding box center [80, 157] width 96 height 20
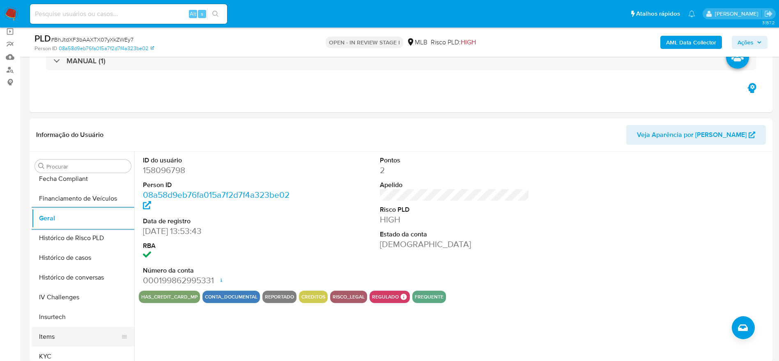
scroll to position [305, 0]
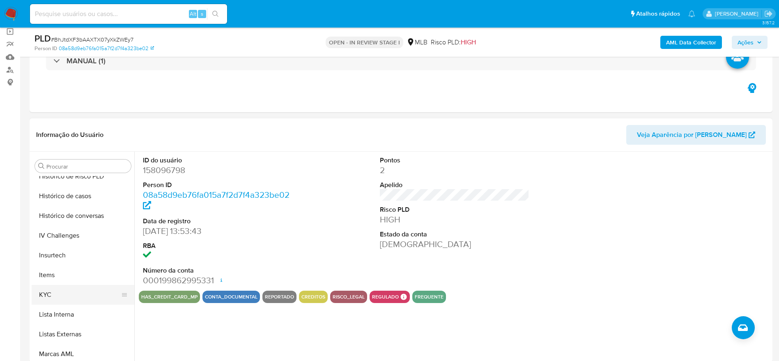
click at [75, 293] on button "KYC" at bounding box center [80, 295] width 96 height 20
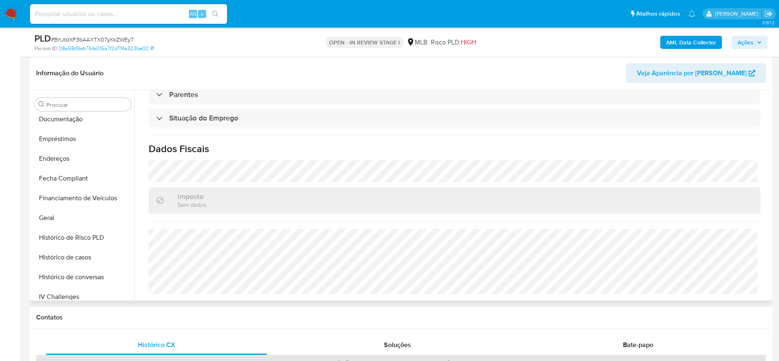
scroll to position [182, 0]
click at [57, 161] on button "Endereços" at bounding box center [80, 159] width 96 height 20
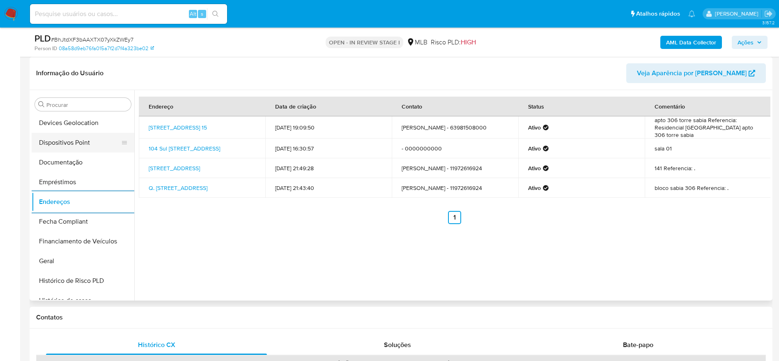
scroll to position [59, 0]
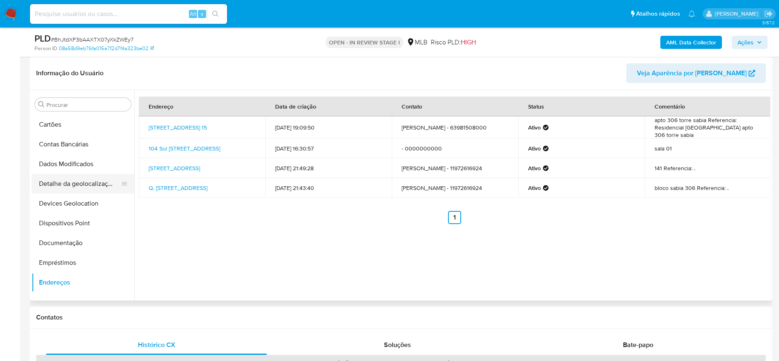
click at [85, 184] on button "Detalhe da geolocalização" at bounding box center [80, 184] width 96 height 20
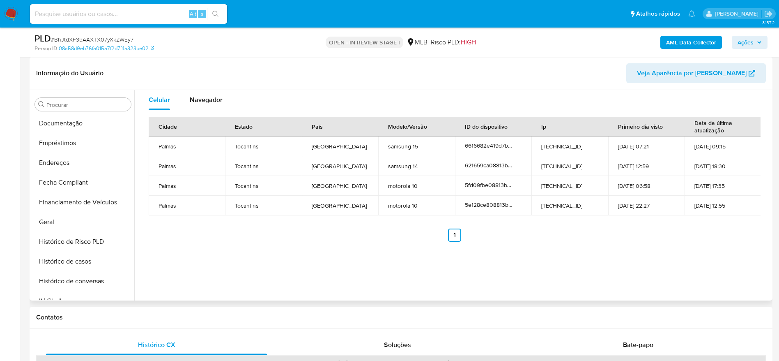
scroll to position [367, 0]
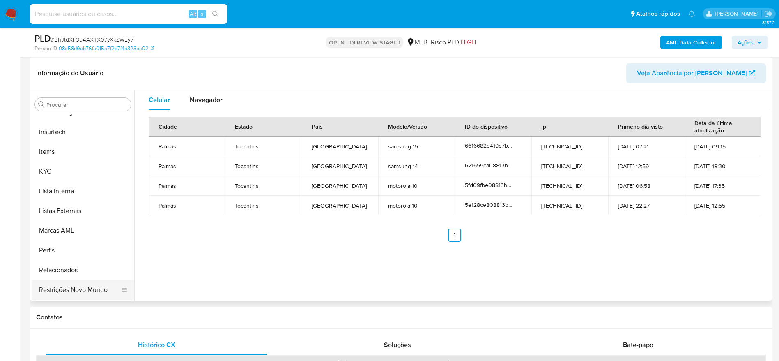
click at [62, 291] on button "Restrições Novo Mundo" at bounding box center [80, 290] width 96 height 20
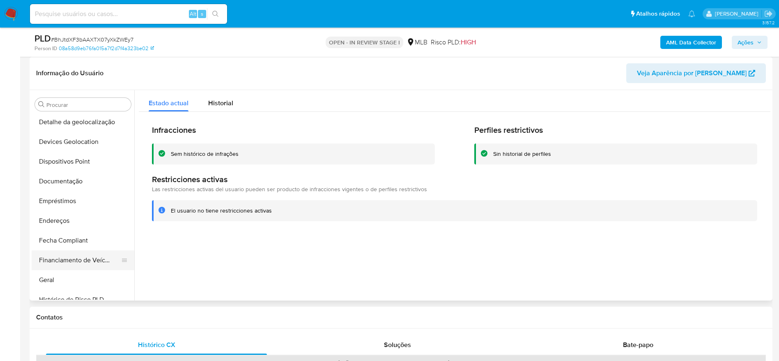
scroll to position [59, 0]
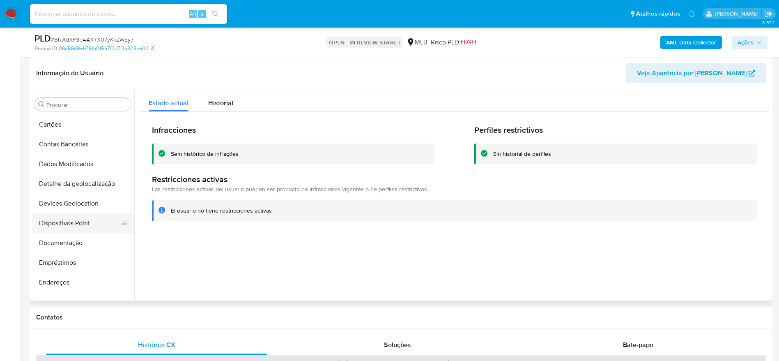
click at [77, 225] on button "Dispositivos Point" at bounding box center [80, 223] width 96 height 20
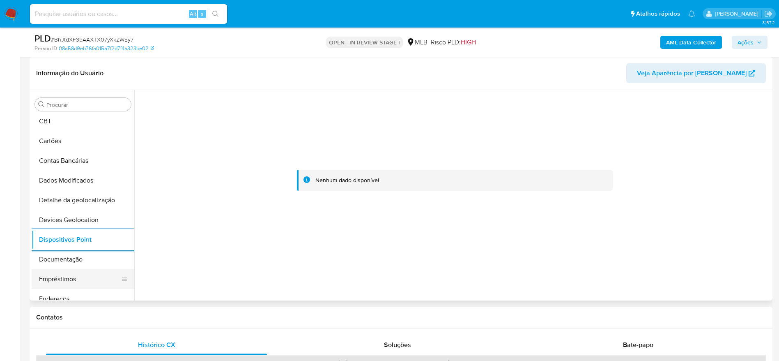
scroll to position [62, 0]
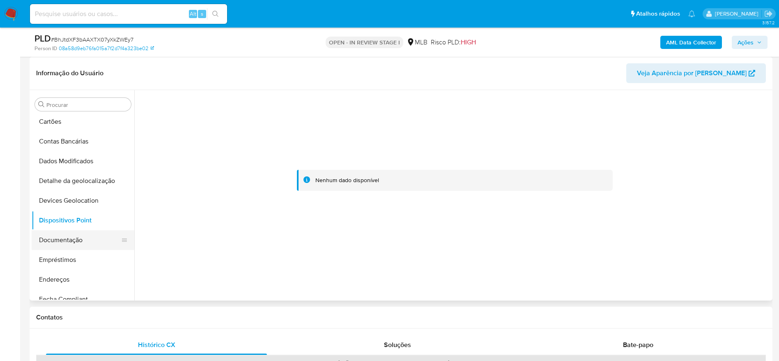
click at [68, 239] on button "Documentação" at bounding box center [80, 240] width 96 height 20
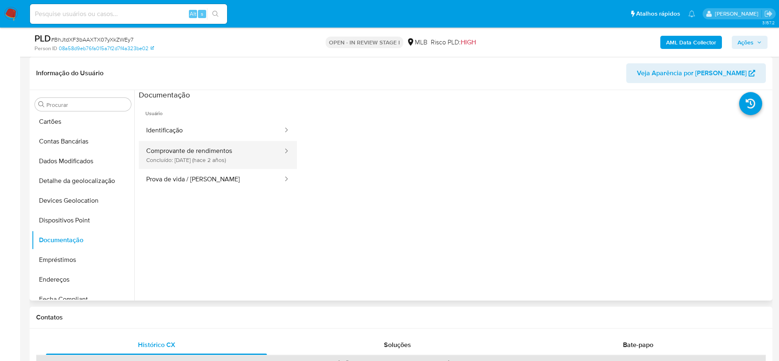
click at [170, 147] on button "Comprovante de rendimentos Concluído: 15/05/2023 (hace 2 años)" at bounding box center [211, 155] width 145 height 28
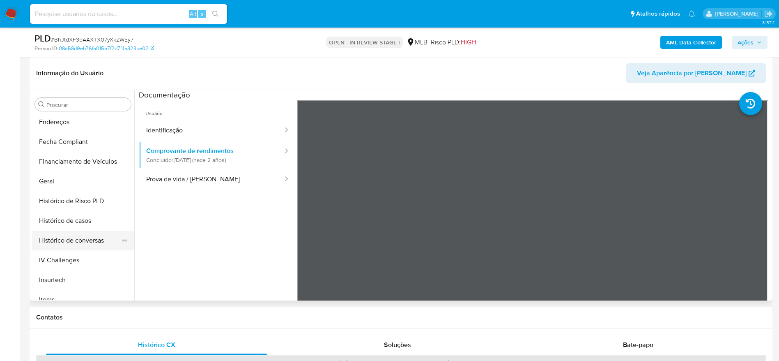
scroll to position [246, 0]
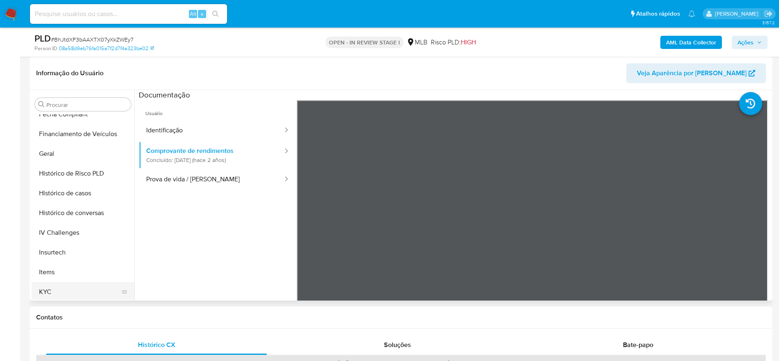
click at [45, 293] on button "KYC" at bounding box center [80, 292] width 96 height 20
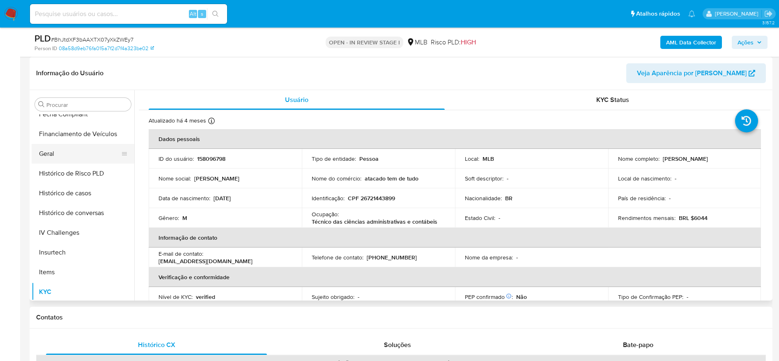
click at [55, 155] on button "Geral" at bounding box center [80, 154] width 96 height 20
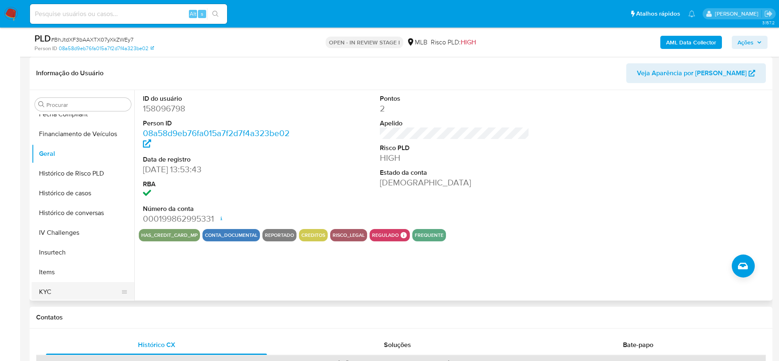
click at [60, 291] on button "KYC" at bounding box center [80, 292] width 96 height 20
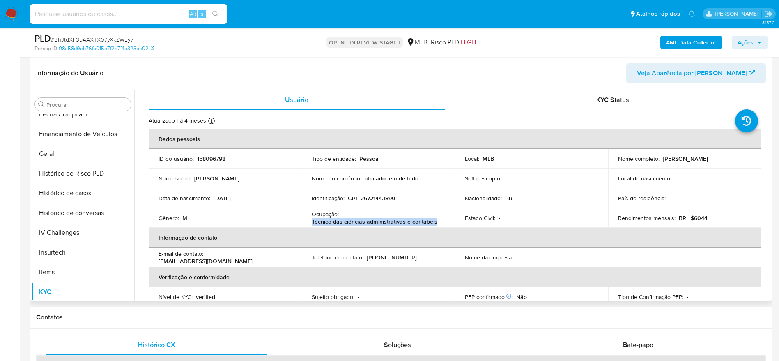
drag, startPoint x: 437, startPoint y: 223, endPoint x: 311, endPoint y: 223, distance: 126.1
click at [312, 223] on div "Ocupação : Técnico das ciências administrativas e contábeis" at bounding box center [378, 217] width 133 height 15
copy p "Técnico das ciências administrativas e contábeis"
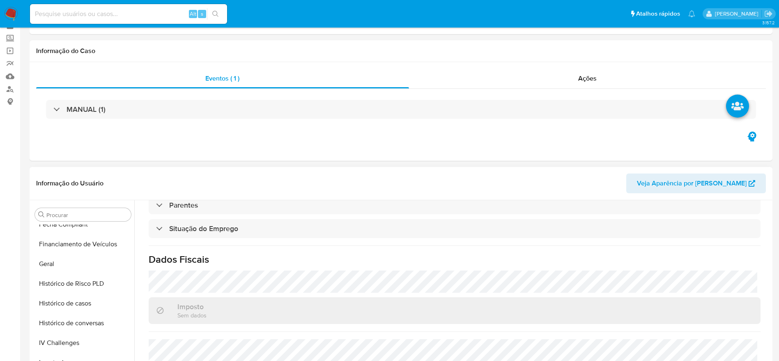
scroll to position [62, 0]
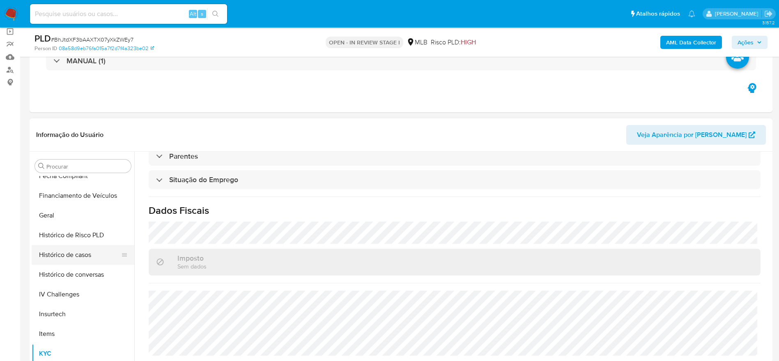
click at [66, 253] on button "Histórico de casos" at bounding box center [80, 255] width 96 height 20
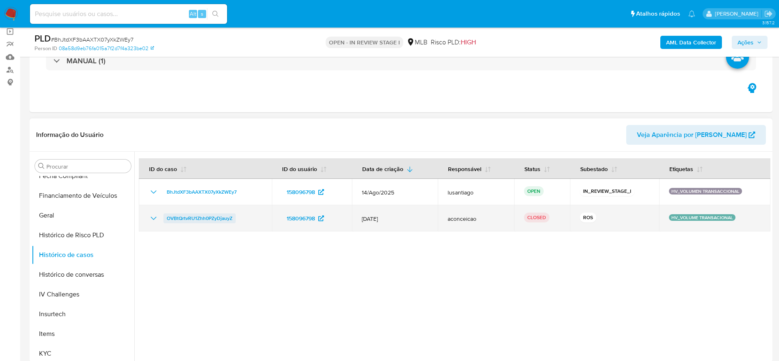
click at [189, 219] on span "OVBtQrtvRU1Zhh0PZyDjauyZ" at bounding box center [200, 218] width 66 height 10
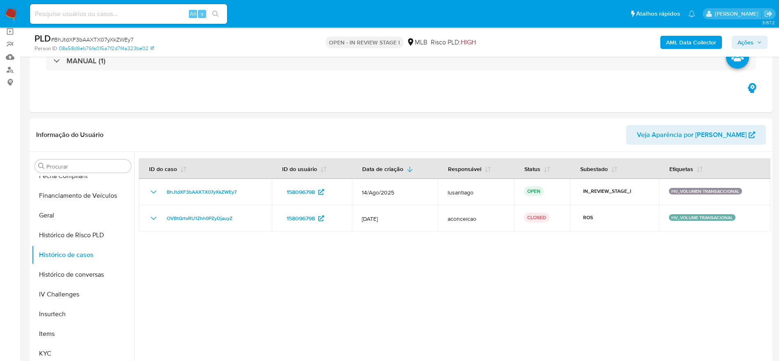
click at [691, 46] on b "AML Data Collector" at bounding box center [691, 42] width 50 height 13
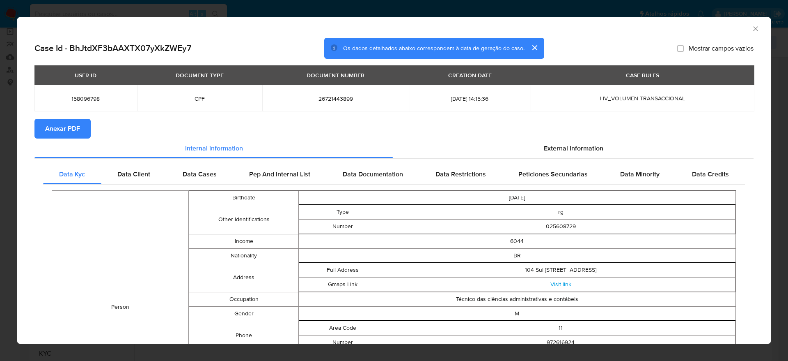
click at [56, 131] on span "Anexar PDF" at bounding box center [62, 128] width 35 height 18
click at [752, 28] on icon "Fechar a janela" at bounding box center [756, 29] width 8 height 8
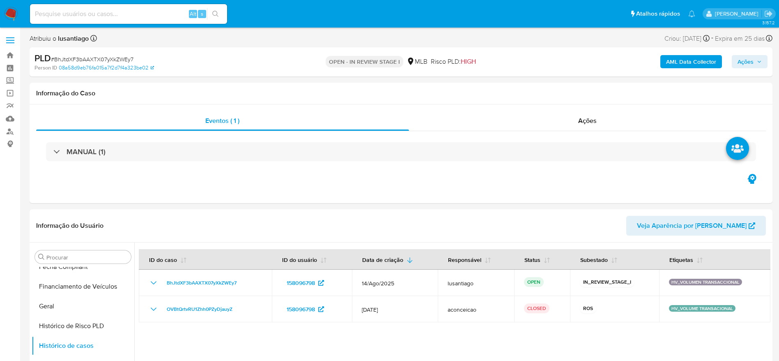
drag, startPoint x: 745, startPoint y: 57, endPoint x: 710, endPoint y: 69, distance: 36.2
click at [745, 57] on span "Ações" at bounding box center [746, 61] width 16 height 13
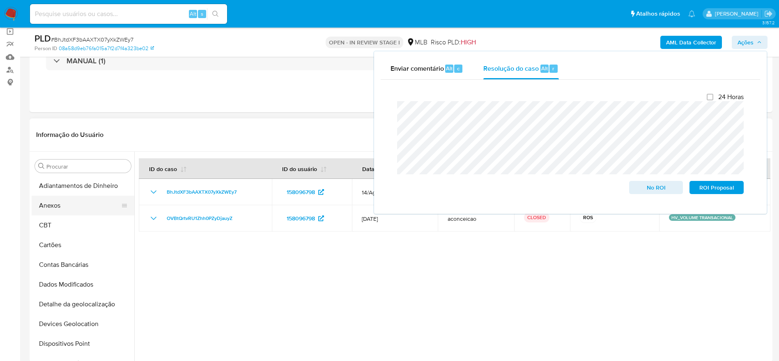
click at [73, 204] on button "Anexos" at bounding box center [80, 205] width 96 height 20
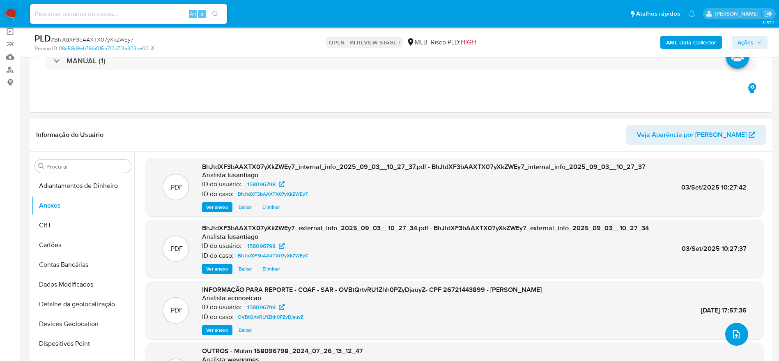
click at [738, 333] on icon "upload-file" at bounding box center [736, 334] width 10 height 10
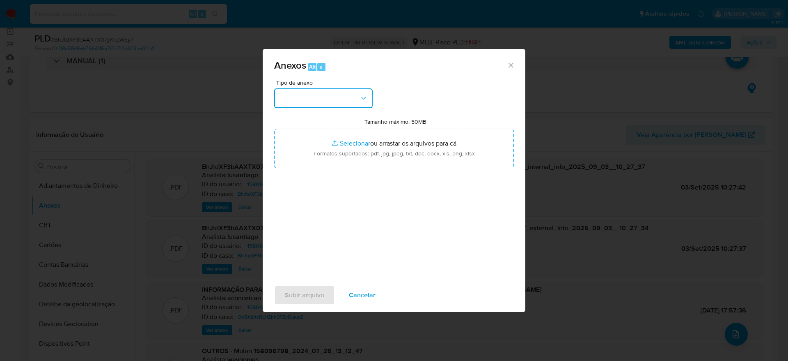
click at [305, 99] on button "button" at bounding box center [323, 98] width 99 height 20
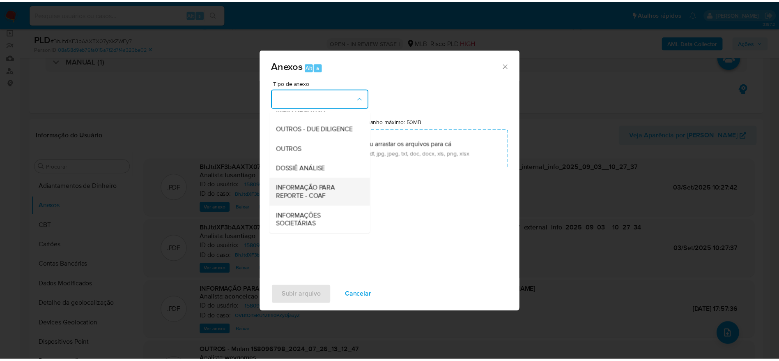
scroll to position [126, 0]
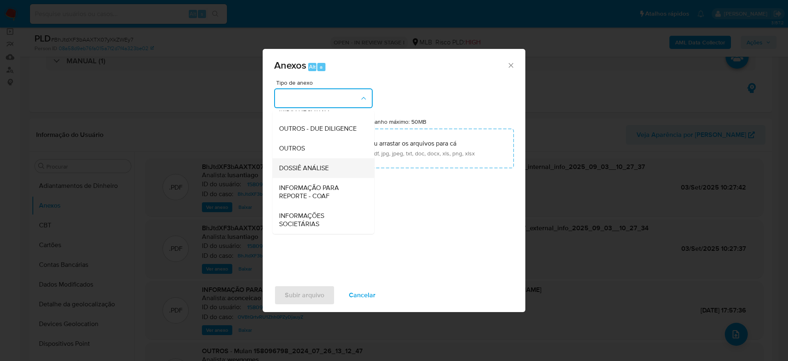
click at [308, 168] on span "DOSSIÊ ANÁLISE" at bounding box center [304, 168] width 50 height 8
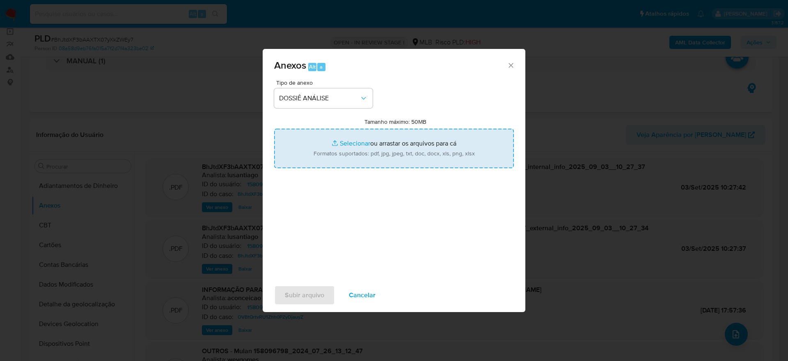
type input "C:\fakepath\Mulan 158096798_2025_09_03_06_44_43.xlsx"
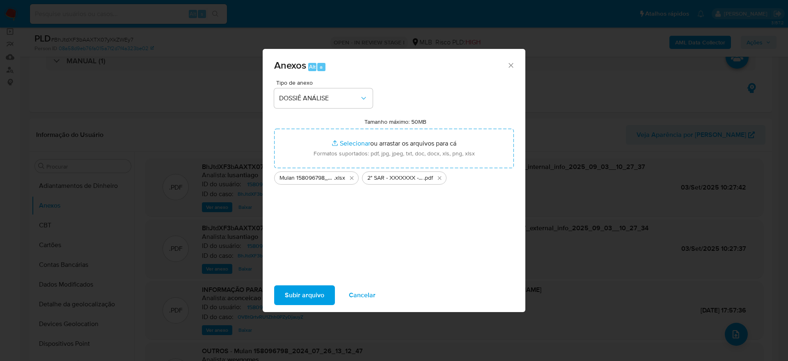
click at [311, 294] on span "Subir arquivo" at bounding box center [304, 295] width 39 height 18
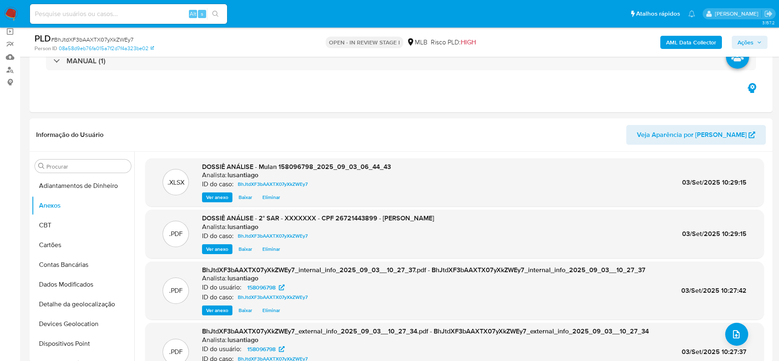
click at [739, 42] on span "Ações" at bounding box center [746, 42] width 16 height 13
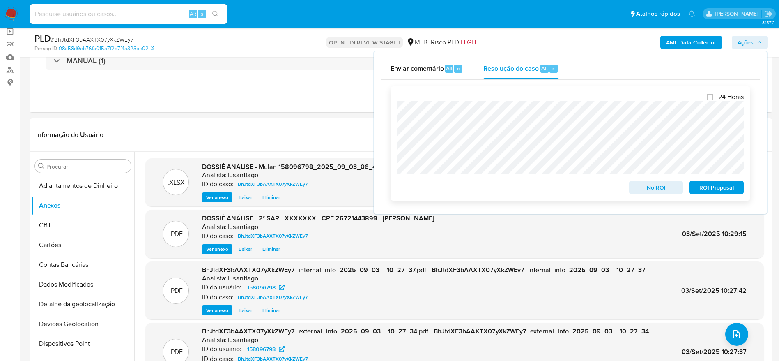
click at [704, 186] on span "ROI Proposal" at bounding box center [716, 187] width 43 height 11
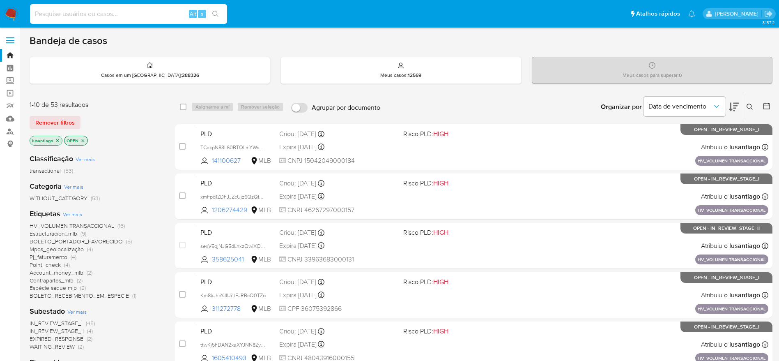
click at [126, 9] on input at bounding box center [128, 14] width 197 height 11
paste input "167497455"
type input "167497455"
click at [213, 14] on icon "search-icon" at bounding box center [215, 14] width 7 height 7
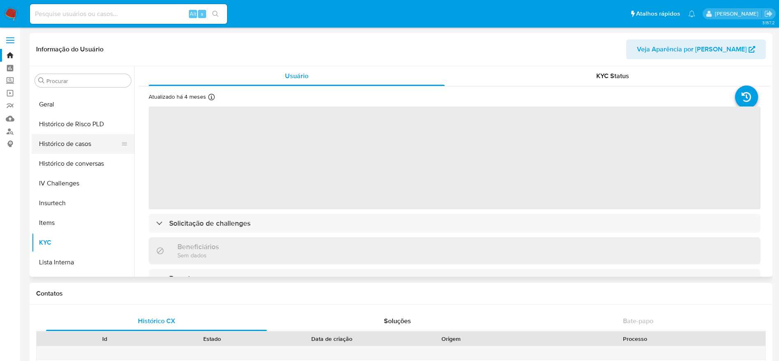
scroll to position [244, 0]
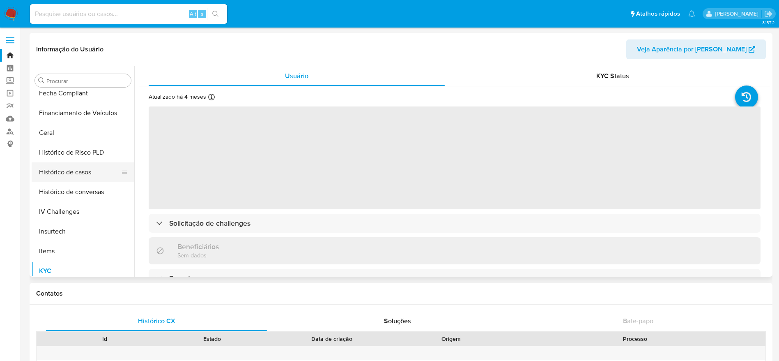
click at [60, 171] on button "Histórico de casos" at bounding box center [80, 172] width 96 height 20
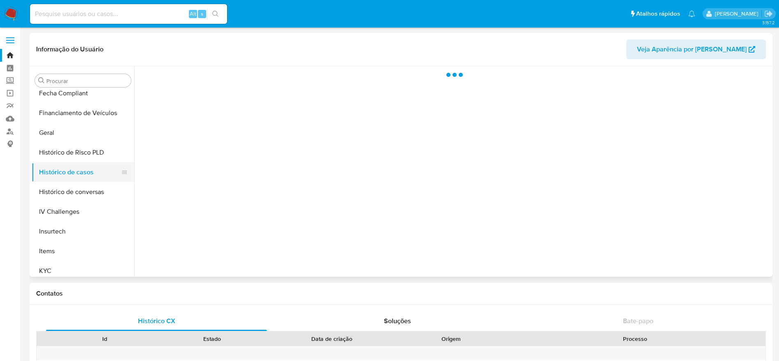
select select "10"
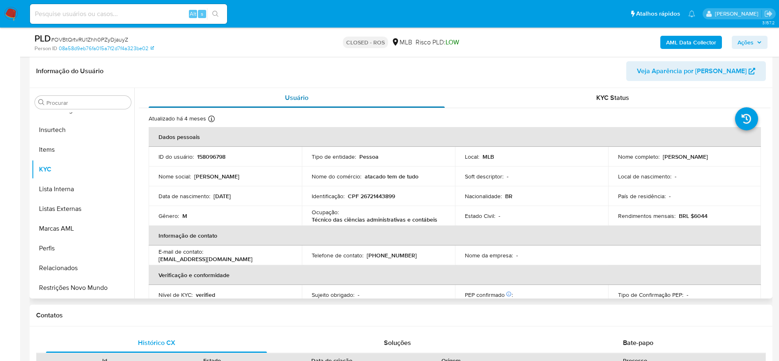
scroll to position [46, 0]
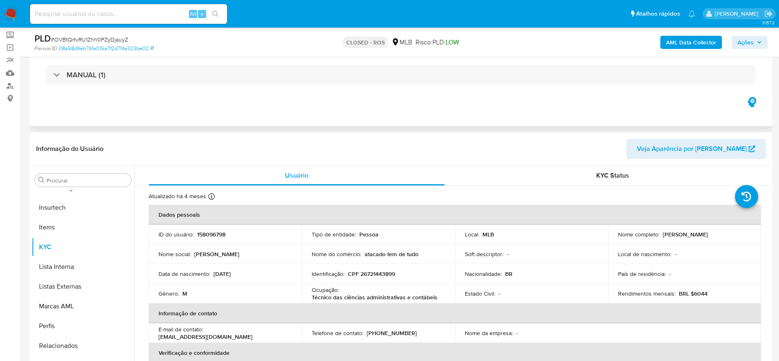
select select "10"
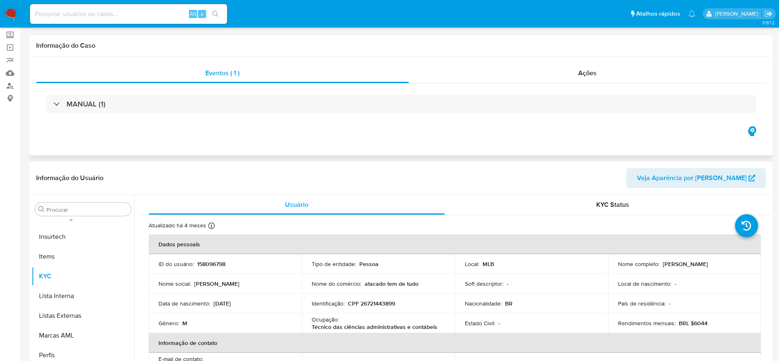
scroll to position [0, 0]
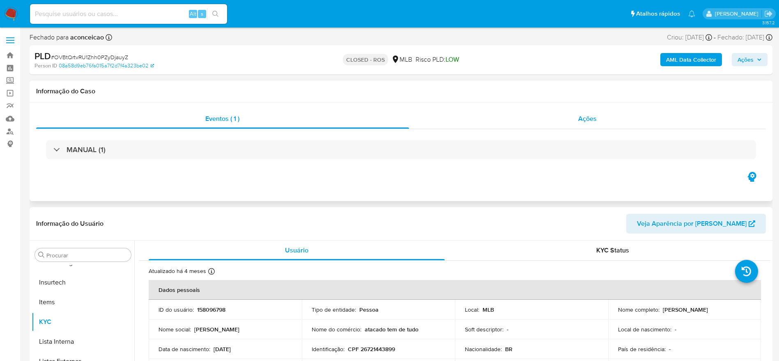
click at [516, 121] on div "Ações" at bounding box center [587, 119] width 357 height 20
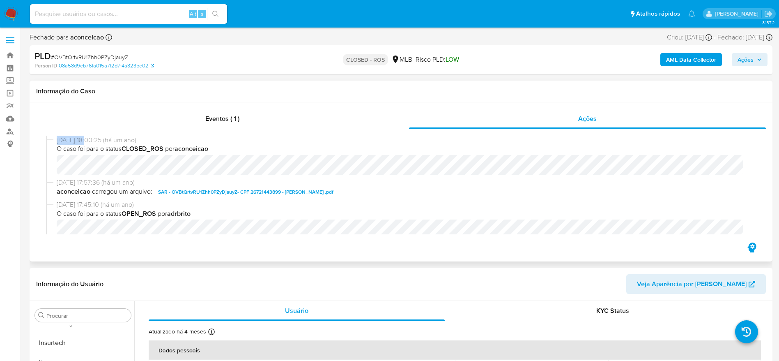
drag, startPoint x: 57, startPoint y: 139, endPoint x: 87, endPoint y: 140, distance: 30.4
click at [87, 140] on span "[DATE] 18:00:25 (há um ano)" at bounding box center [405, 140] width 696 height 9
copy span "[DATE]"
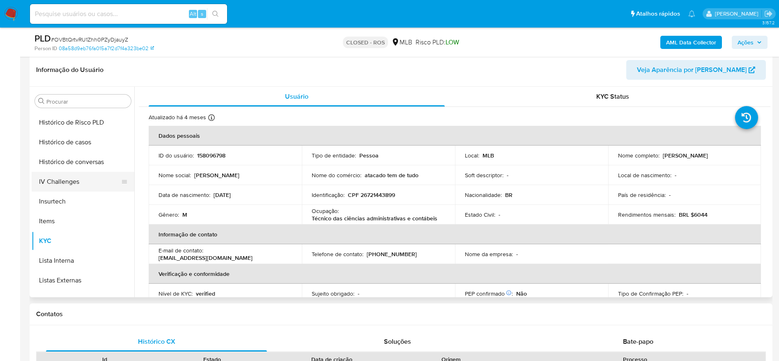
scroll to position [244, 0]
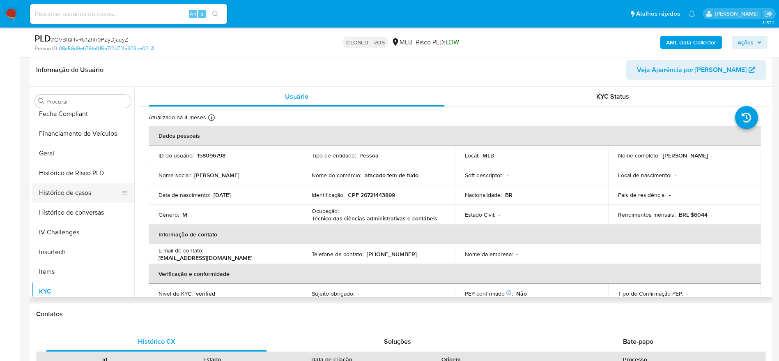
click at [53, 190] on button "Histórico de casos" at bounding box center [80, 193] width 96 height 20
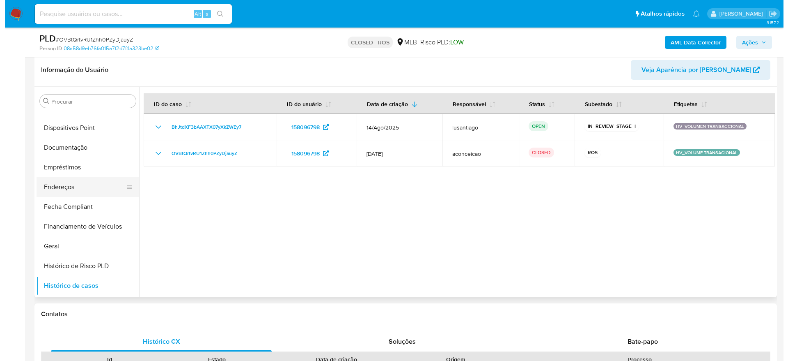
scroll to position [0, 0]
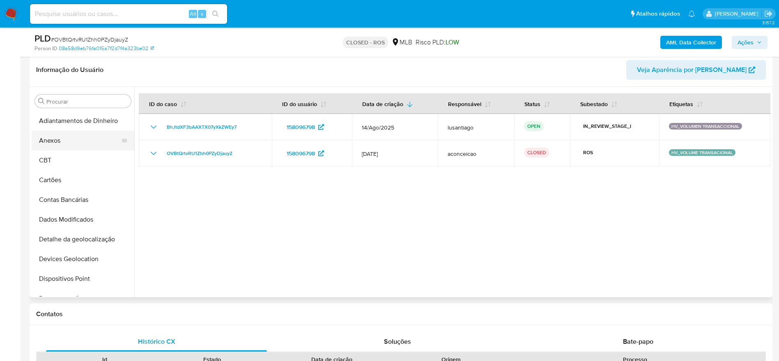
click at [67, 134] on button "Anexos" at bounding box center [80, 141] width 96 height 20
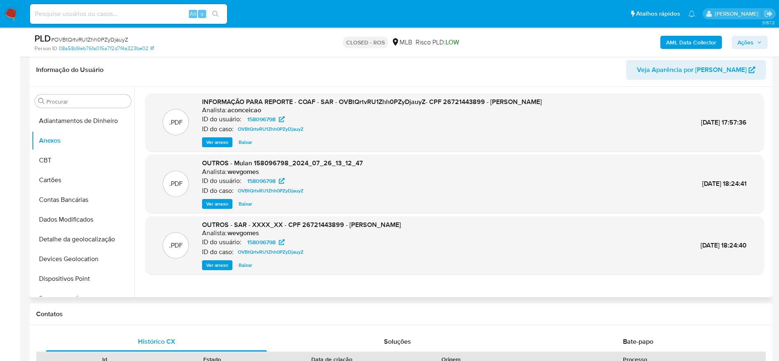
click at [220, 142] on span "Ver anexo" at bounding box center [217, 142] width 22 height 8
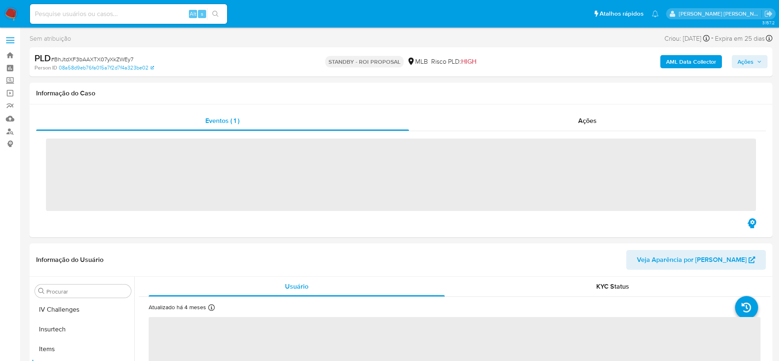
scroll to position [367, 0]
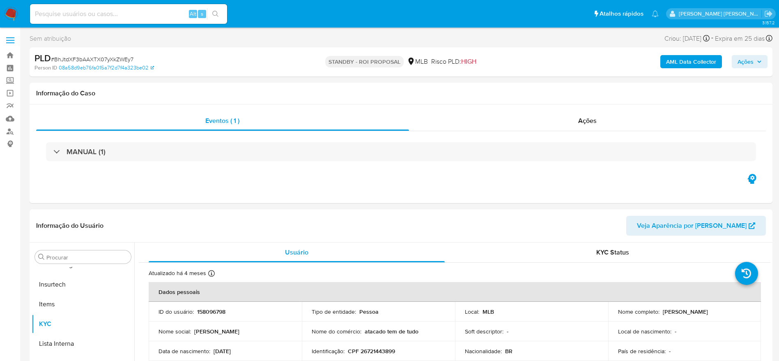
select select "10"
click at [9, 57] on link "Bandeja" at bounding box center [49, 55] width 98 height 13
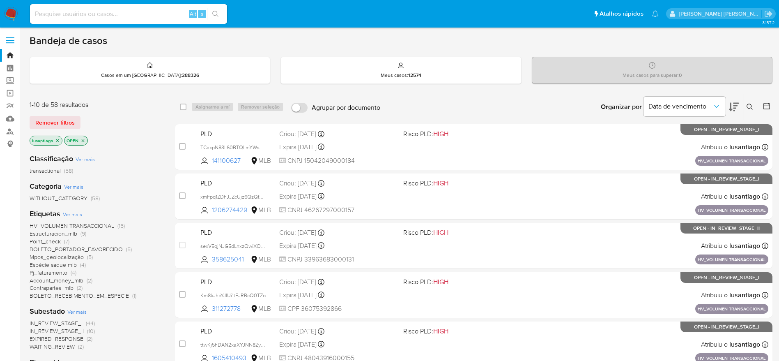
click at [55, 264] on span "Espécie saque mlb" at bounding box center [53, 264] width 47 height 8
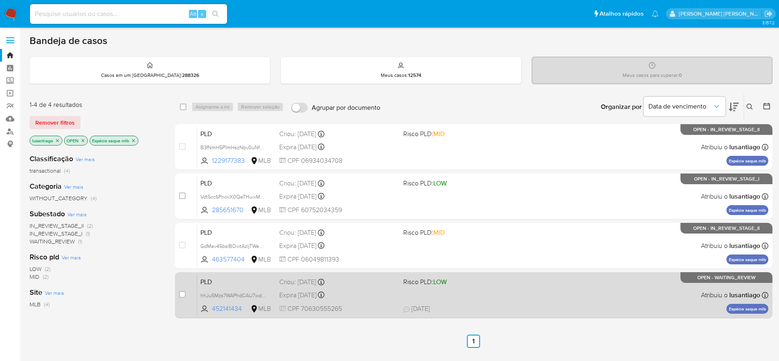
click at [488, 304] on span "[DATE] [DATE] 14:31" at bounding box center [523, 308] width 241 height 9
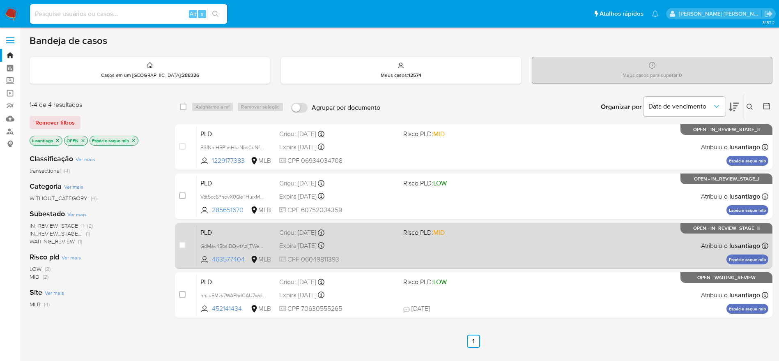
click at [402, 254] on div "PLD GdMav45bsIBOwtAzIjTWePVP 463577404 MLB Risco PLD: MID Criou: 12/08/2025 Cri…" at bounding box center [482, 245] width 571 height 41
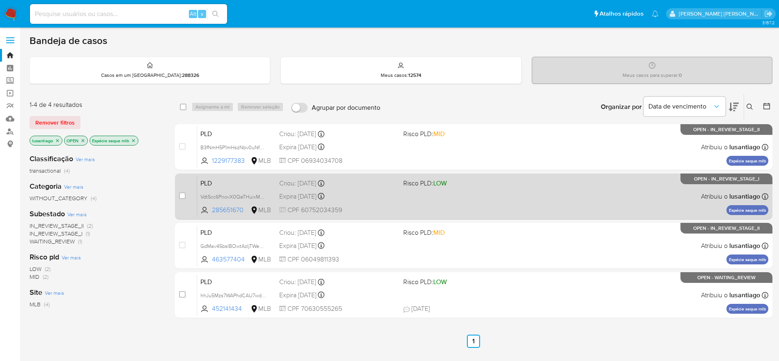
click at [382, 186] on div "Criou: 12/08/2025 Criou: 12/08/2025 00:26:21" at bounding box center [337, 183] width 117 height 9
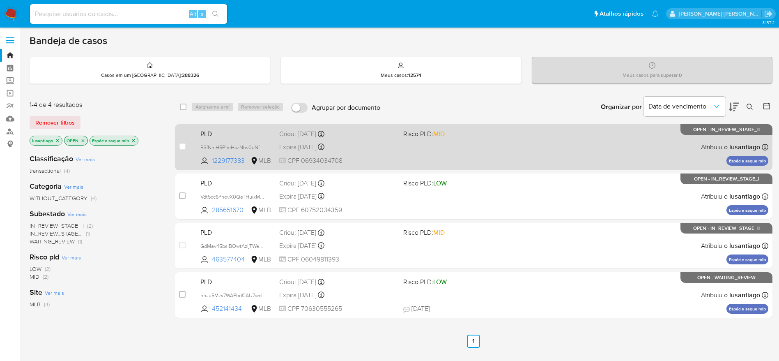
click at [360, 145] on div "Expira in 23 days Expira em 26/09/2025 00:26:23" at bounding box center [337, 146] width 117 height 11
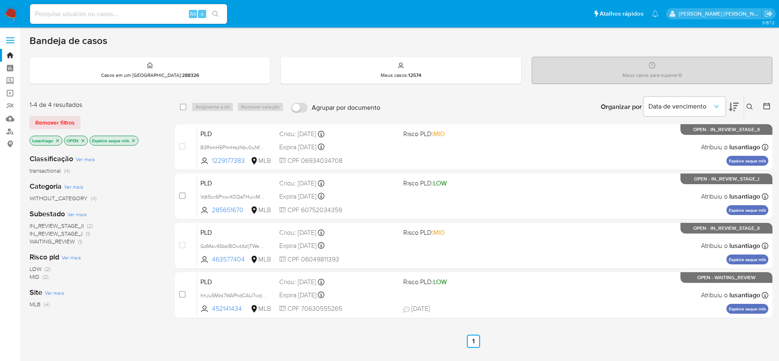
click at [130, 14] on input at bounding box center [128, 14] width 197 height 11
paste input "727763901"
type input "727763901"
click at [215, 11] on icon "search-icon" at bounding box center [215, 14] width 7 height 7
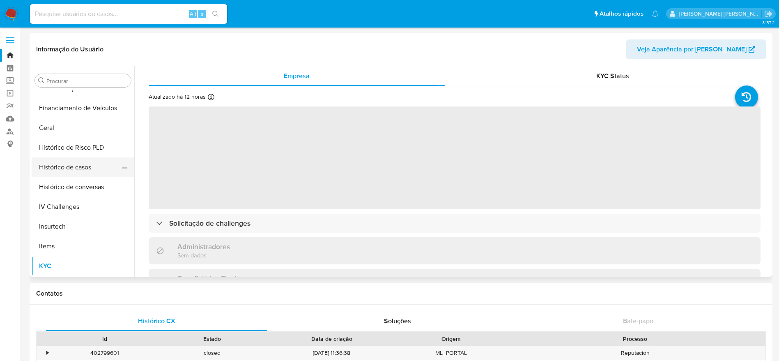
scroll to position [244, 0]
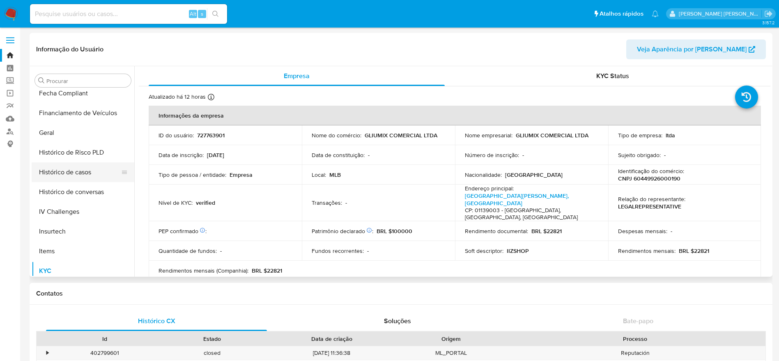
click at [64, 172] on button "Histórico de casos" at bounding box center [80, 172] width 96 height 20
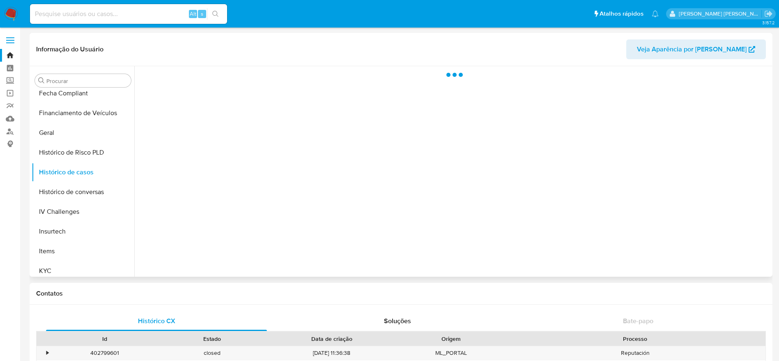
select select "10"
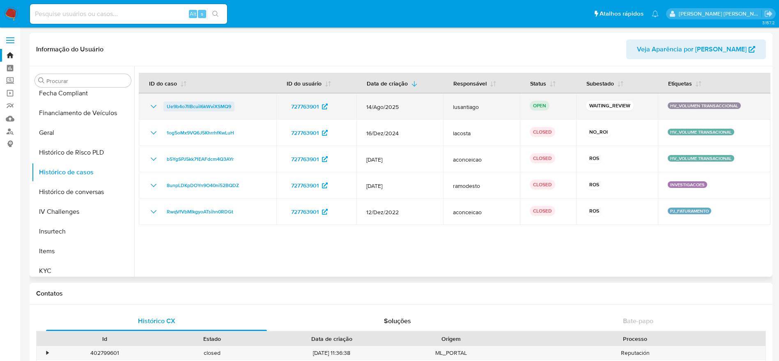
click at [200, 105] on span "Ue9b4o7llBcuiI6kWviXSMQ9" at bounding box center [199, 106] width 64 height 10
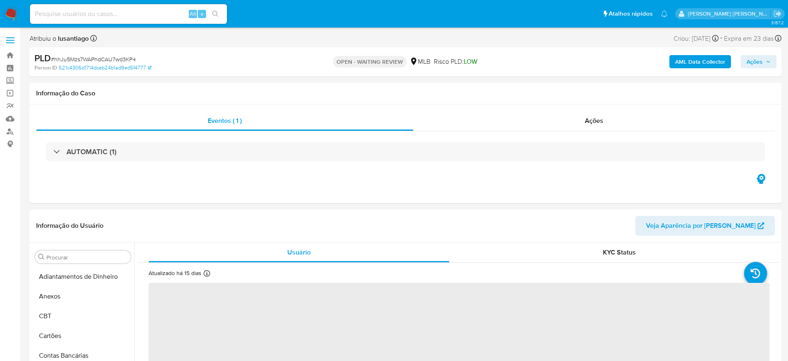
select select "10"
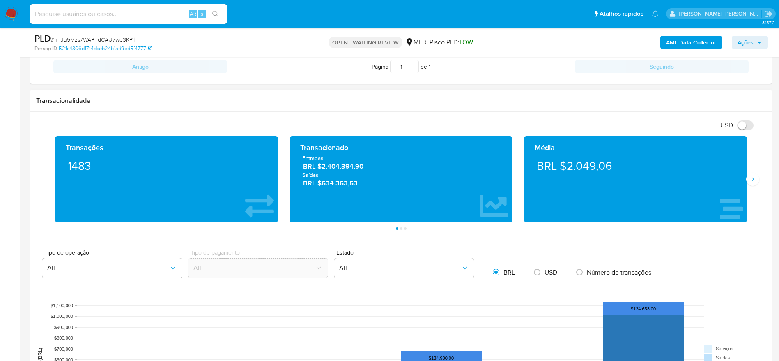
scroll to position [616, 0]
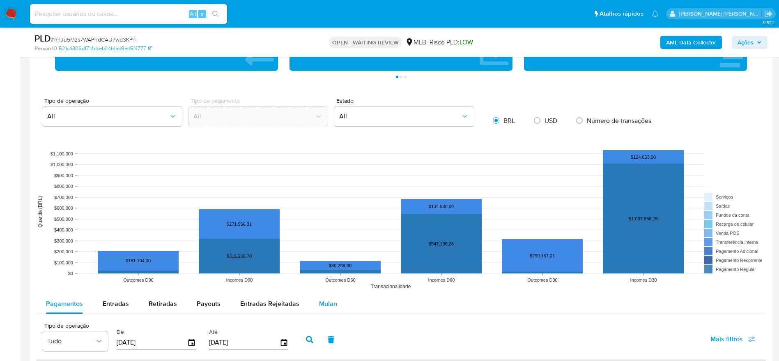
drag, startPoint x: 321, startPoint y: 303, endPoint x: 315, endPoint y: 300, distance: 6.4
click at [321, 303] on span "Mulan" at bounding box center [328, 303] width 18 height 9
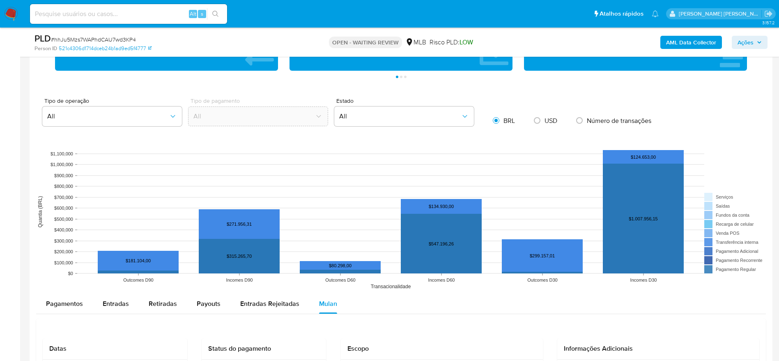
scroll to position [739, 0]
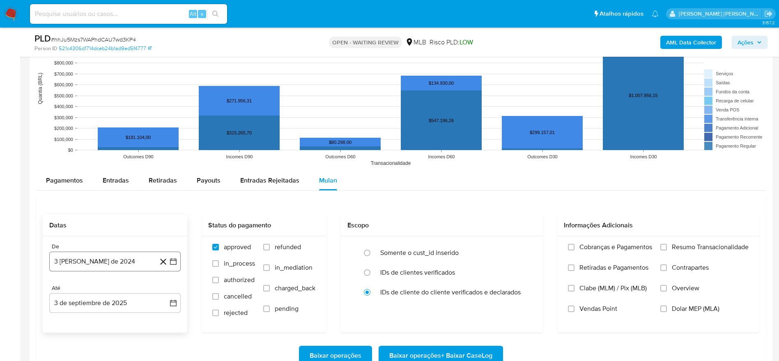
click at [75, 256] on button "3 [PERSON_NAME] de 2024" at bounding box center [114, 261] width 131 height 20
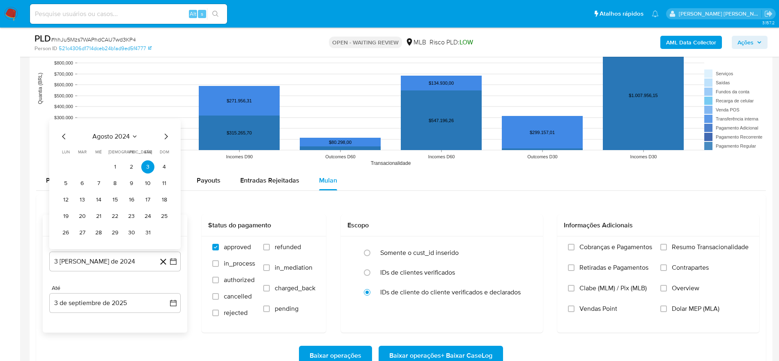
click at [112, 139] on span "agosto 2024" at bounding box center [110, 136] width 37 height 8
click at [167, 126] on icon "Año siguiente" at bounding box center [164, 127] width 10 height 10
click at [76, 200] on span "[DATE]" at bounding box center [79, 203] width 18 height 7
click at [83, 164] on button "1" at bounding box center [82, 166] width 13 height 13
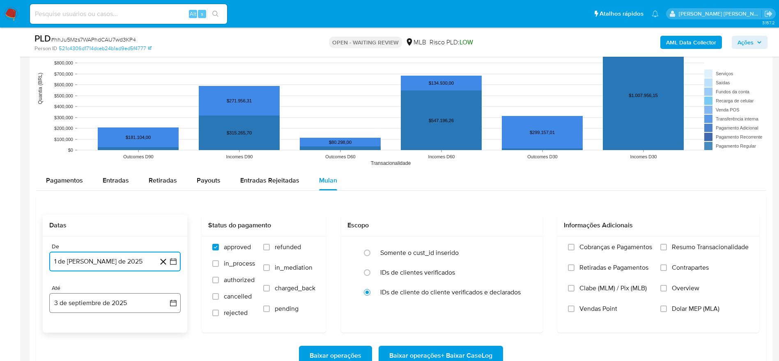
click at [81, 304] on button "3 de septiembre de 2025" at bounding box center [114, 303] width 131 height 20
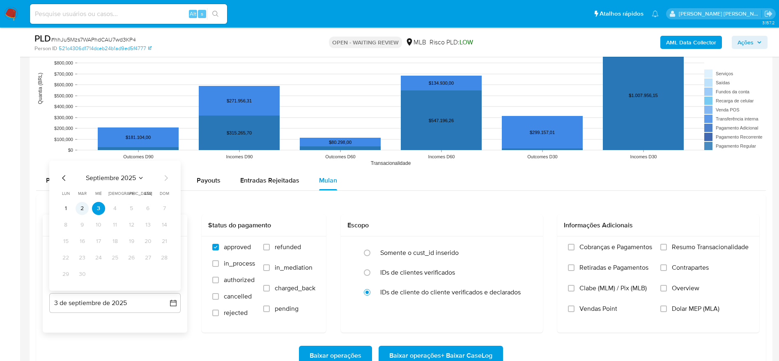
click at [83, 207] on button "2" at bounding box center [82, 208] width 13 height 13
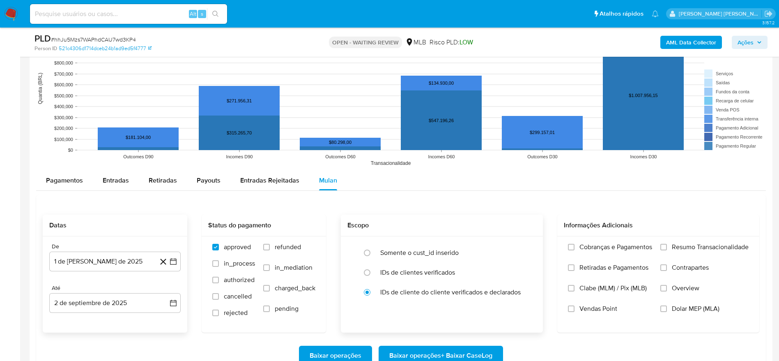
drag, startPoint x: 693, startPoint y: 247, endPoint x: 530, endPoint y: 221, distance: 165.1
click at [693, 247] on span "Resumo Transacionalidade" at bounding box center [710, 247] width 77 height 8
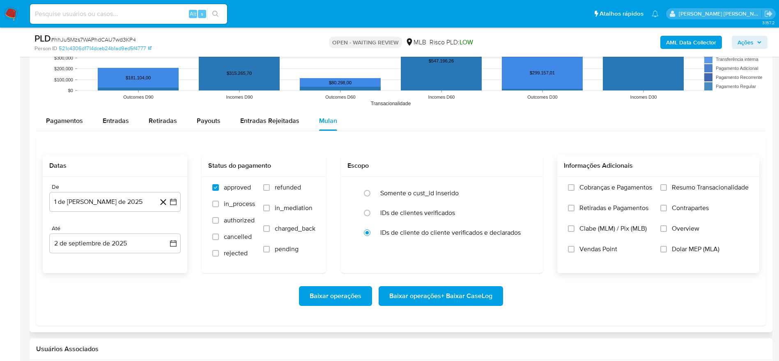
scroll to position [801, 0]
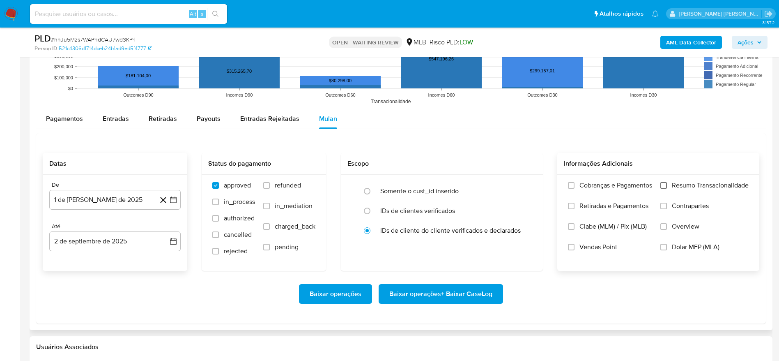
click at [664, 184] on input "Resumo Transacionalidade" at bounding box center [663, 185] width 7 height 7
click at [474, 293] on span "Baixar operações + Baixar CaseLog" at bounding box center [440, 294] width 103 height 18
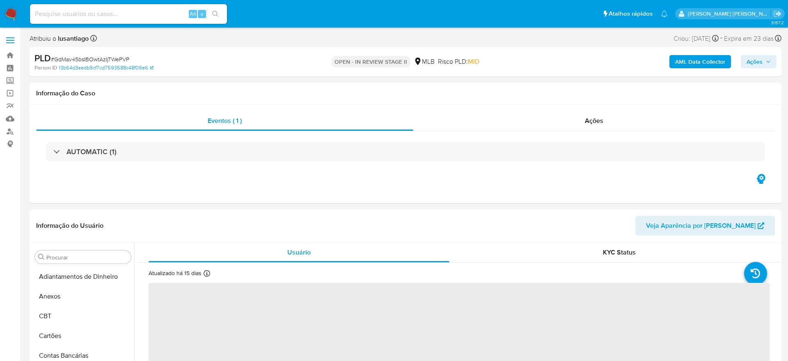
select select "10"
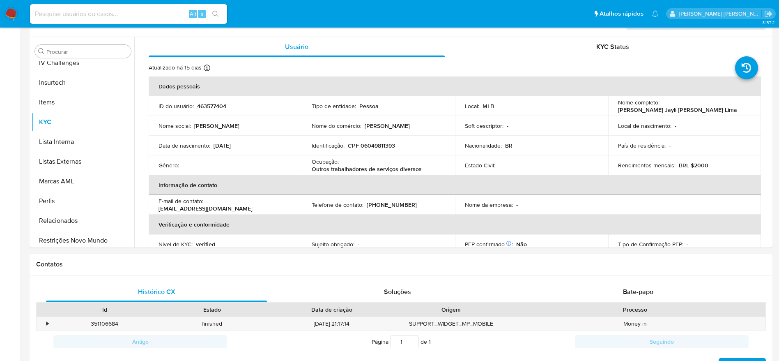
scroll to position [367, 0]
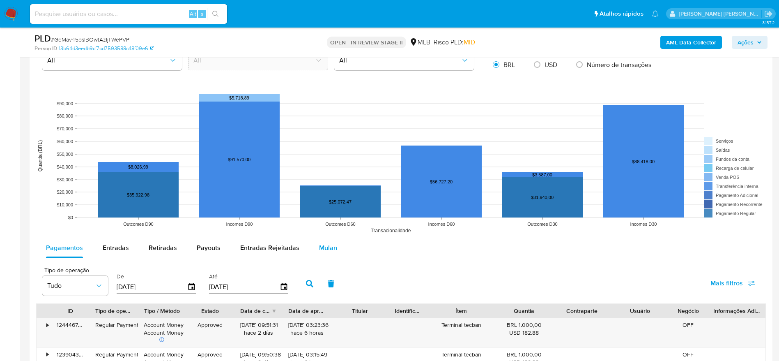
click at [328, 246] on span "Mulan" at bounding box center [328, 247] width 18 height 9
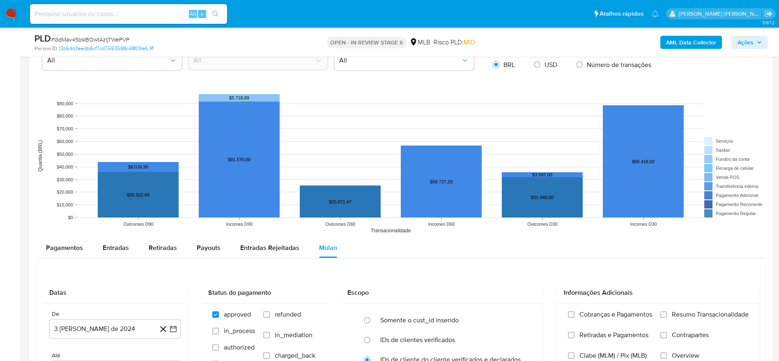
scroll to position [801, 0]
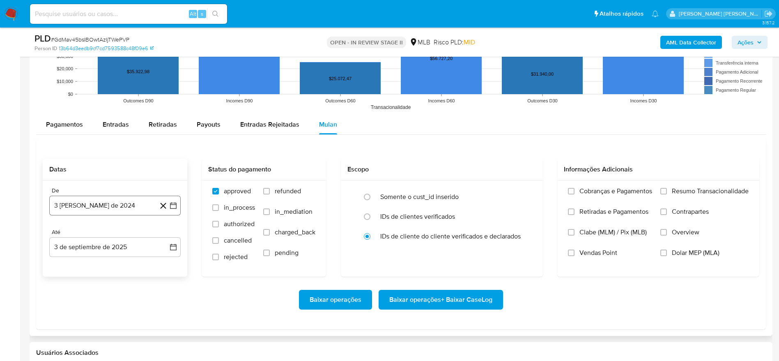
drag, startPoint x: 90, startPoint y: 202, endPoint x: 94, endPoint y: 209, distance: 7.3
click at [91, 202] on button "3 [PERSON_NAME] de 2024" at bounding box center [114, 205] width 131 height 20
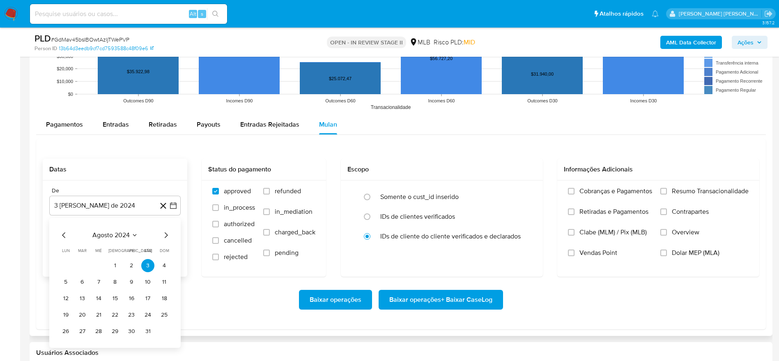
click at [107, 236] on span "agosto 2024" at bounding box center [110, 235] width 37 height 8
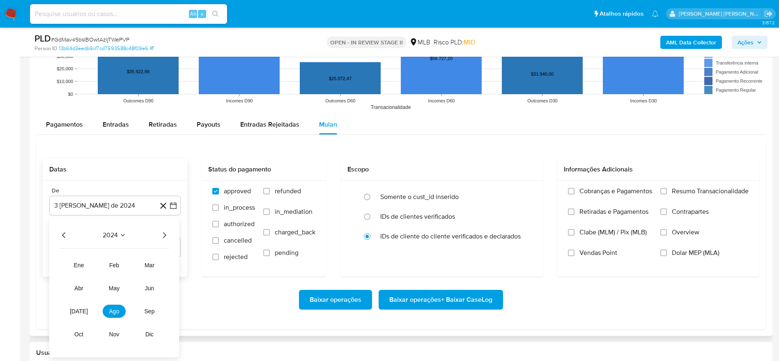
click at [165, 237] on icon "Año siguiente" at bounding box center [164, 235] width 10 height 10
click at [75, 310] on button "[DATE]" at bounding box center [78, 310] width 23 height 13
click at [80, 264] on button "1" at bounding box center [82, 265] width 13 height 13
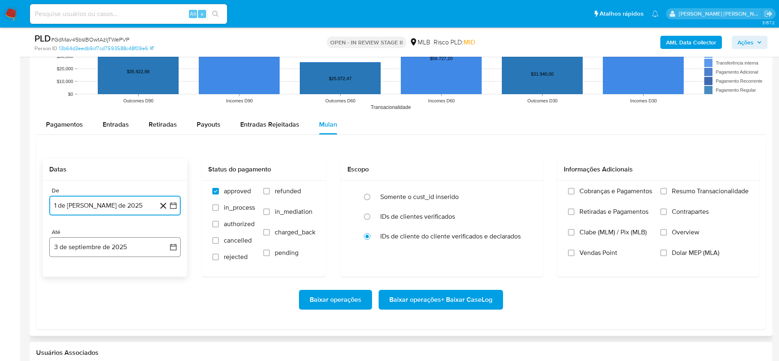
click at [88, 246] on button "3 de septiembre de 2025" at bounding box center [114, 247] width 131 height 20
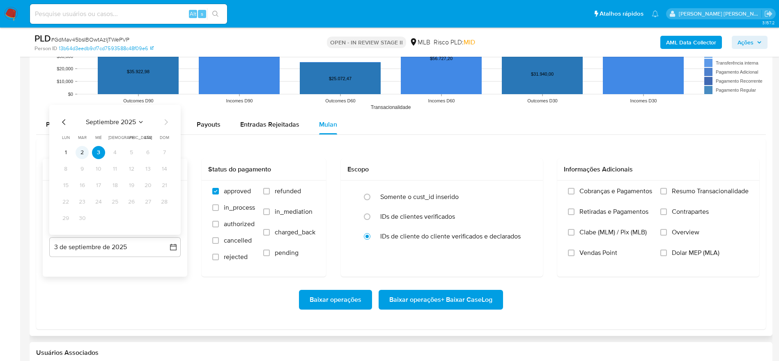
click at [85, 152] on button "2" at bounding box center [82, 152] width 13 height 13
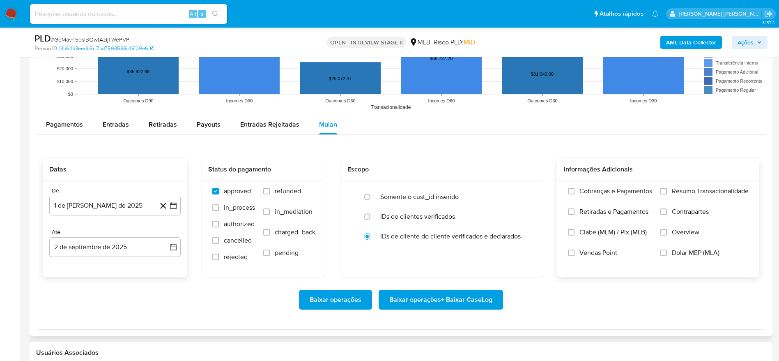
click at [709, 190] on span "Resumo Transacionalidade" at bounding box center [710, 191] width 77 height 8
click at [667, 190] on input "Resumo Transacionalidade" at bounding box center [663, 191] width 7 height 7
click at [460, 298] on span "Baixar operações + Baixar CaseLog" at bounding box center [440, 299] width 103 height 18
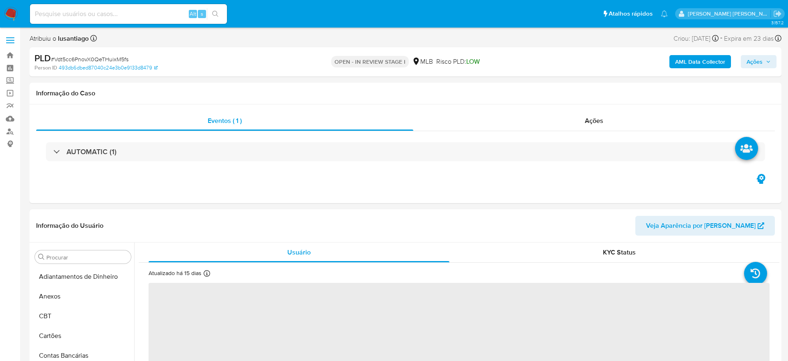
select select "10"
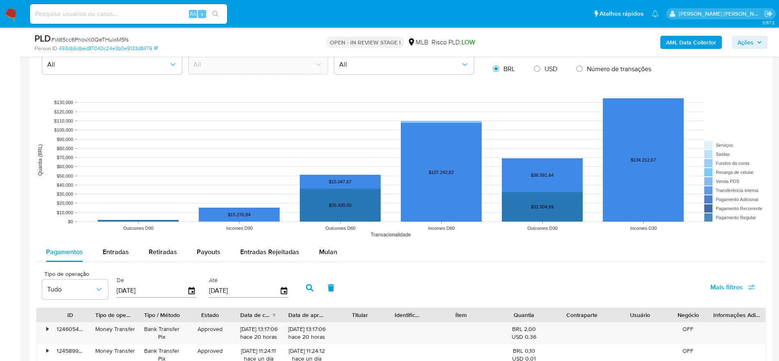
scroll to position [739, 0]
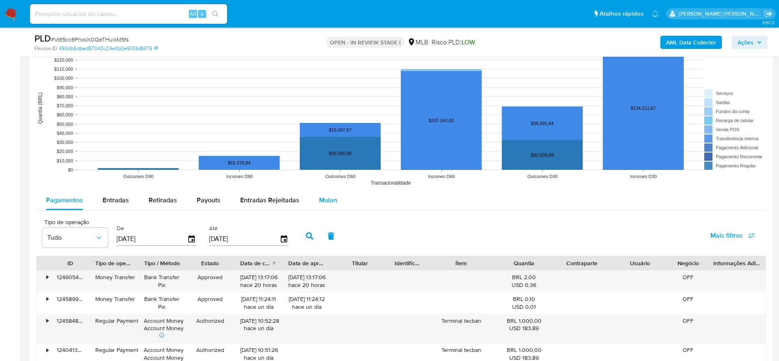
click at [316, 198] on button "Mulan" at bounding box center [328, 200] width 38 height 20
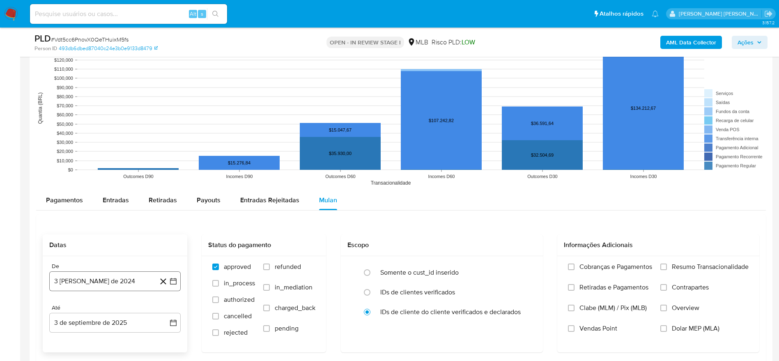
click at [111, 286] on button "3 [PERSON_NAME] de 2024" at bounding box center [114, 281] width 131 height 20
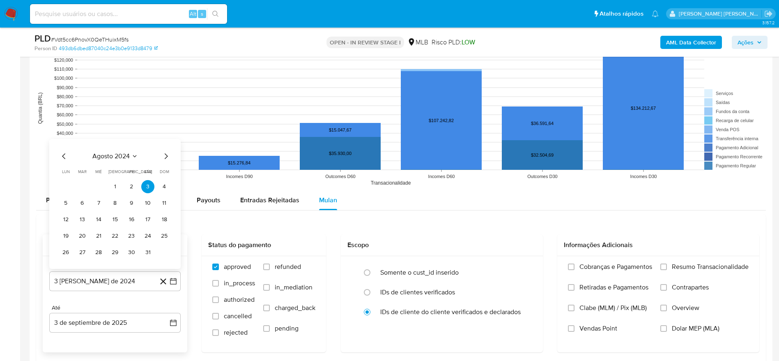
click at [108, 155] on span "agosto 2024" at bounding box center [110, 156] width 37 height 8
click at [162, 150] on icon "Año siguiente" at bounding box center [164, 147] width 10 height 10
click at [78, 223] on span "[DATE]" at bounding box center [79, 222] width 18 height 7
click at [86, 182] on button "1" at bounding box center [82, 186] width 13 height 13
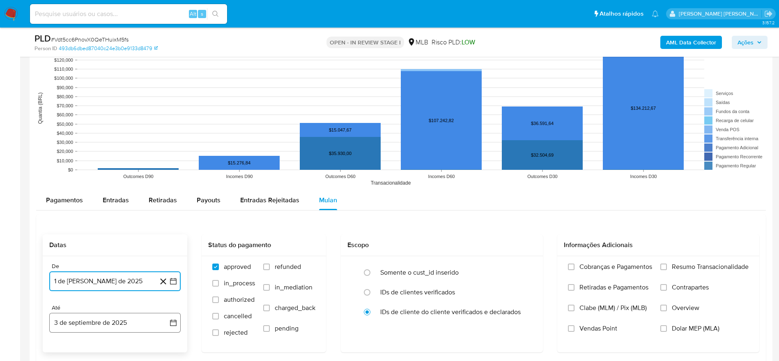
click at [70, 328] on button "3 de septiembre de 2025" at bounding box center [114, 322] width 131 height 20
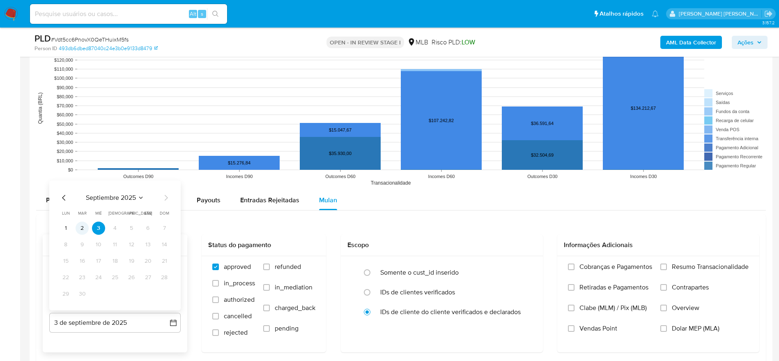
click at [85, 223] on button "2" at bounding box center [82, 227] width 13 height 13
click at [718, 267] on span "Resumo Transacionalidade" at bounding box center [710, 266] width 77 height 8
click at [667, 267] on input "Resumo Transacionalidade" at bounding box center [663, 266] width 7 height 7
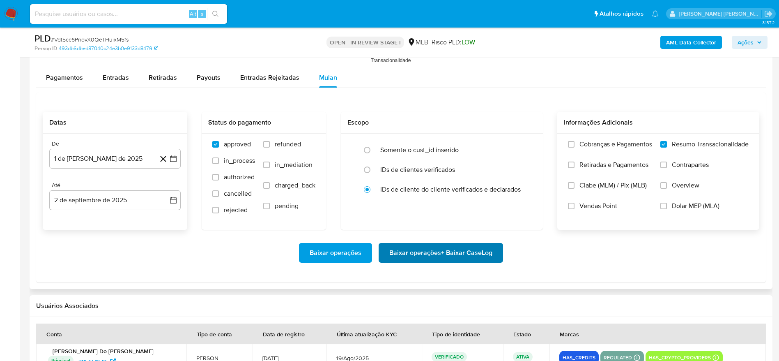
scroll to position [862, 0]
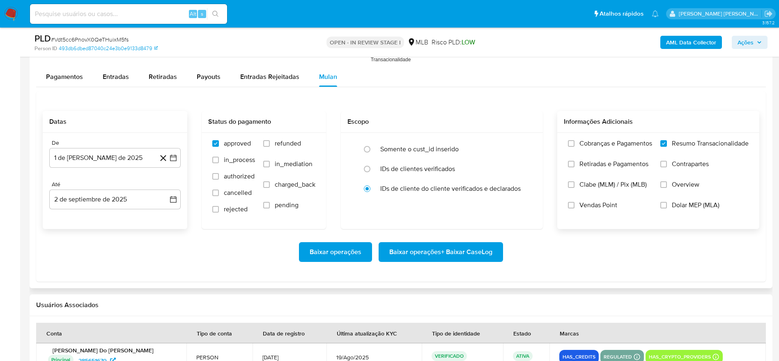
click at [417, 252] on span "Baixar operações + Baixar CaseLog" at bounding box center [440, 252] width 103 height 18
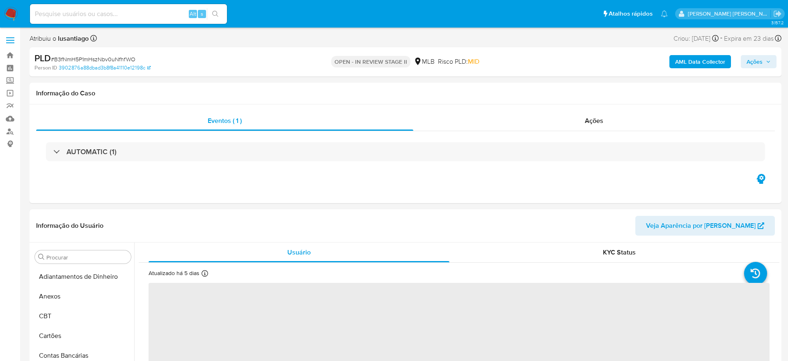
select select "10"
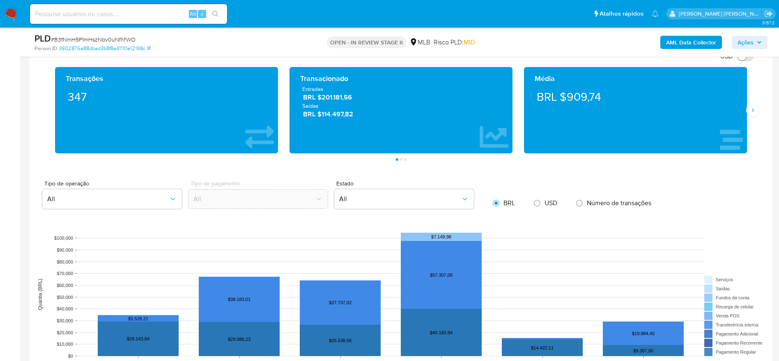
scroll to position [739, 0]
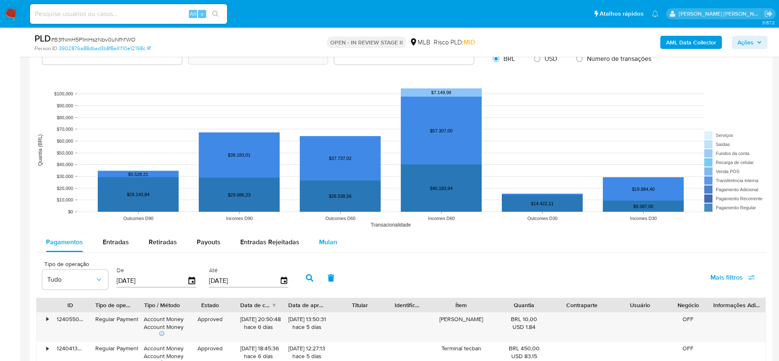
click at [329, 237] on span "Mulan" at bounding box center [328, 241] width 18 height 9
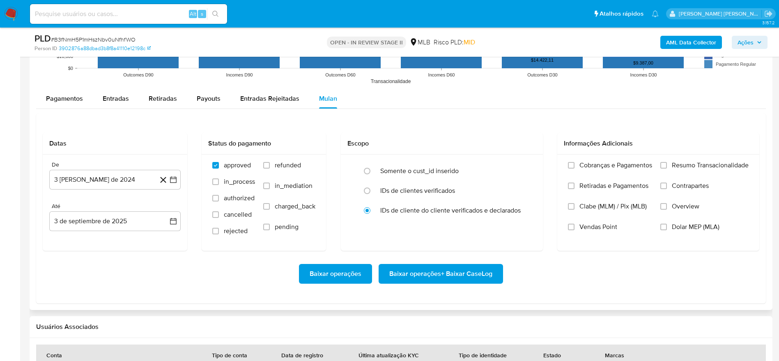
scroll to position [924, 0]
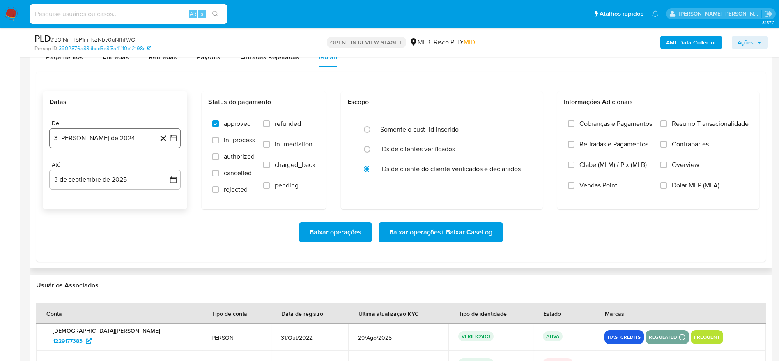
click at [115, 138] on button "[DATE]" at bounding box center [114, 138] width 131 height 20
click at [104, 168] on span "agosto 2024" at bounding box center [110, 167] width 37 height 8
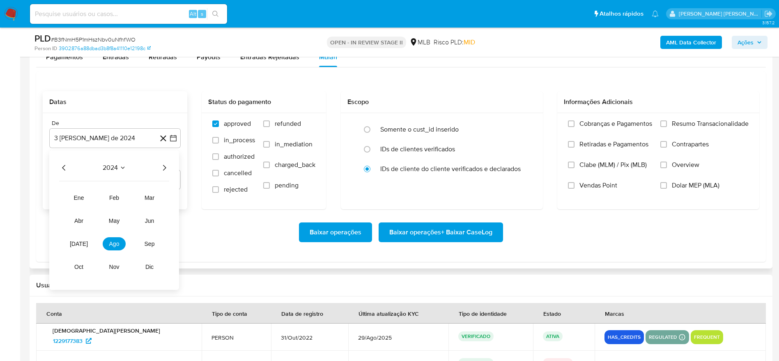
click at [167, 167] on icon "Año siguiente" at bounding box center [164, 168] width 10 height 10
click at [82, 244] on span "jul" at bounding box center [79, 243] width 18 height 7
click at [82, 195] on button "1" at bounding box center [82, 197] width 13 height 13
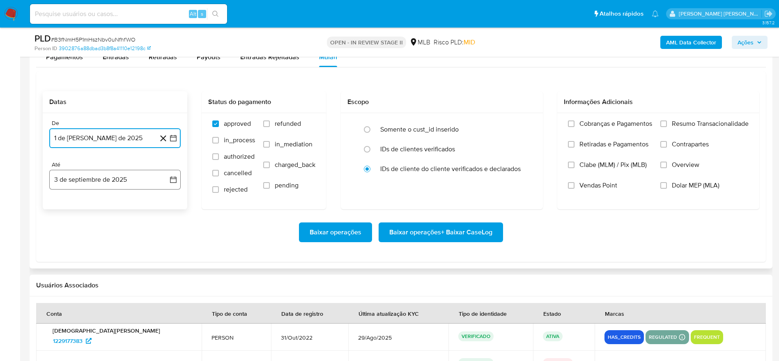
click at [83, 170] on button "3 de septiembre de 2025" at bounding box center [114, 180] width 131 height 20
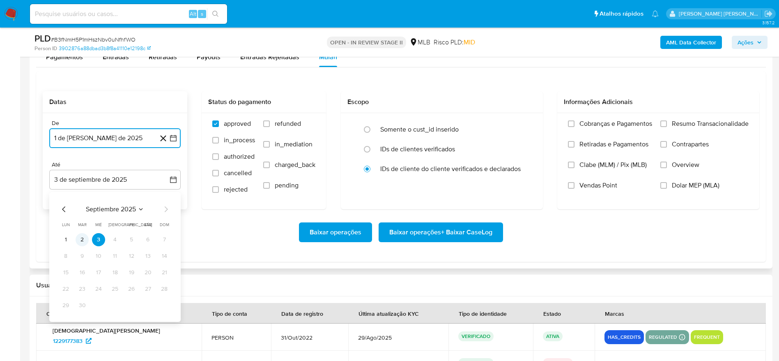
click at [77, 240] on button "2" at bounding box center [82, 239] width 13 height 13
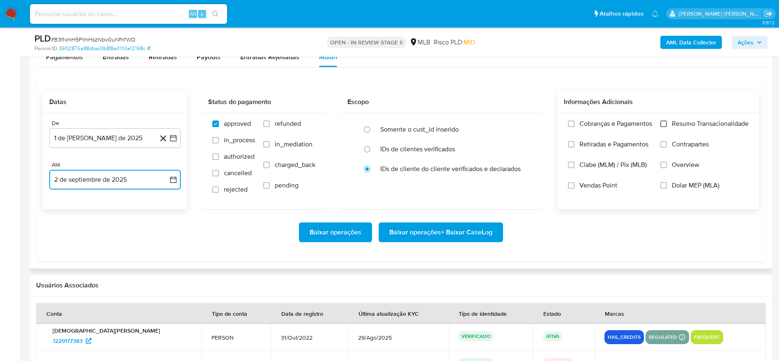
click at [664, 123] on input "Resumo Transacionalidade" at bounding box center [663, 123] width 7 height 7
click at [447, 232] on span "Baixar operações + Baixar CaseLog" at bounding box center [440, 232] width 103 height 18
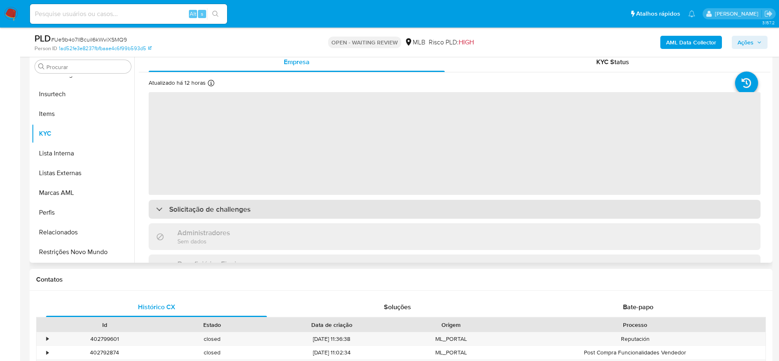
scroll to position [123, 0]
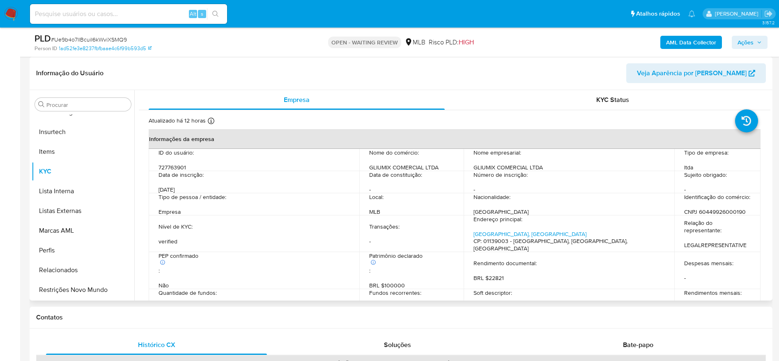
select select "10"
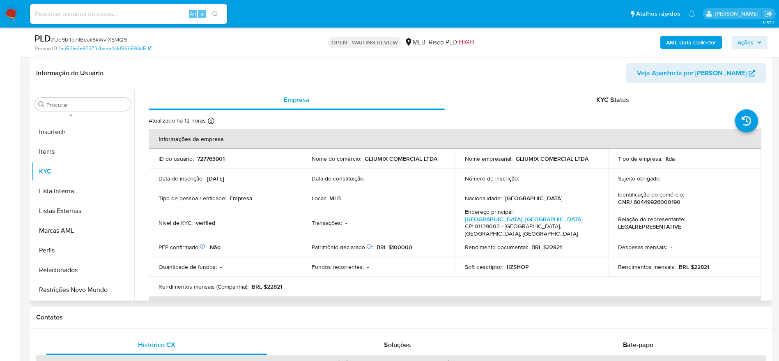
click at [652, 199] on p "CNPJ 60449926000190" at bounding box center [649, 201] width 62 height 7
copy p "60449926000190"
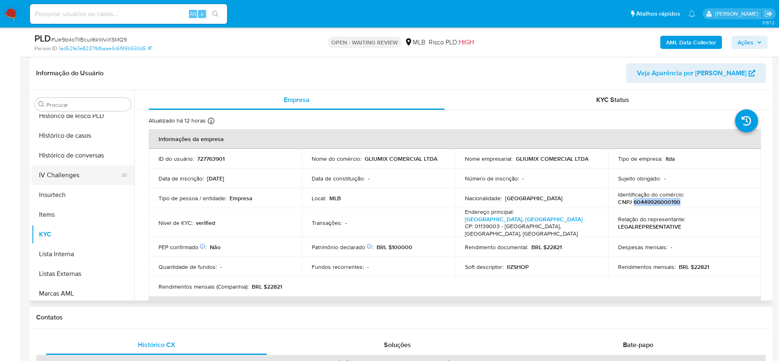
scroll to position [244, 0]
click at [56, 160] on button "Geral" at bounding box center [80, 157] width 96 height 20
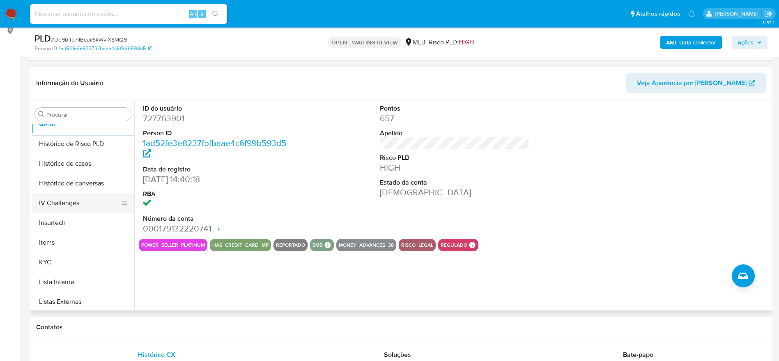
scroll to position [305, 0]
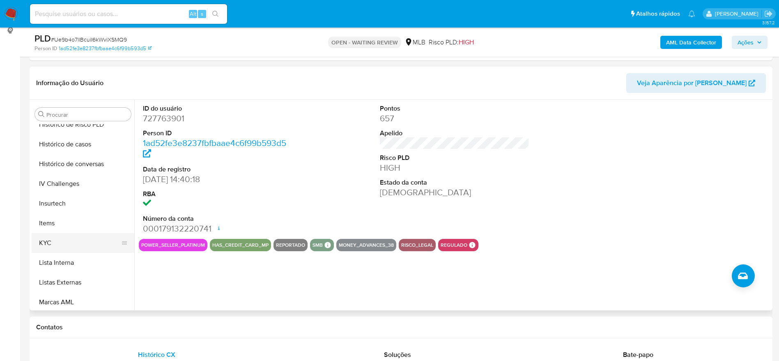
click at [52, 249] on button "KYC" at bounding box center [80, 243] width 96 height 20
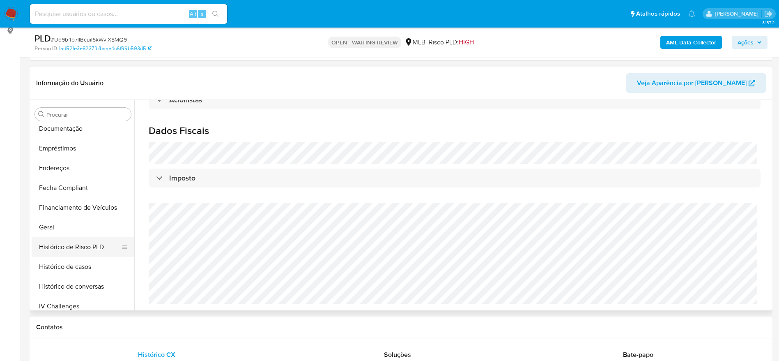
scroll to position [182, 0]
click at [63, 159] on button "Endereços" at bounding box center [80, 169] width 96 height 20
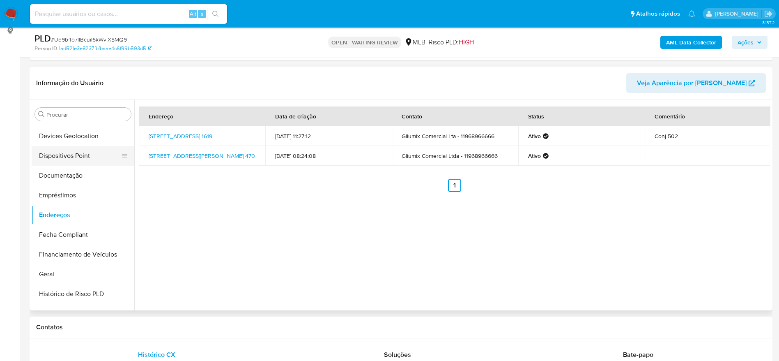
scroll to position [59, 0]
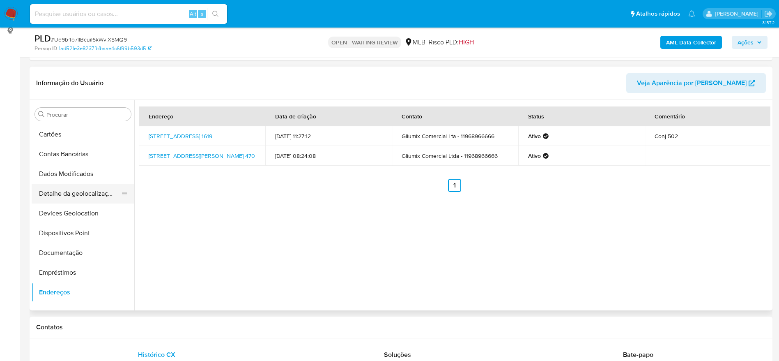
click at [84, 196] on button "Detalhe da geolocalização" at bounding box center [80, 194] width 96 height 20
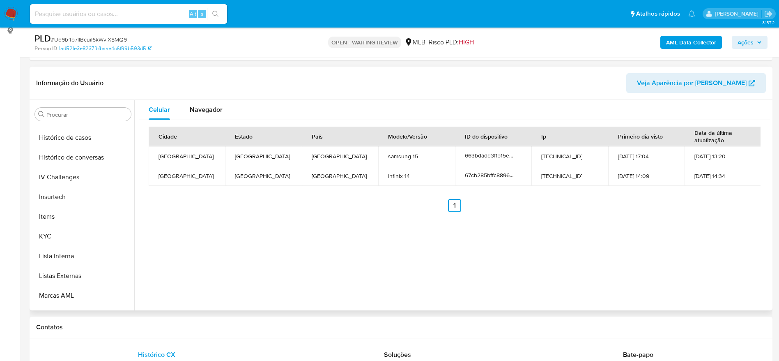
scroll to position [367, 0]
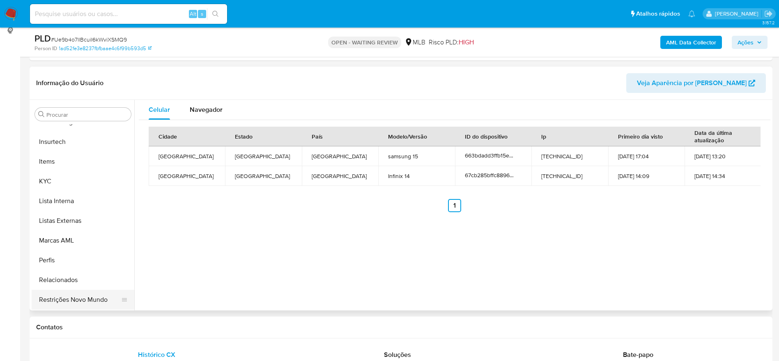
click at [71, 299] on button "Restrições Novo Mundo" at bounding box center [80, 300] width 96 height 20
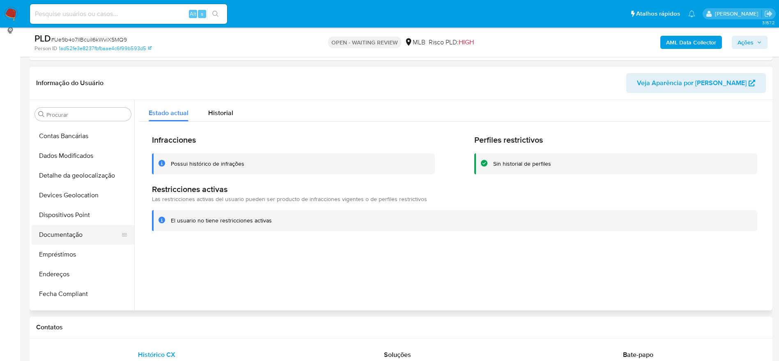
scroll to position [59, 0]
click at [67, 232] on button "Dispositivos Point" at bounding box center [80, 233] width 96 height 20
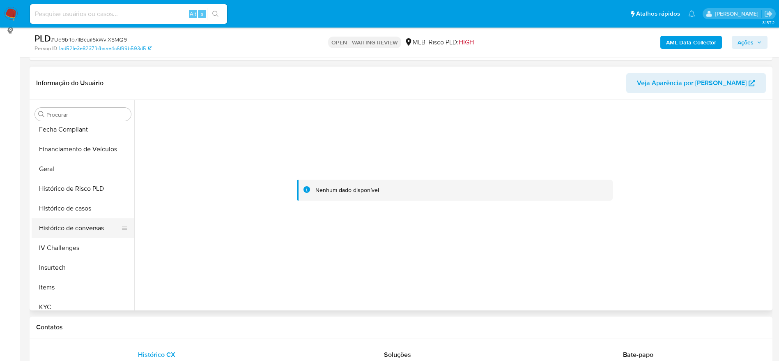
scroll to position [244, 0]
click at [66, 305] on button "KYC" at bounding box center [80, 304] width 96 height 20
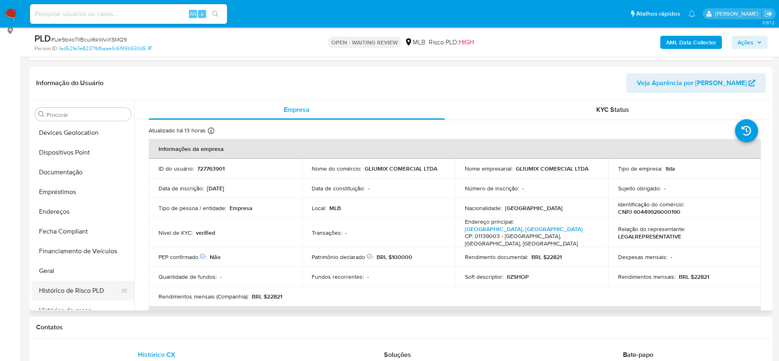
scroll to position [120, 0]
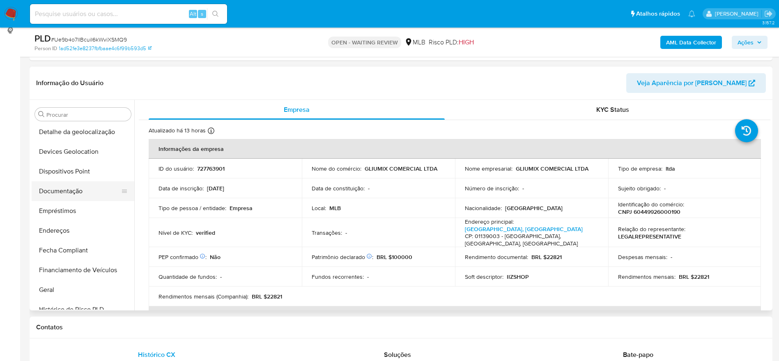
click at [68, 194] on button "Documentação" at bounding box center [80, 191] width 96 height 20
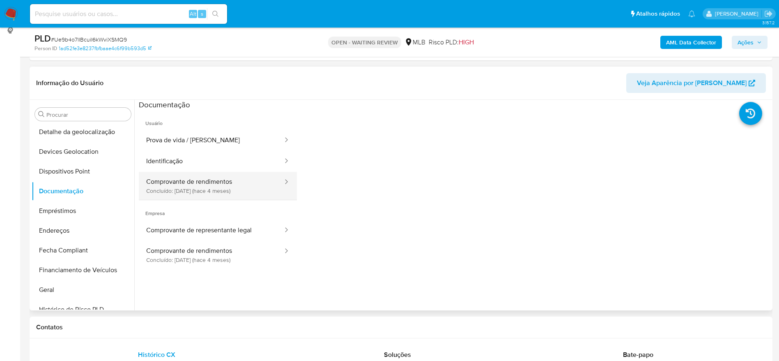
click at [185, 191] on button "Comprovante de rendimentos Concluído: 14/05/2025 (hace 4 meses)" at bounding box center [211, 186] width 145 height 28
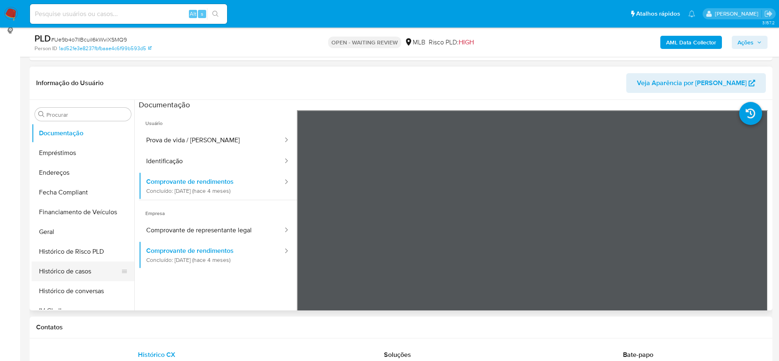
scroll to position [244, 0]
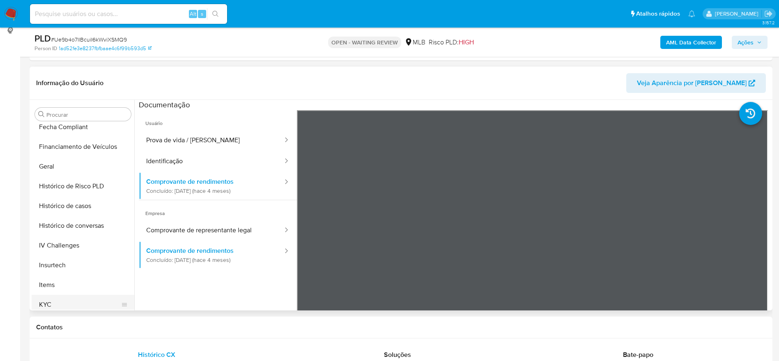
click at [52, 303] on button "KYC" at bounding box center [80, 304] width 96 height 20
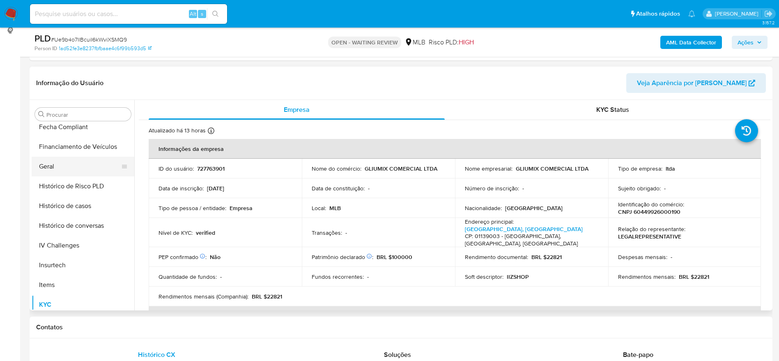
click at [60, 169] on button "Geral" at bounding box center [80, 166] width 96 height 20
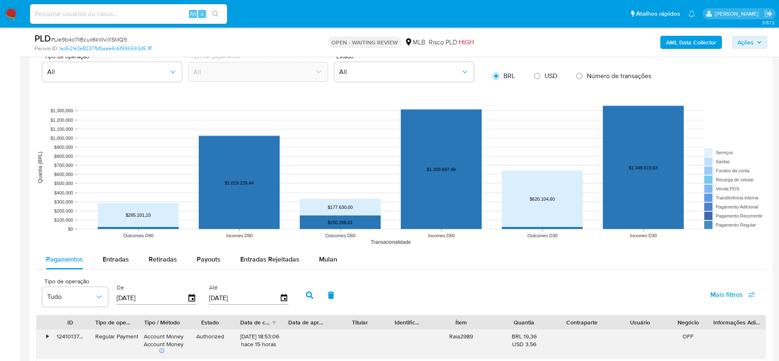
scroll to position [852, 0]
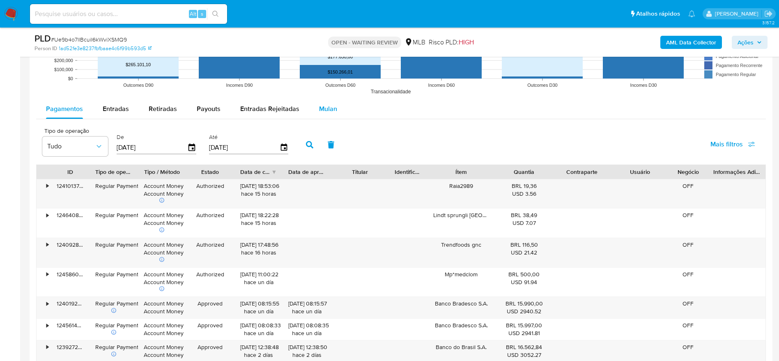
click at [329, 106] on span "Mulan" at bounding box center [328, 108] width 18 height 9
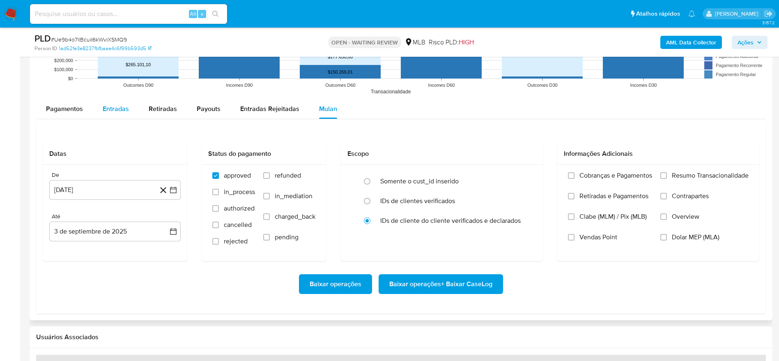
click at [116, 110] on span "Entradas" at bounding box center [116, 108] width 26 height 9
select select "10"
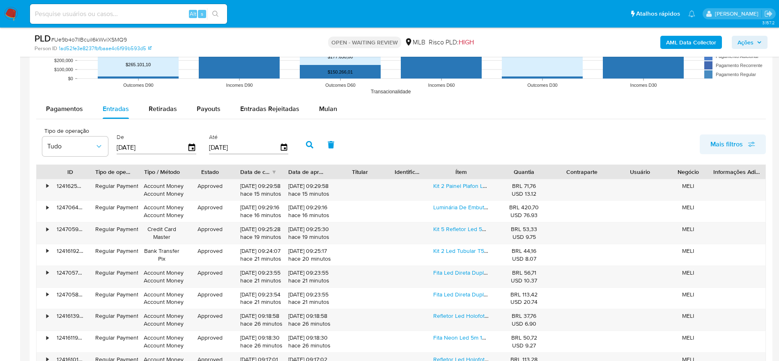
click at [748, 143] on icon "button" at bounding box center [751, 143] width 7 height 7
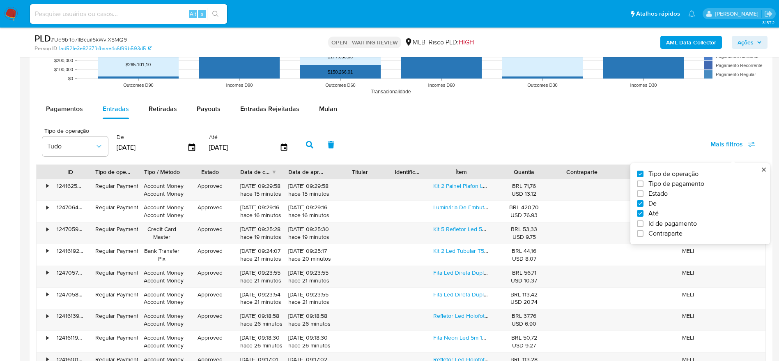
click at [651, 223] on span "Id de pagamento" at bounding box center [672, 223] width 48 height 8
click at [643, 223] on input "Id de pagamento" at bounding box center [640, 223] width 7 height 7
checkbox input "true"
click at [313, 147] on input "number" at bounding box center [339, 146] width 80 height 11
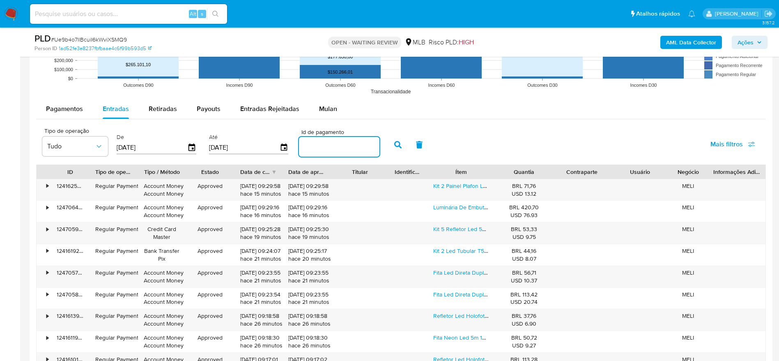
click at [310, 148] on input "number" at bounding box center [339, 146] width 80 height 11
paste input "123975160454"
type input "123975160454"
click at [394, 142] on icon "button" at bounding box center [397, 144] width 7 height 7
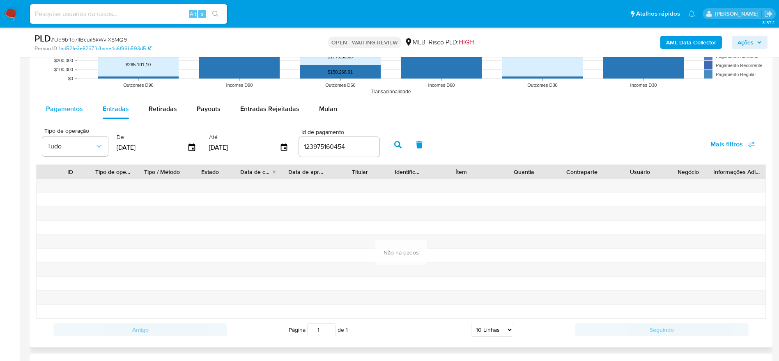
click at [56, 110] on span "Pagamentos" at bounding box center [64, 108] width 37 height 9
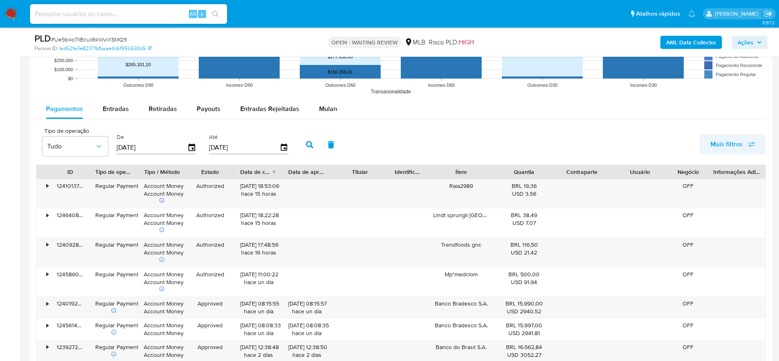
click at [756, 141] on button "Mais filtros" at bounding box center [733, 144] width 66 height 20
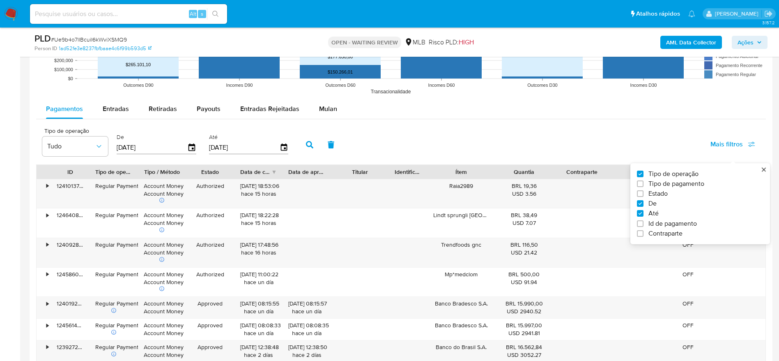
click at [674, 223] on span "Id de pagamento" at bounding box center [672, 223] width 48 height 8
click at [643, 223] on input "Id de pagamento" at bounding box center [640, 223] width 7 height 7
checkbox input "true"
click at [333, 147] on input "number" at bounding box center [339, 146] width 80 height 11
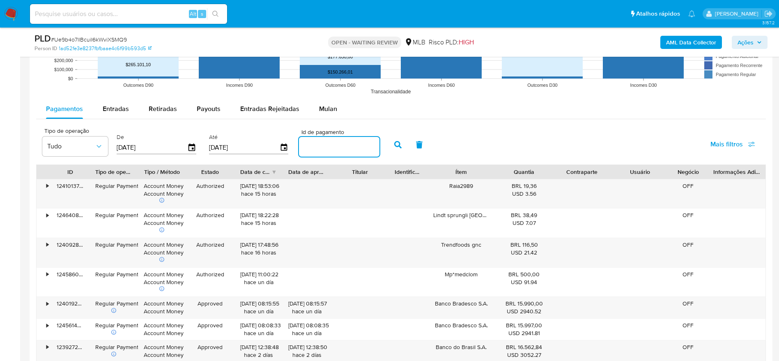
click at [333, 147] on input "number" at bounding box center [339, 146] width 80 height 11
paste input "123975160454"
type input "123975160454"
click at [395, 143] on icon "button" at bounding box center [397, 144] width 7 height 7
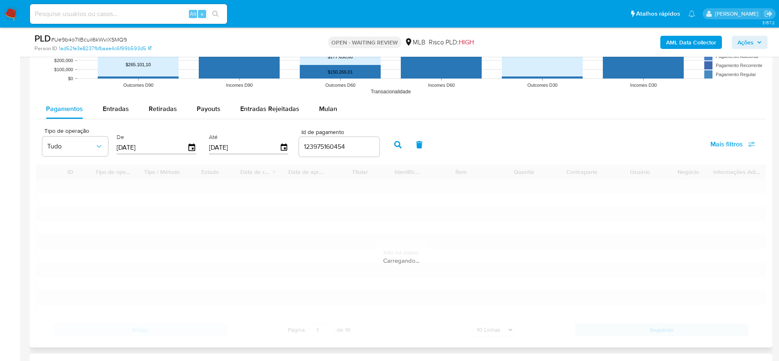
scroll to position [848, 0]
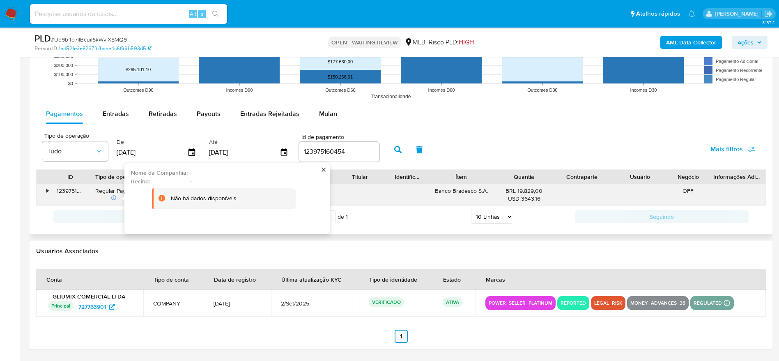
click at [46, 188] on div "•" at bounding box center [44, 194] width 14 height 21
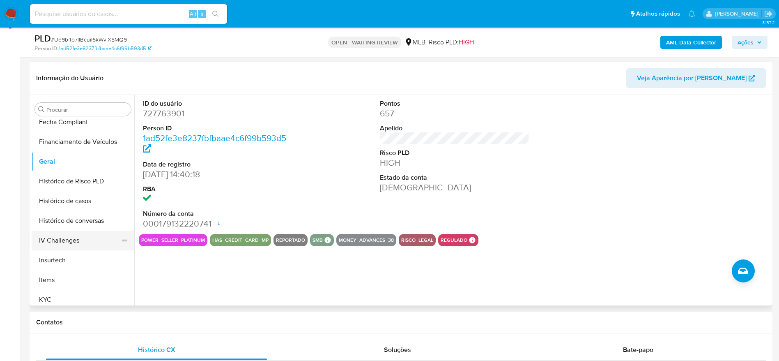
scroll to position [123, 0]
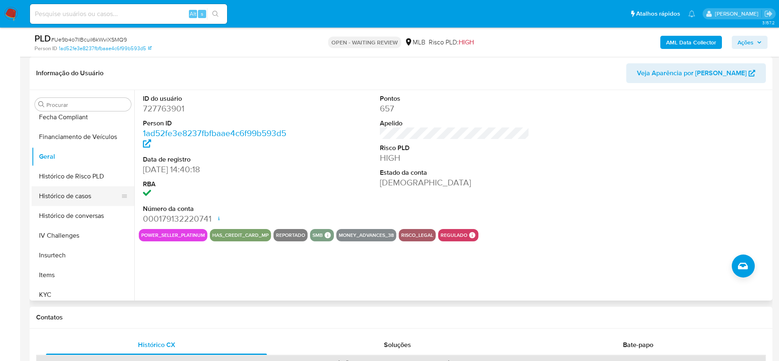
click at [77, 195] on button "Histórico de casos" at bounding box center [80, 196] width 96 height 20
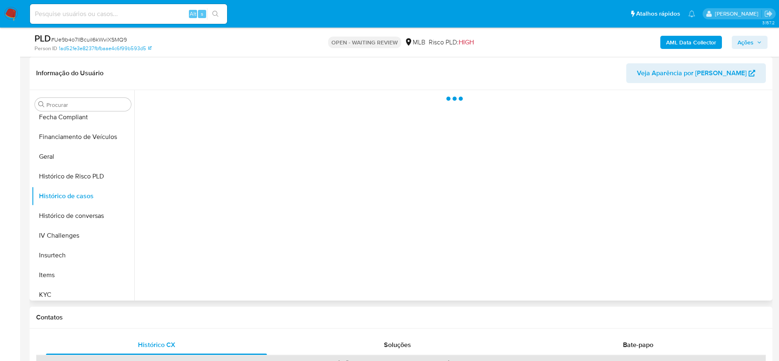
scroll to position [62, 0]
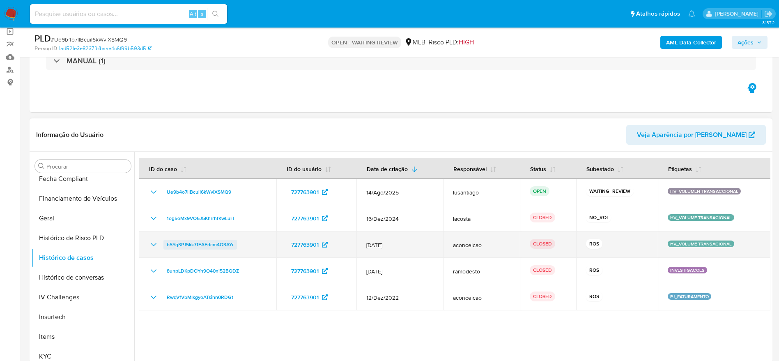
click at [210, 244] on span "b5YgSPJ5kk71EAFdcm4Q3AYr" at bounding box center [200, 244] width 67 height 10
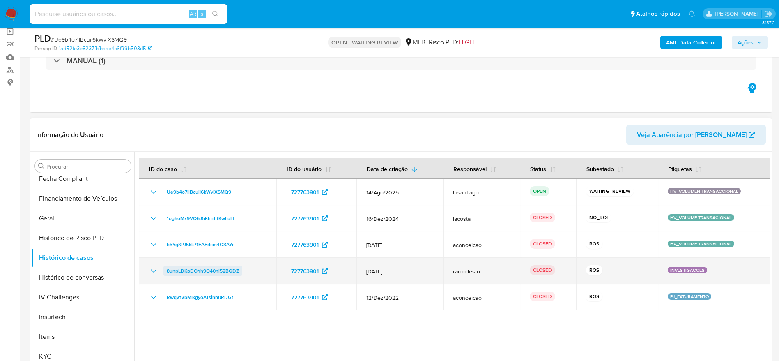
click at [197, 271] on span "8unpLDKpDOYn9O40ni52BQDZ" at bounding box center [203, 271] width 72 height 10
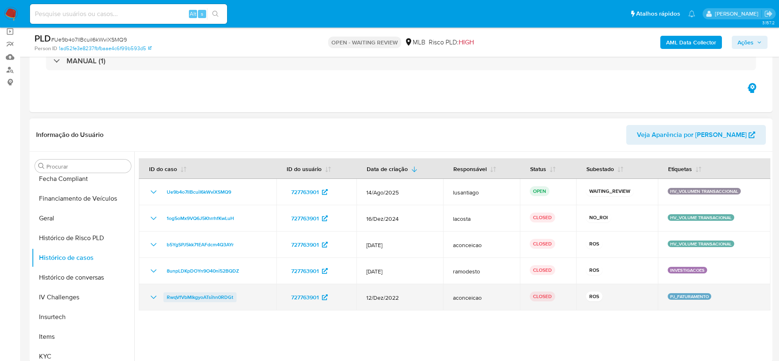
click at [208, 297] on span "RwqVfVbMIkgyoATsihn0RDGt" at bounding box center [200, 297] width 67 height 10
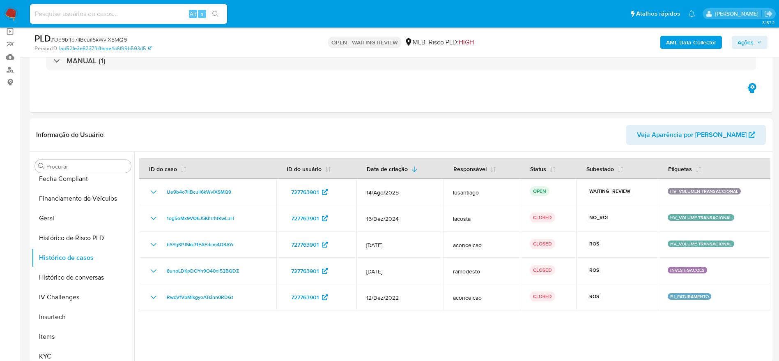
click at [747, 39] on span "Ações" at bounding box center [746, 42] width 16 height 13
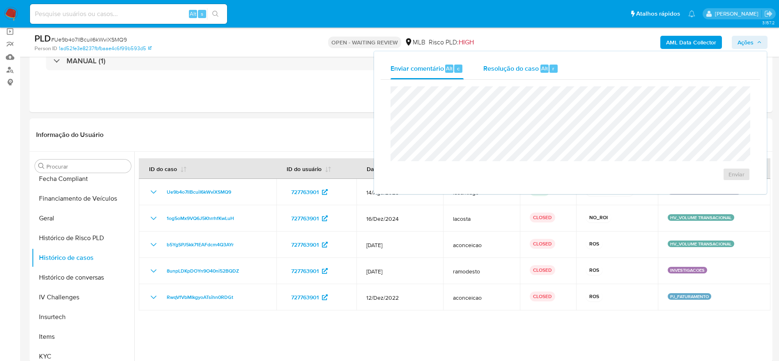
click at [533, 69] on span "Resolução do caso" at bounding box center [510, 67] width 55 height 9
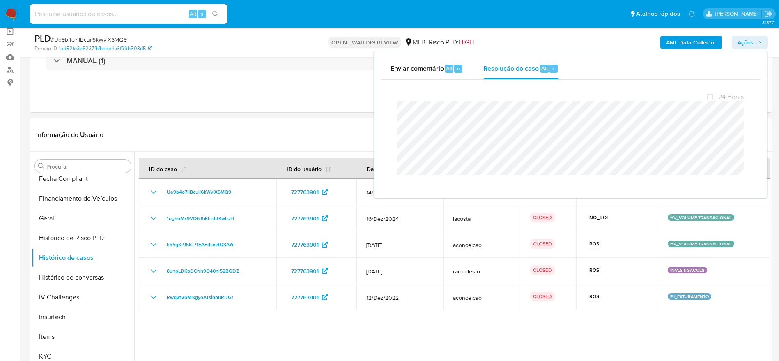
click at [96, 40] on span "# Ue9b4o7llBcuiI6kWviXSMQ9" at bounding box center [89, 39] width 76 height 8
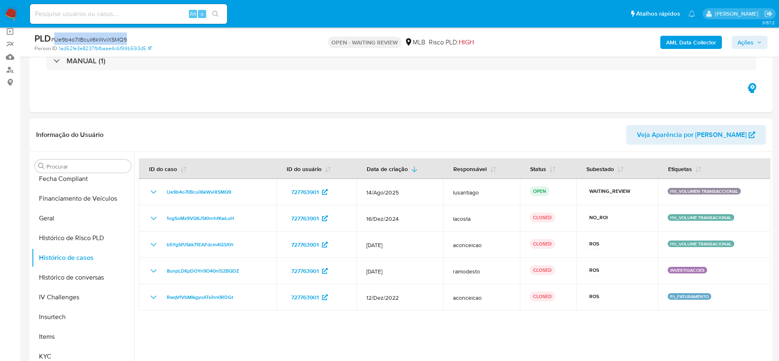
click at [96, 40] on span "# Ue9b4o7llBcuiI6kWviXSMQ9" at bounding box center [89, 39] width 76 height 8
copy span "Ue9b4o7llBcuiI6kWviXSMQ9"
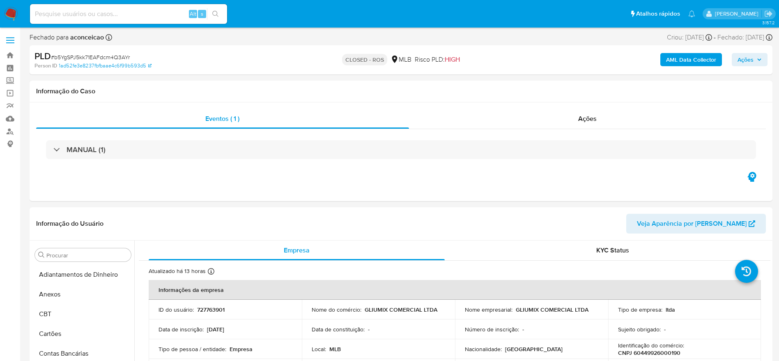
select select "10"
click at [492, 124] on div "Ações" at bounding box center [587, 119] width 357 height 20
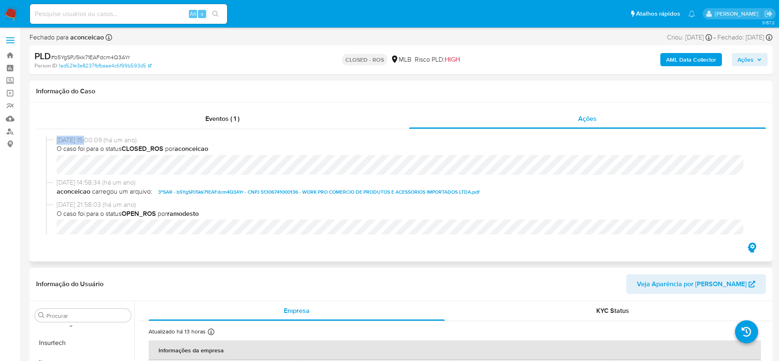
drag, startPoint x: 52, startPoint y: 139, endPoint x: 89, endPoint y: 140, distance: 37.0
click at [89, 140] on div "[DATE] 15:00:09 (há um ano) O caso foi para o status CLOSED_ROS por aconceicao" at bounding box center [401, 157] width 710 height 43
copy div "[DATE]"
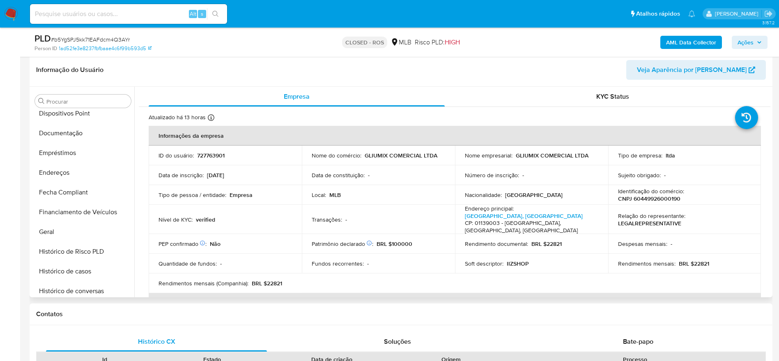
scroll to position [0, 0]
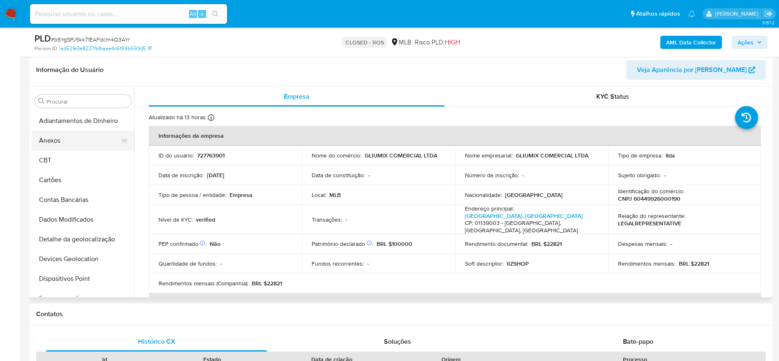
click at [43, 145] on button "Anexos" at bounding box center [80, 141] width 96 height 20
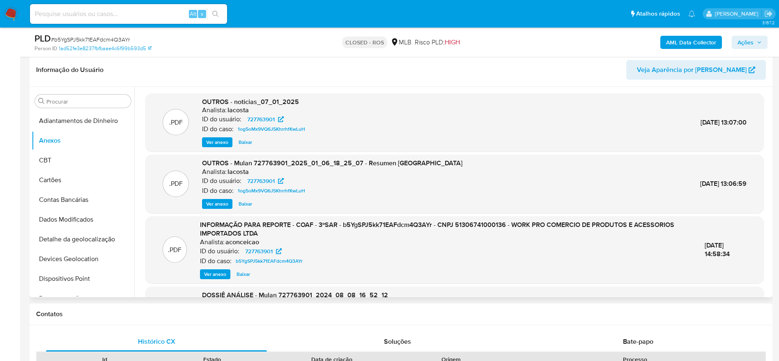
click at [219, 273] on span "Ver anexo" at bounding box center [215, 274] width 22 height 8
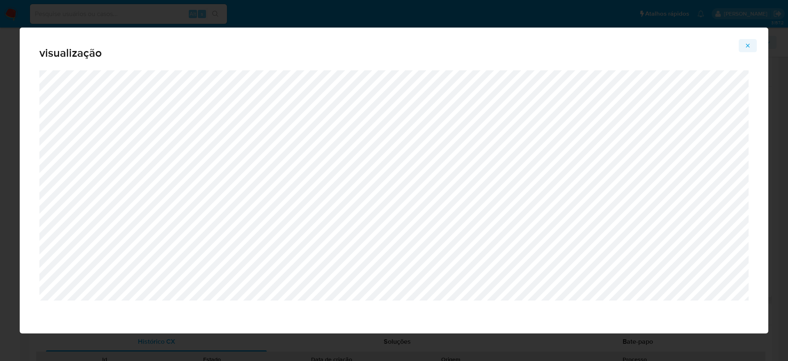
click at [747, 50] on span "Attachment preview" at bounding box center [748, 45] width 7 height 11
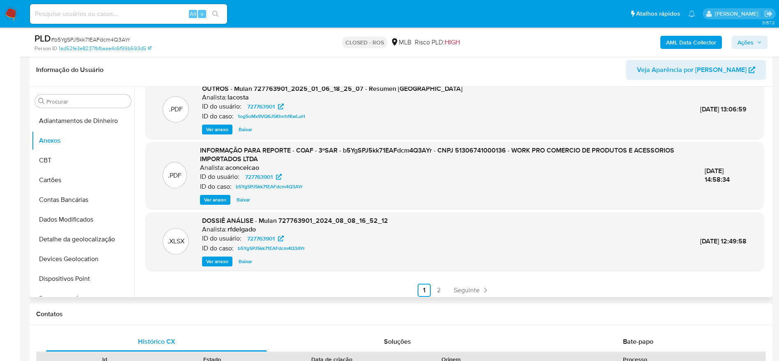
scroll to position [78, 0]
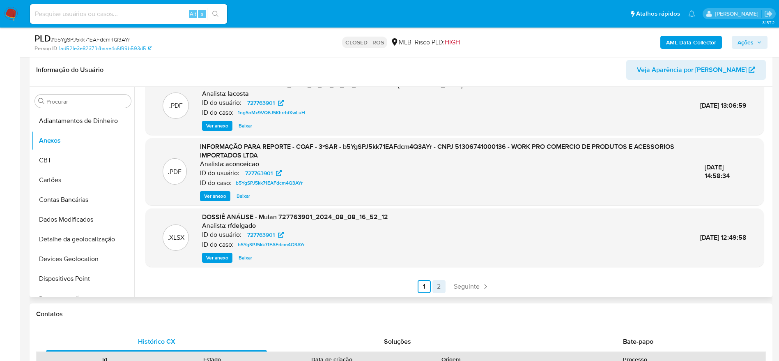
click at [438, 283] on link "2" at bounding box center [438, 286] width 13 height 13
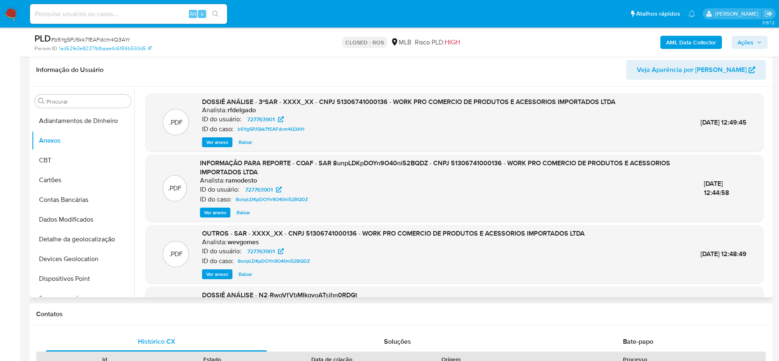
click at [217, 215] on span "Ver anexo" at bounding box center [215, 212] width 22 height 8
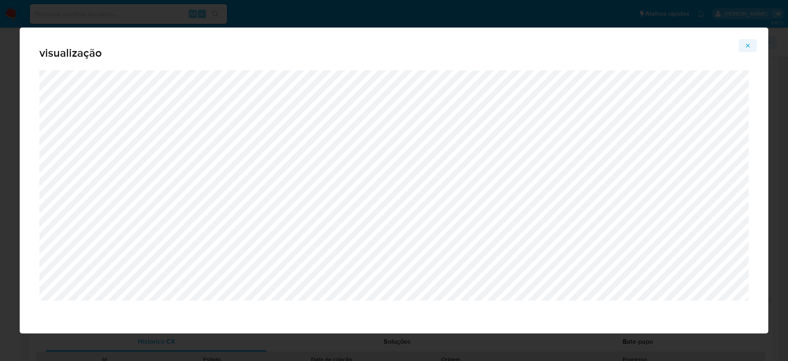
click at [750, 48] on icon "Attachment preview" at bounding box center [748, 45] width 7 height 7
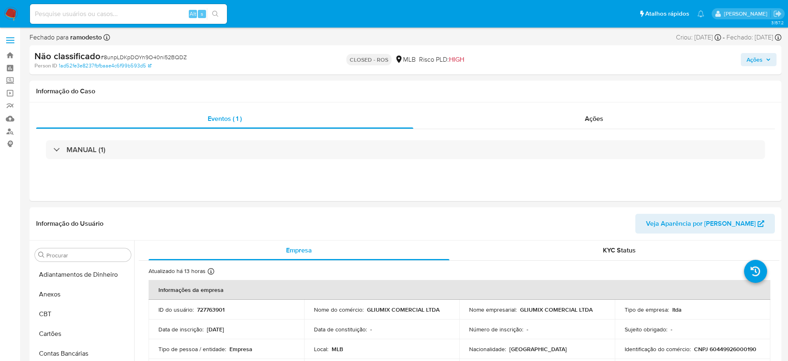
select select "10"
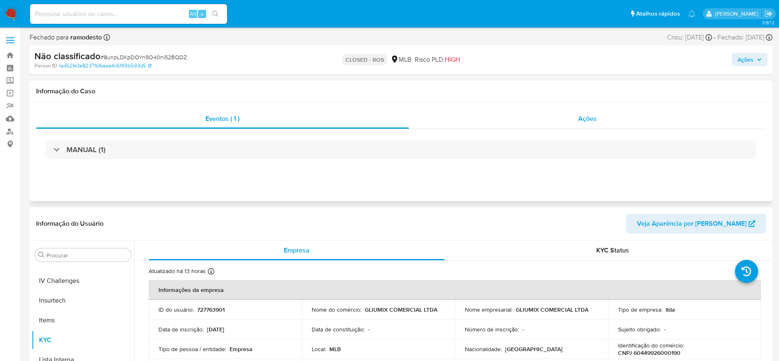
scroll to position [367, 0]
click at [506, 118] on div "Ações" at bounding box center [587, 119] width 357 height 20
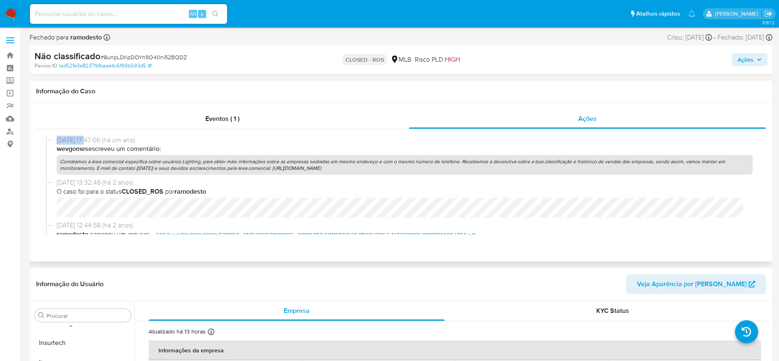
drag, startPoint x: 56, startPoint y: 143, endPoint x: 91, endPoint y: 142, distance: 35.3
click at [91, 142] on div "[DATE] 17:47:06 (há um ano) wevgomes escreveu um comentário: Contatamos a área …" at bounding box center [401, 157] width 710 height 43
copy span "[DATE]"
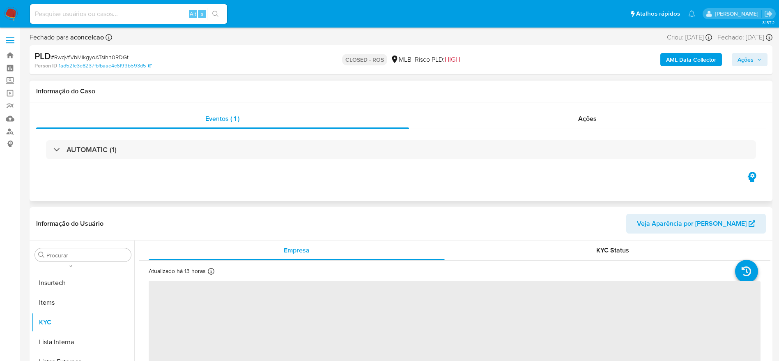
scroll to position [367, 0]
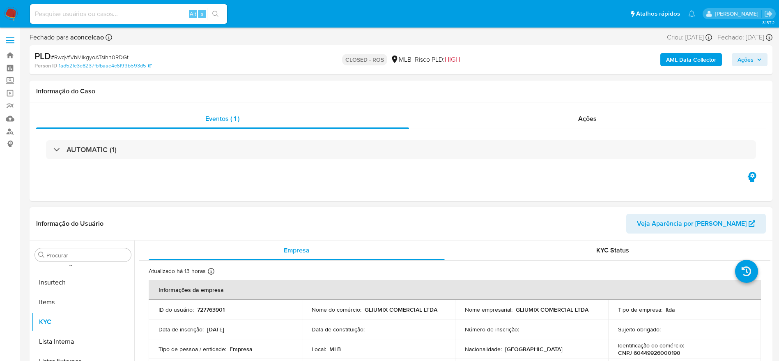
select select "10"
click at [509, 112] on div "Ações" at bounding box center [587, 119] width 357 height 20
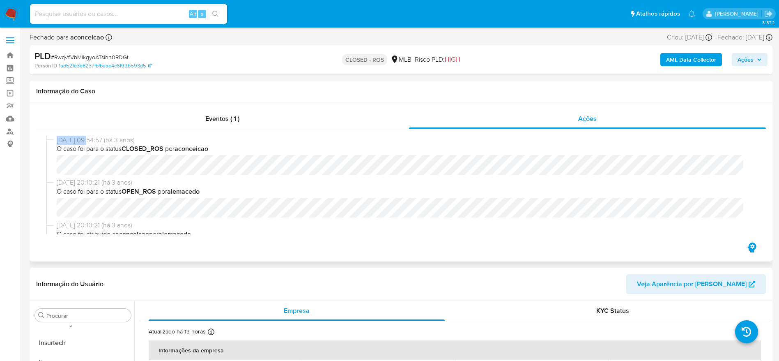
drag, startPoint x: 55, startPoint y: 140, endPoint x: 90, endPoint y: 137, distance: 34.6
click at [90, 137] on div "06/01/2023 09:54:57 (há 3 anos) O caso foi para o status CLOSED_ROS por aconcei…" at bounding box center [401, 157] width 710 height 43
copy span "06/01/2023"
click at [7, 55] on link "Bandeja" at bounding box center [49, 55] width 98 height 13
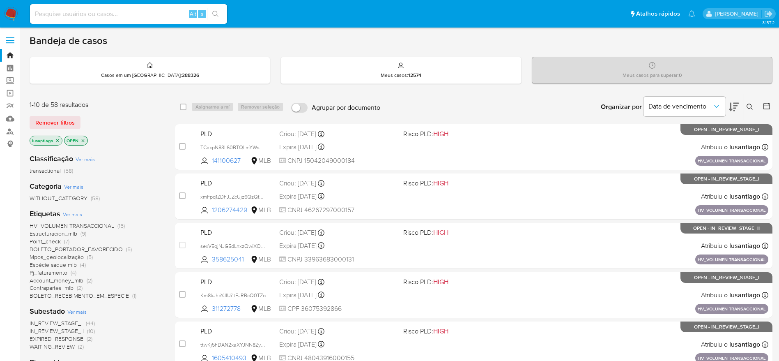
click at [749, 103] on icon at bounding box center [750, 106] width 6 height 6
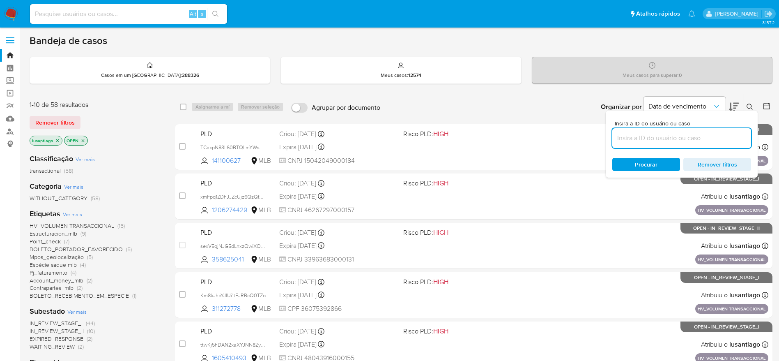
click at [647, 135] on input at bounding box center [681, 138] width 139 height 11
type input "Ue9b4o7llBcuiI6kWviXSMQ9"
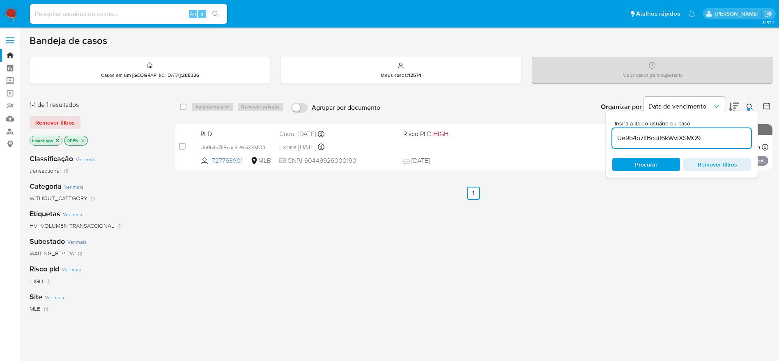
click at [509, 224] on div "select-all-cases-checkbox Asignarme a mí Remover seleção Agrupar por documento …" at bounding box center [473, 280] width 597 height 372
click at [749, 103] on icon at bounding box center [750, 106] width 7 height 7
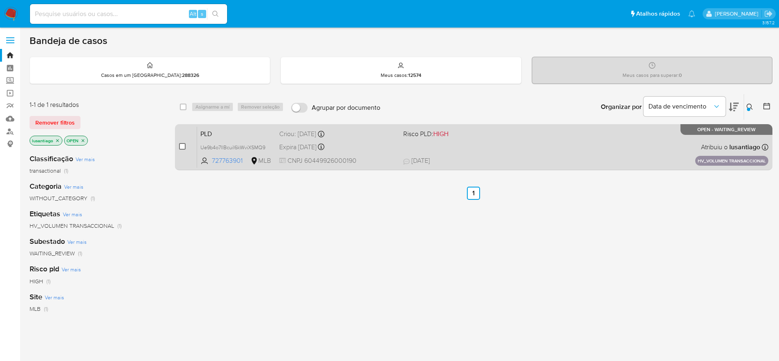
click at [177, 147] on div "case-item-checkbox Incapaz de atribuir o caso PLD Ue9b4o7llBcuiI6kWviXSMQ9 7277…" at bounding box center [473, 147] width 597 height 46
click at [182, 148] on input "checkbox" at bounding box center [182, 146] width 7 height 7
checkbox input "true"
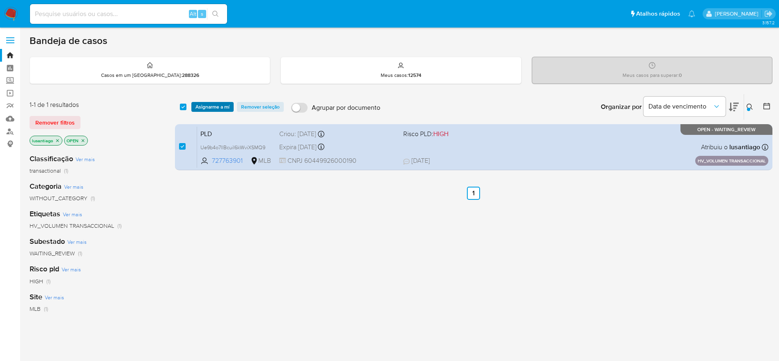
click at [215, 104] on span "Asignarme a mí" at bounding box center [212, 107] width 34 height 8
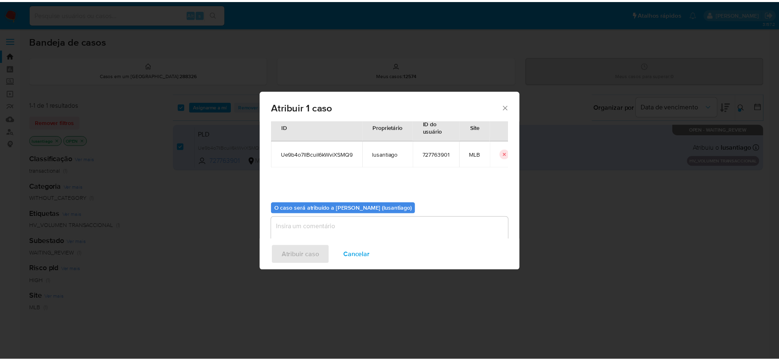
scroll to position [42, 0]
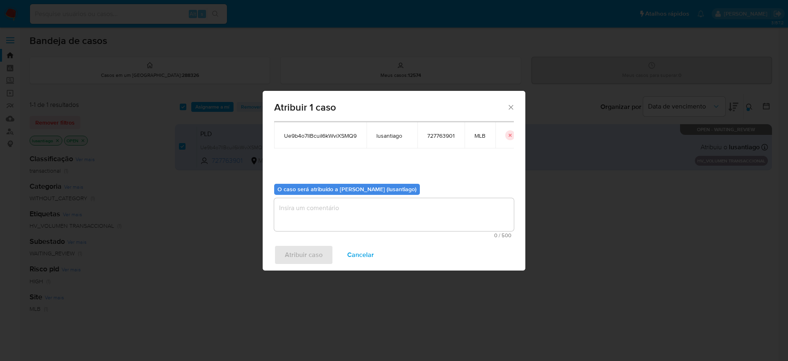
click at [344, 207] on textarea "assign-modal" at bounding box center [394, 214] width 240 height 33
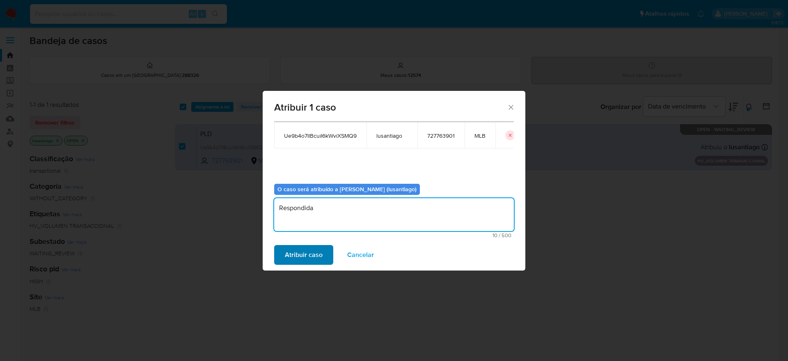
type textarea "Respondida"
click at [302, 250] on span "Atribuir caso" at bounding box center [304, 255] width 38 height 18
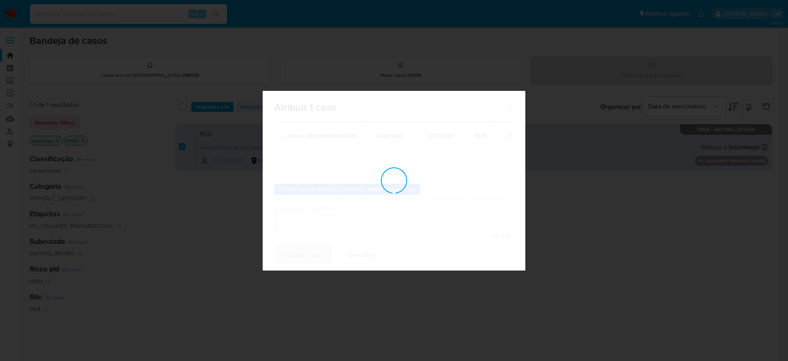
checkbox input "false"
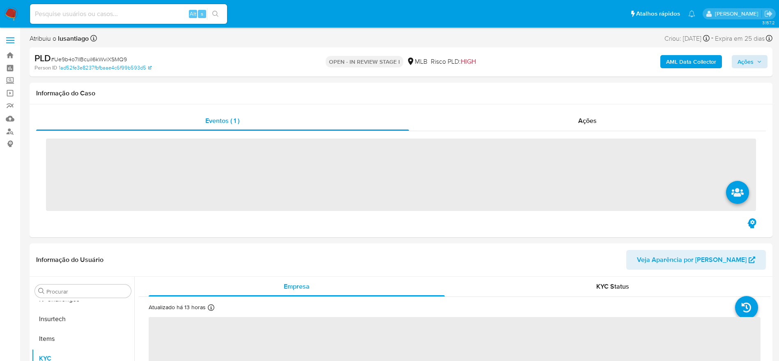
scroll to position [367, 0]
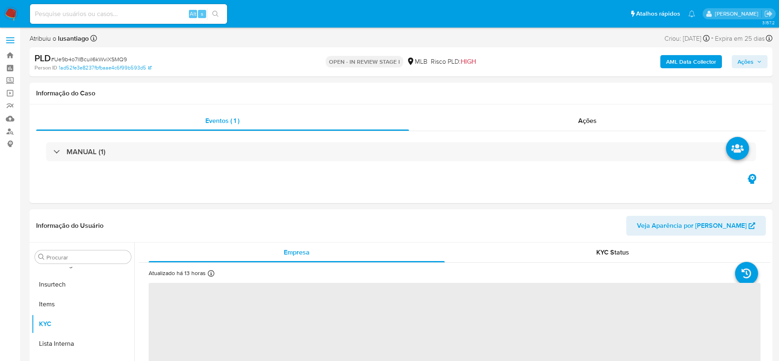
click at [740, 60] on span "Ações" at bounding box center [746, 61] width 16 height 13
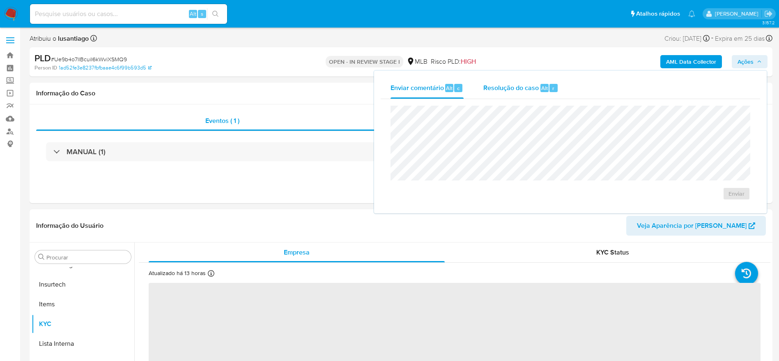
click at [507, 90] on span "Resolução do caso" at bounding box center [510, 87] width 55 height 9
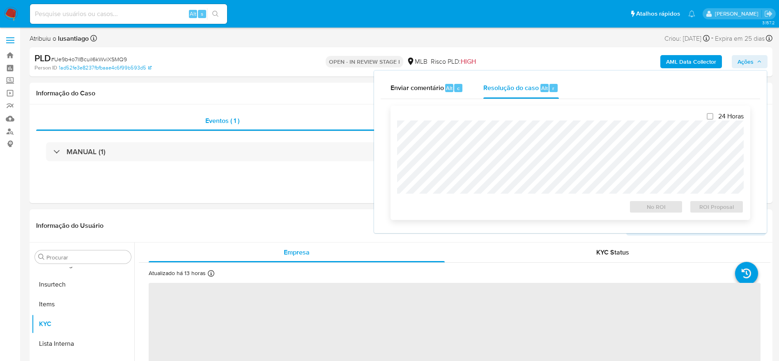
select select "10"
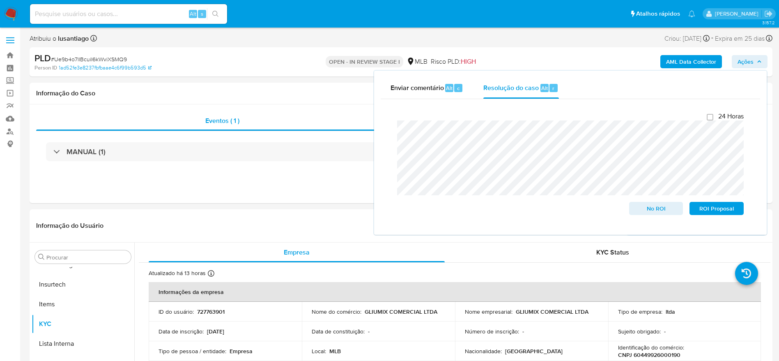
click at [750, 64] on span "Ações" at bounding box center [746, 61] width 16 height 13
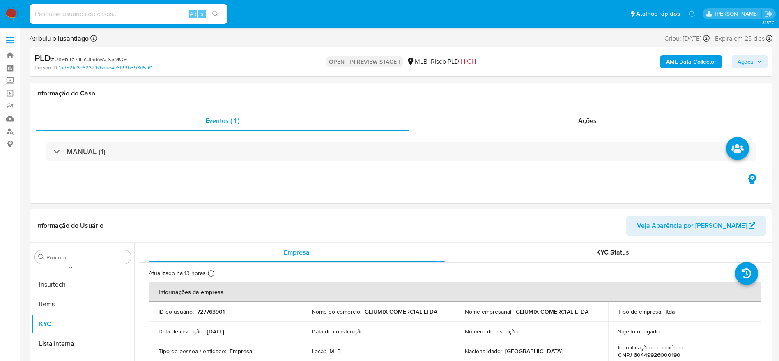
click at [685, 62] on b "AML Data Collector" at bounding box center [691, 61] width 50 height 13
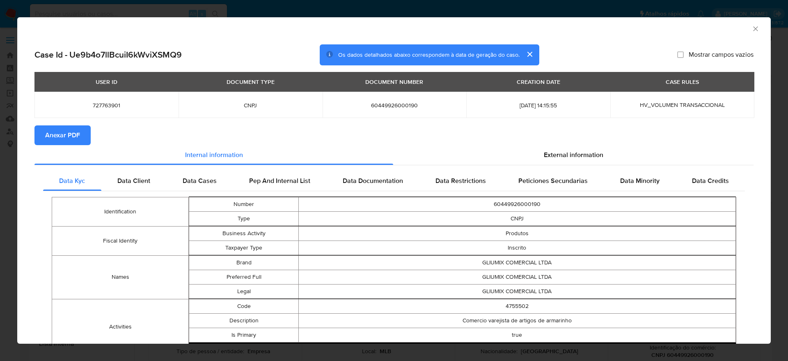
click at [69, 131] on span "Anexar PDF" at bounding box center [62, 135] width 35 height 18
click at [752, 30] on icon "Fechar a janela" at bounding box center [756, 29] width 8 height 8
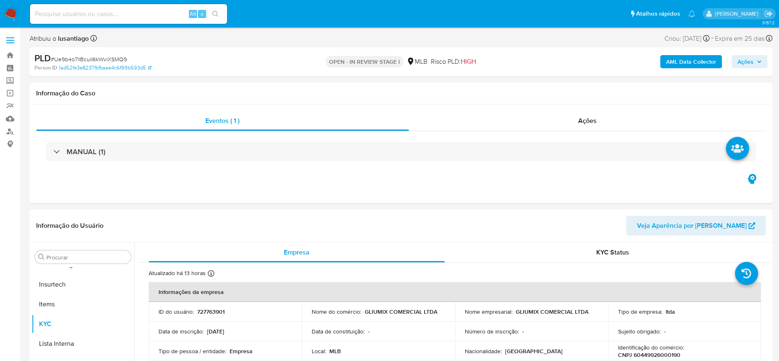
drag, startPoint x: 743, startPoint y: 60, endPoint x: 695, endPoint y: 69, distance: 48.9
click at [744, 61] on span "Ações" at bounding box center [746, 61] width 16 height 13
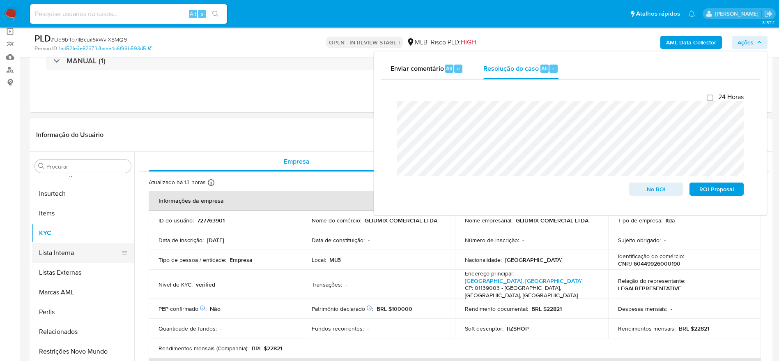
scroll to position [0, 0]
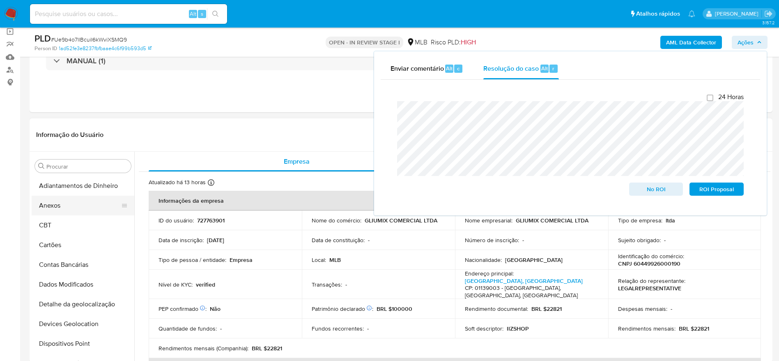
click at [72, 209] on button "Anexos" at bounding box center [80, 205] width 96 height 20
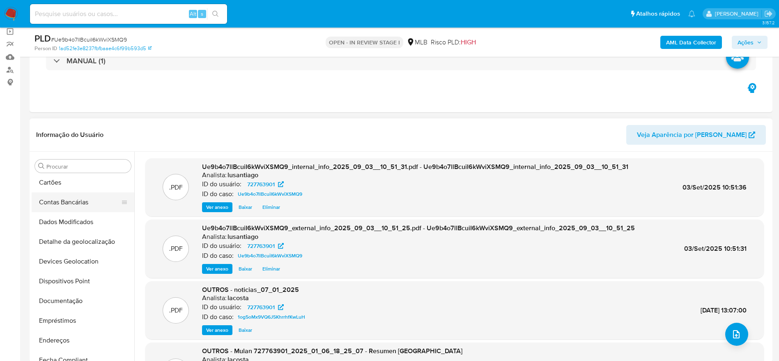
scroll to position [123, 0]
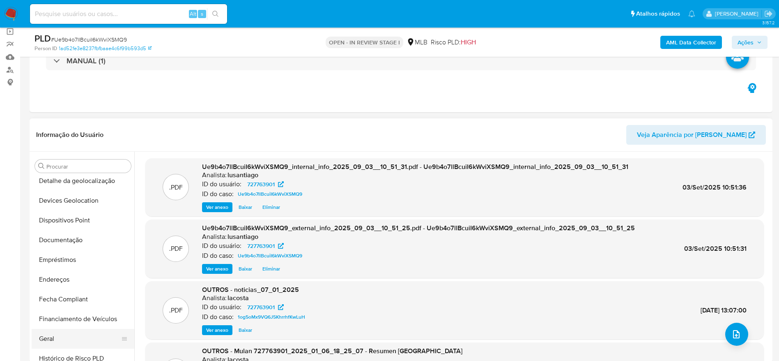
click at [56, 335] on button "Geral" at bounding box center [80, 339] width 96 height 20
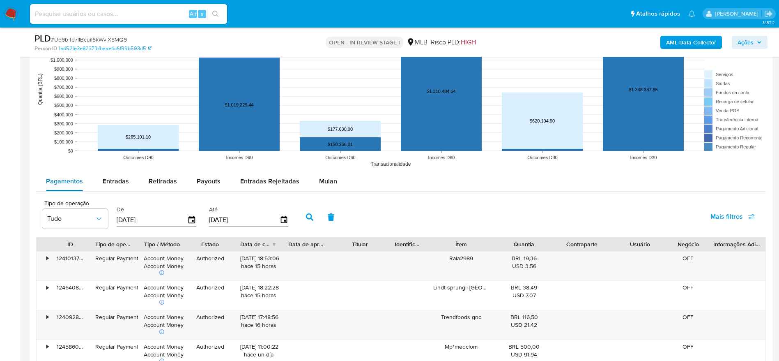
scroll to position [801, 0]
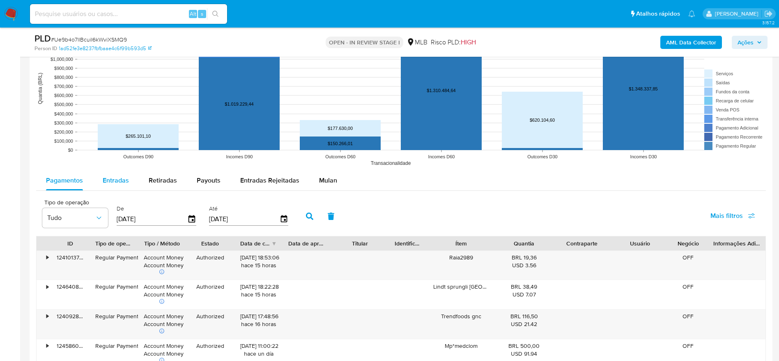
click at [116, 171] on div "Entradas" at bounding box center [116, 180] width 26 height 20
select select "10"
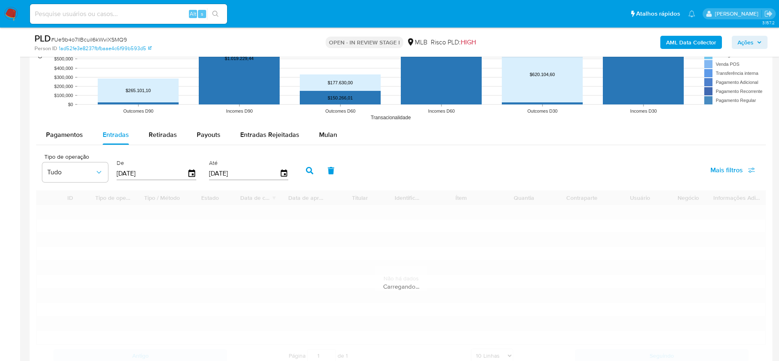
scroll to position [862, 0]
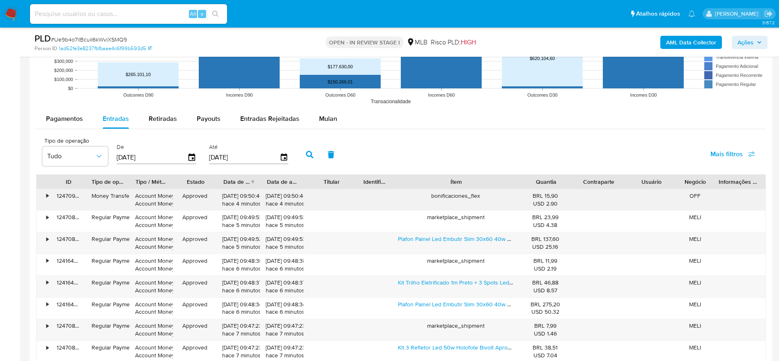
drag, startPoint x: 499, startPoint y: 182, endPoint x: 567, endPoint y: 192, distance: 68.5
click at [567, 192] on div "ID Tipo de operação Tipo / Método Estado Data de criação Data de aprovação Titu…" at bounding box center [401, 293] width 730 height 239
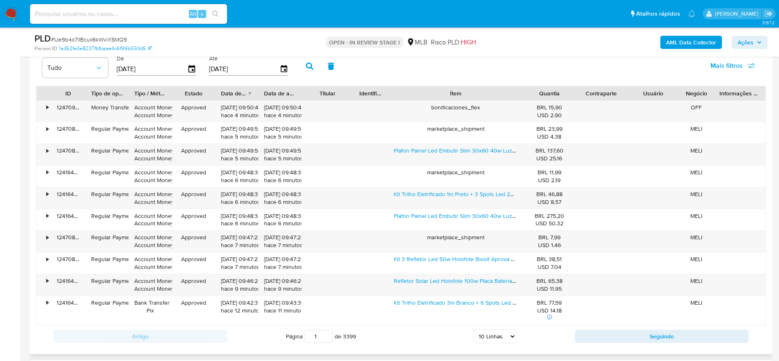
scroll to position [1047, 0]
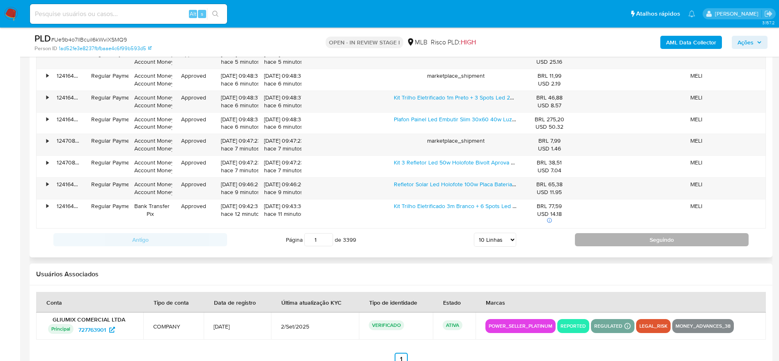
click at [620, 242] on button "Seguindo" at bounding box center [662, 239] width 174 height 13
type input "2"
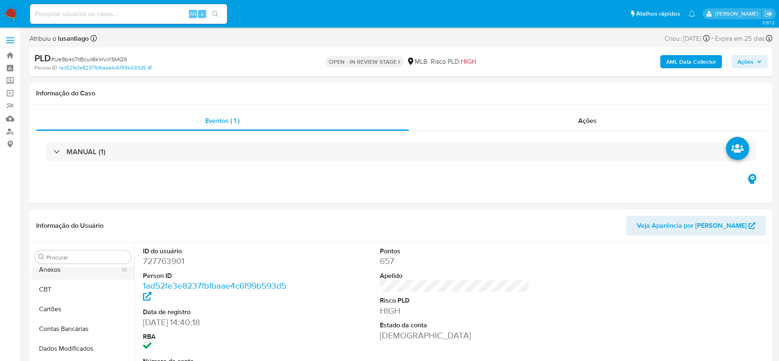
scroll to position [0, 0]
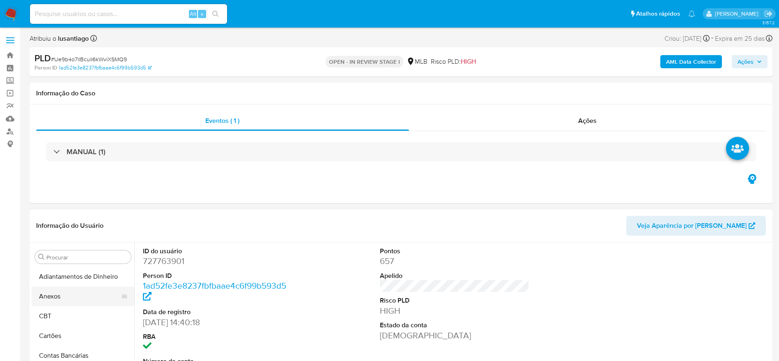
click at [70, 300] on button "Anexos" at bounding box center [80, 296] width 96 height 20
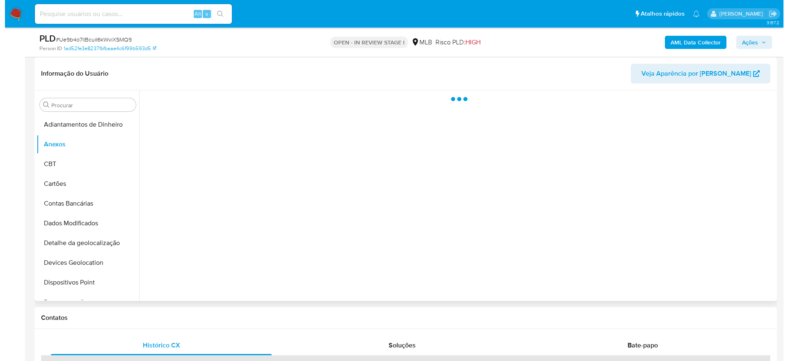
scroll to position [123, 0]
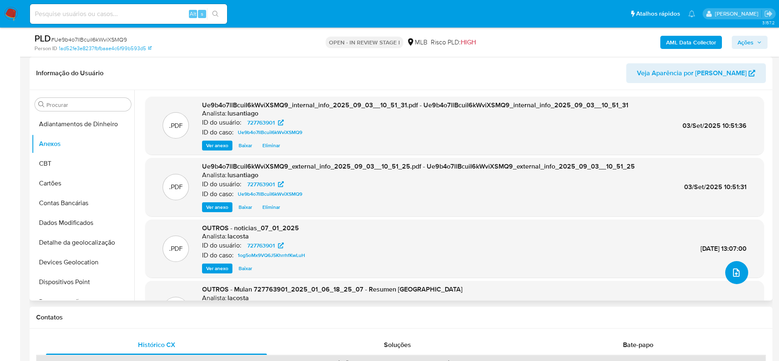
click at [738, 275] on span "upload-file" at bounding box center [736, 272] width 10 height 10
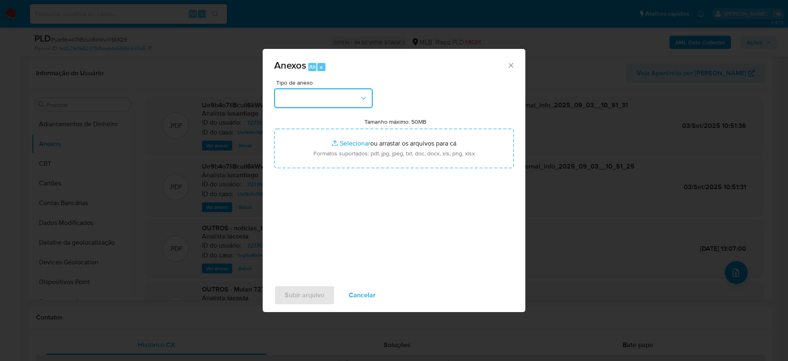
click at [327, 102] on button "button" at bounding box center [323, 98] width 99 height 20
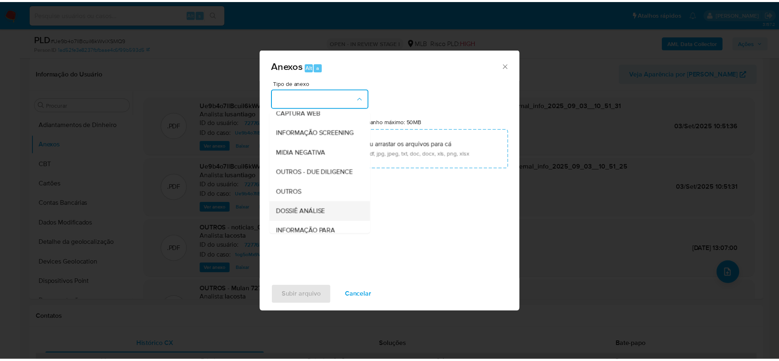
scroll to position [126, 0]
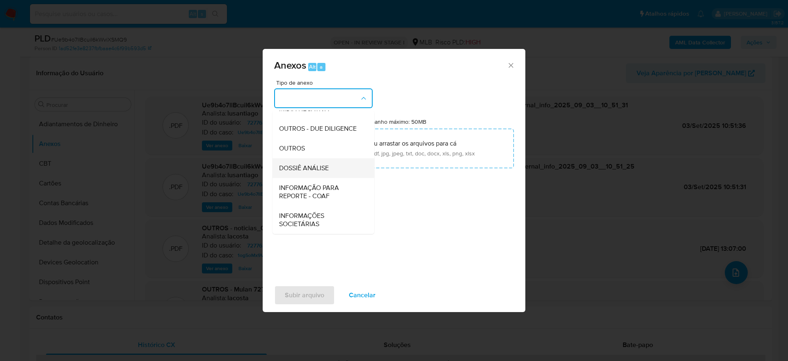
click at [322, 167] on span "DOSSIÊ ANÁLISE" at bounding box center [304, 168] width 50 height 8
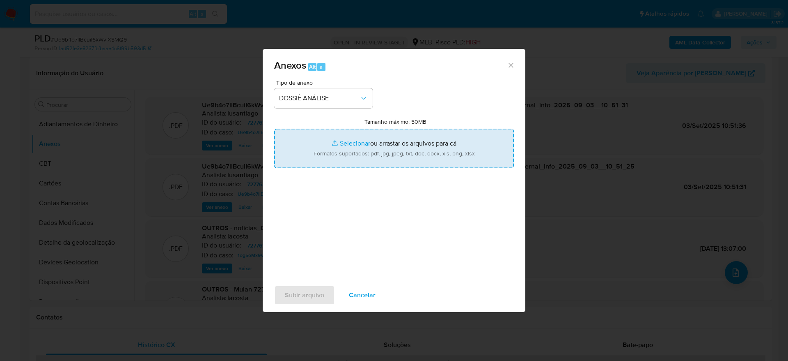
type input "C:\fakepath\Mulan 727763901_2025_09_03_06_44_35.xlsx"
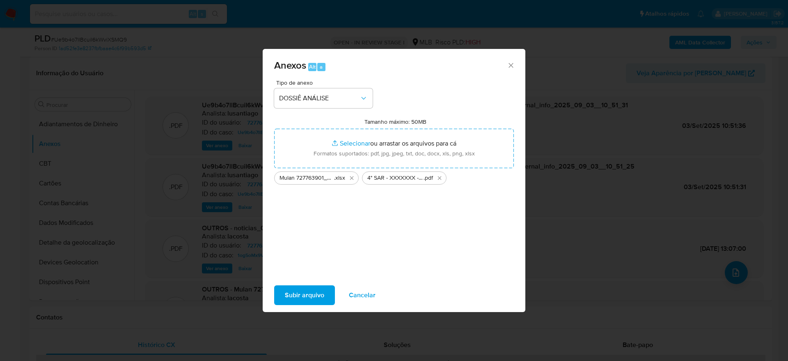
click at [308, 295] on span "Subir arquivo" at bounding box center [304, 295] width 39 height 18
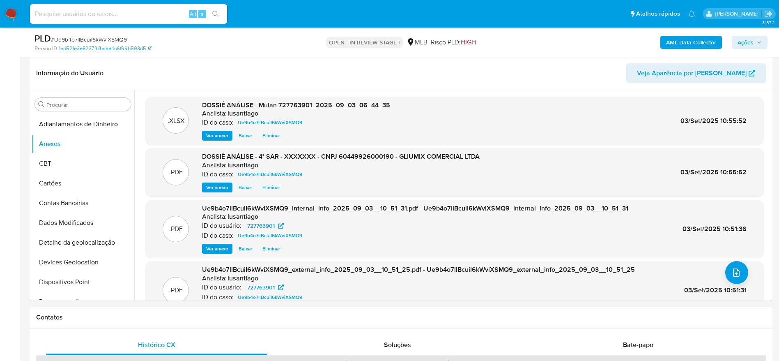
click at [740, 41] on span "Ações" at bounding box center [746, 42] width 16 height 13
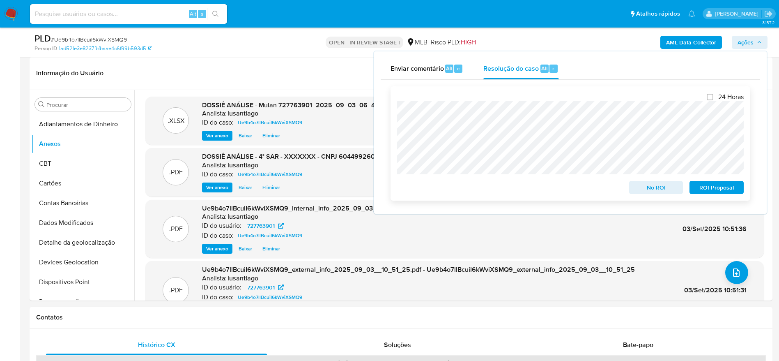
click at [716, 186] on span "ROI Proposal" at bounding box center [716, 187] width 43 height 11
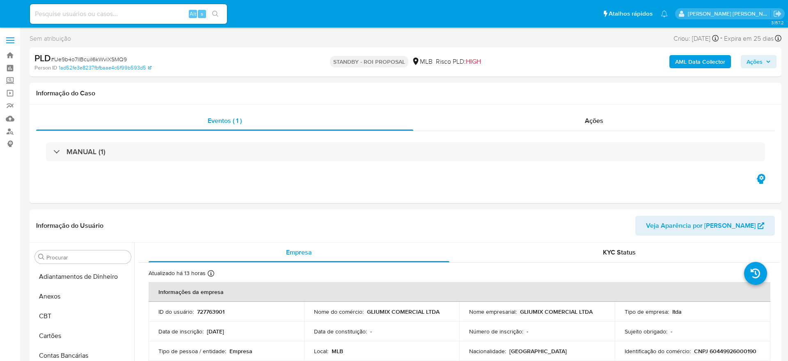
select select "10"
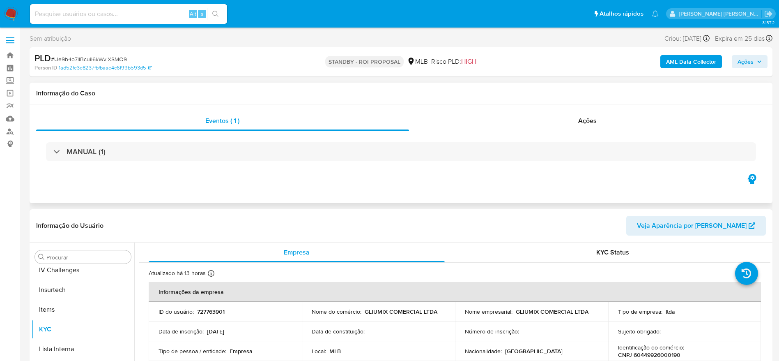
scroll to position [367, 0]
click at [8, 67] on link "Painel" at bounding box center [49, 68] width 98 height 13
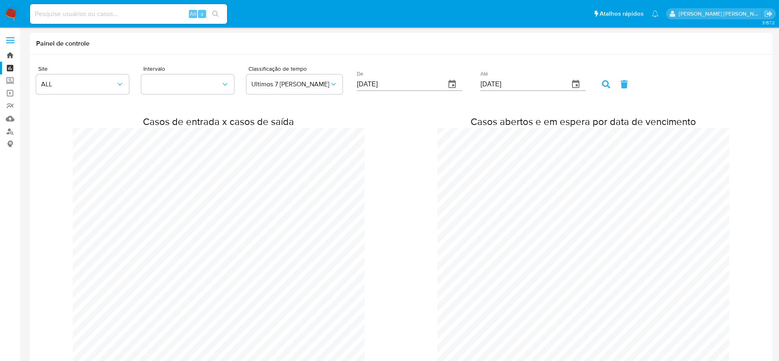
click at [11, 51] on link "Bandeja" at bounding box center [49, 55] width 98 height 13
